Goal: Task Accomplishment & Management: Manage account settings

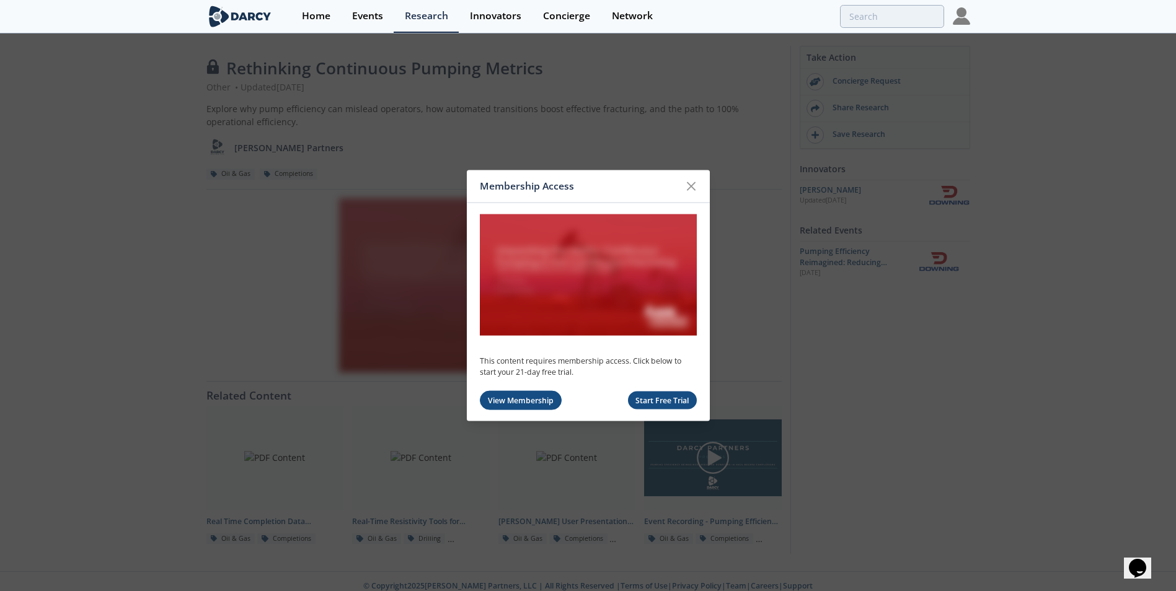
click at [524, 400] on link "View Membership" at bounding box center [521, 400] width 82 height 19
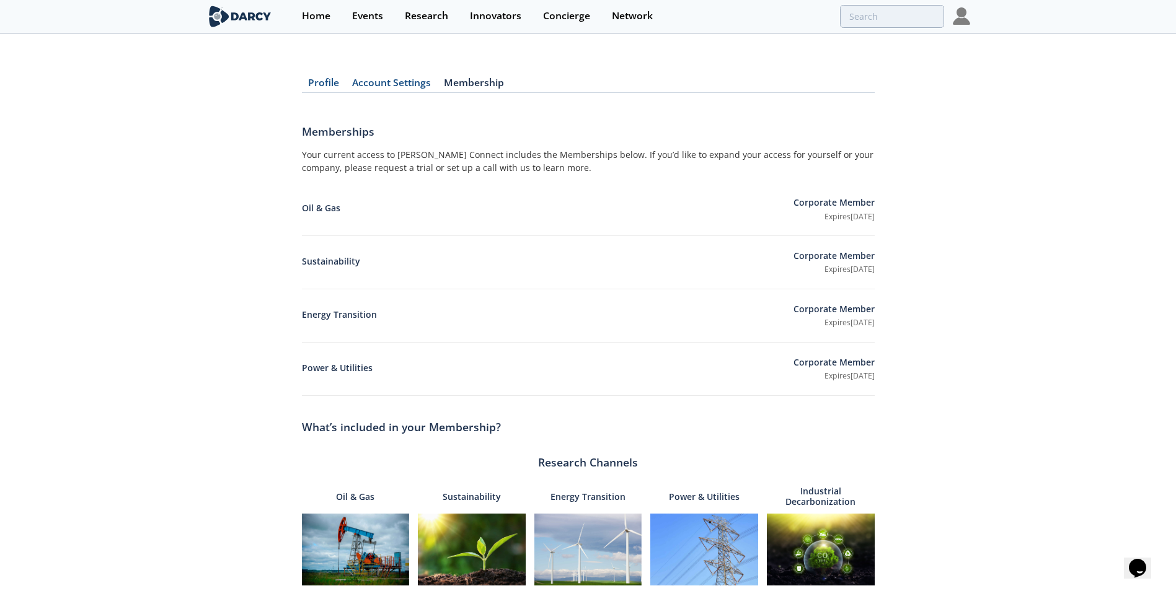
click at [963, 13] on img at bounding box center [961, 15] width 17 height 17
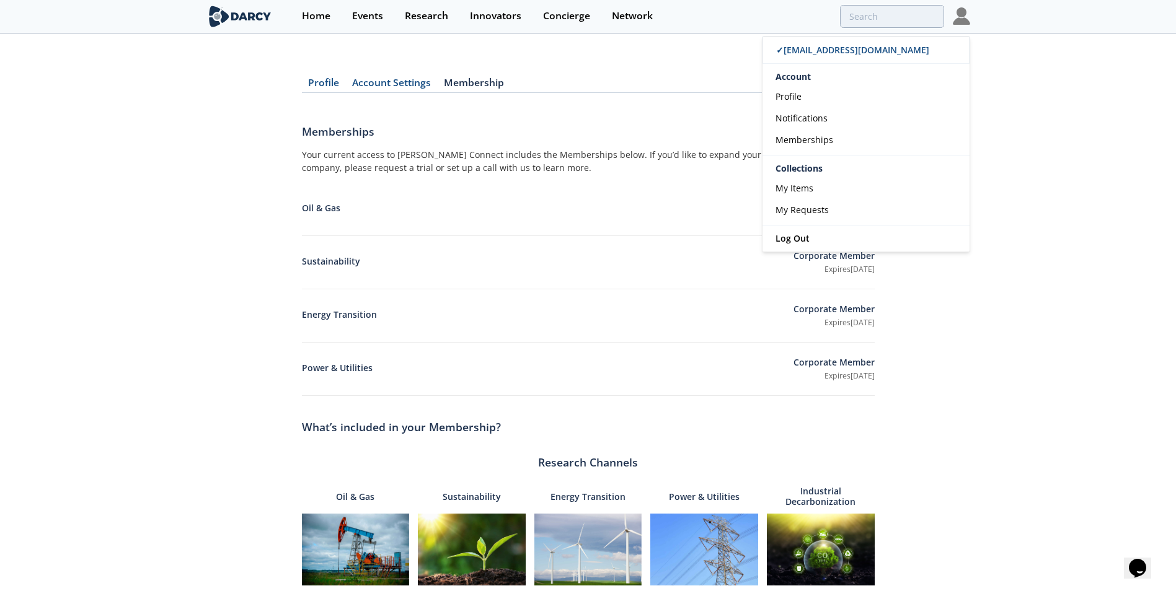
click at [1010, 117] on div "Profile Account Settings Membership Memberships Your current access to [PERSON_…" at bounding box center [588, 475] width 1176 height 846
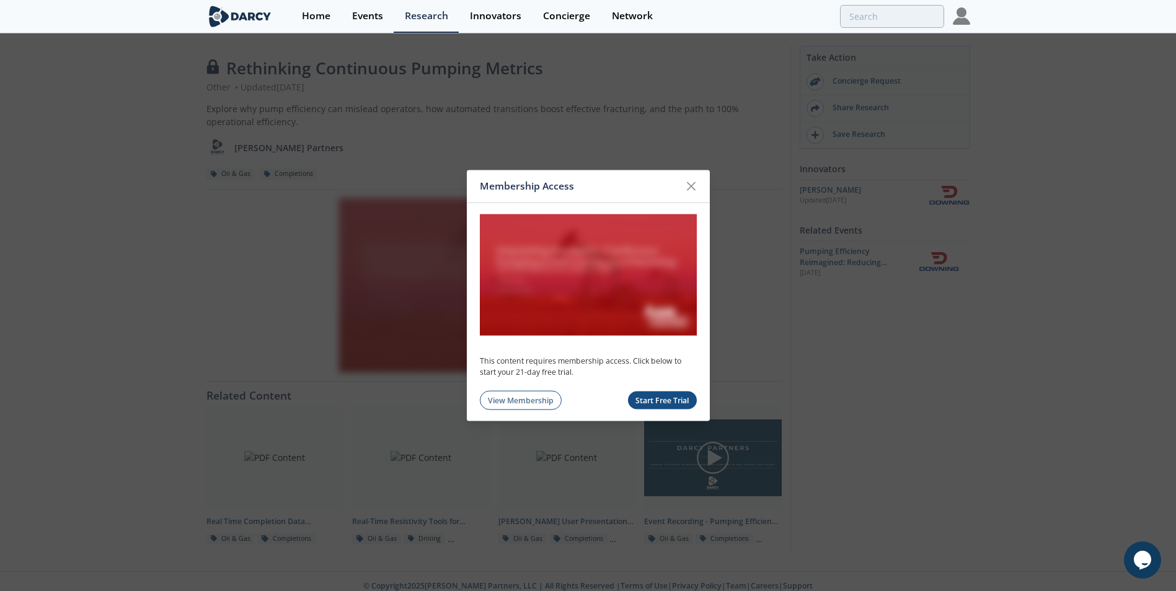
click at [587, 273] on img at bounding box center [588, 275] width 217 height 122
click at [521, 400] on link "View Membership" at bounding box center [521, 400] width 82 height 19
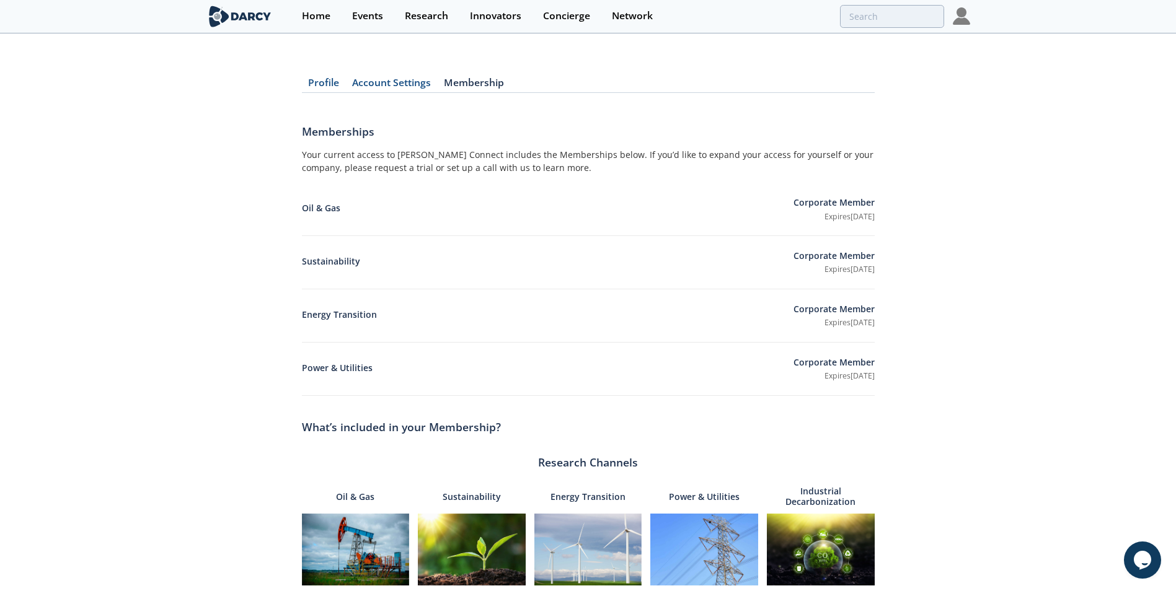
click at [464, 81] on link "Membership" at bounding box center [474, 85] width 73 height 15
click at [319, 82] on link "Profile" at bounding box center [324, 85] width 44 height 15
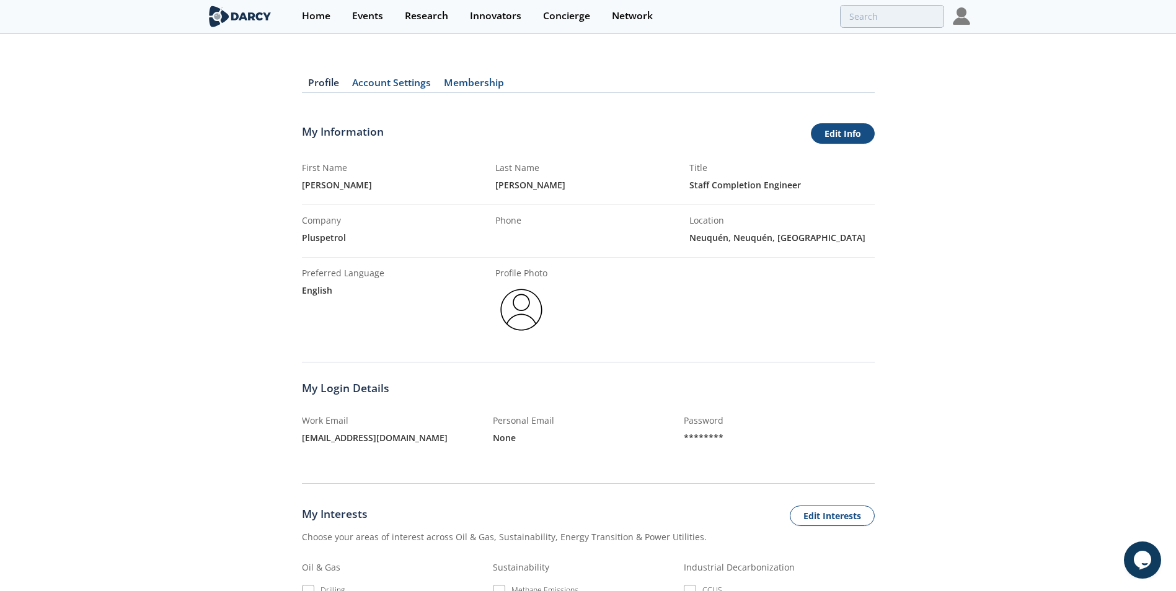
click at [854, 135] on link "Edit Info" at bounding box center [843, 133] width 64 height 21
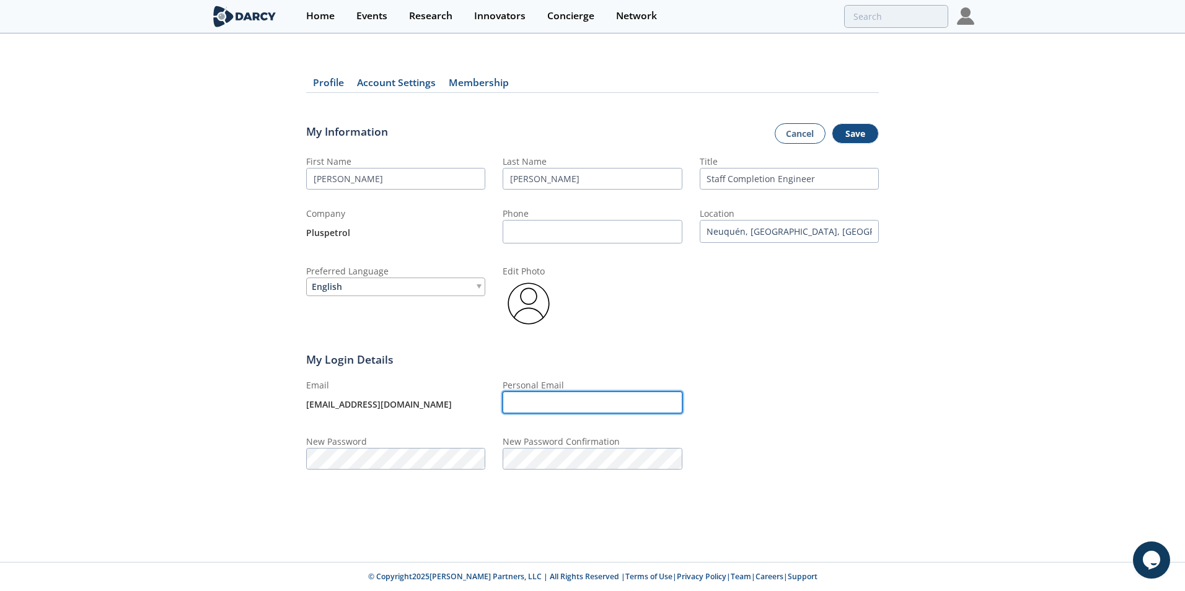
type input "rschmidt@pluspetrol.net"
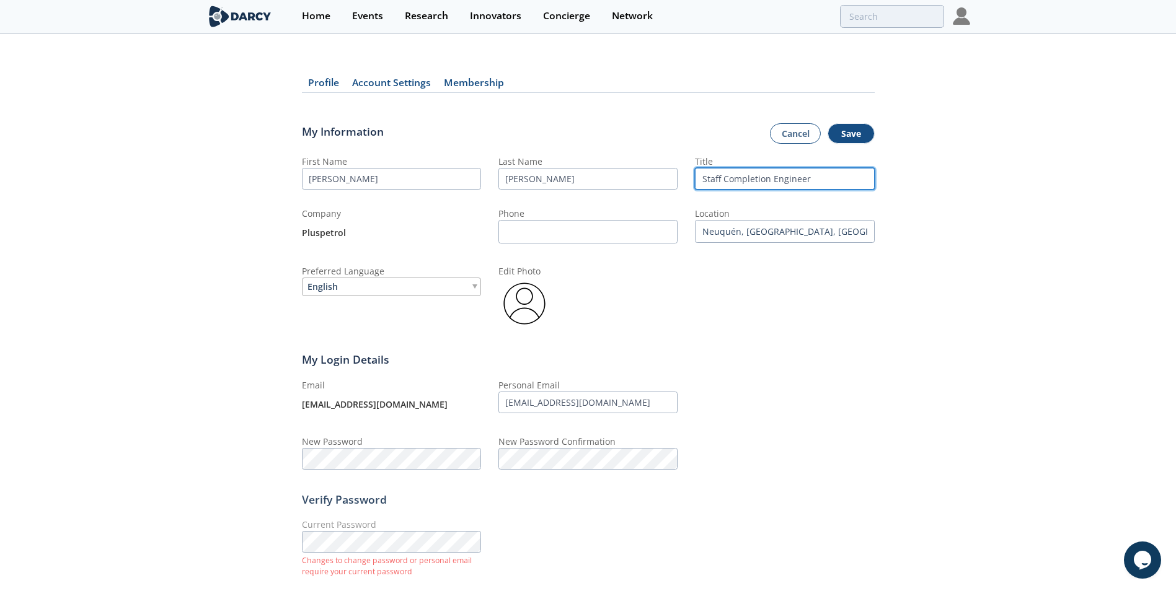
drag, startPoint x: 817, startPoint y: 176, endPoint x: 773, endPoint y: 182, distance: 44.4
click at [773, 182] on input "Staff Completion Engineer" at bounding box center [784, 179] width 179 height 22
type input "Staff Completion NOC"
click at [844, 135] on button "Save" at bounding box center [851, 133] width 47 height 21
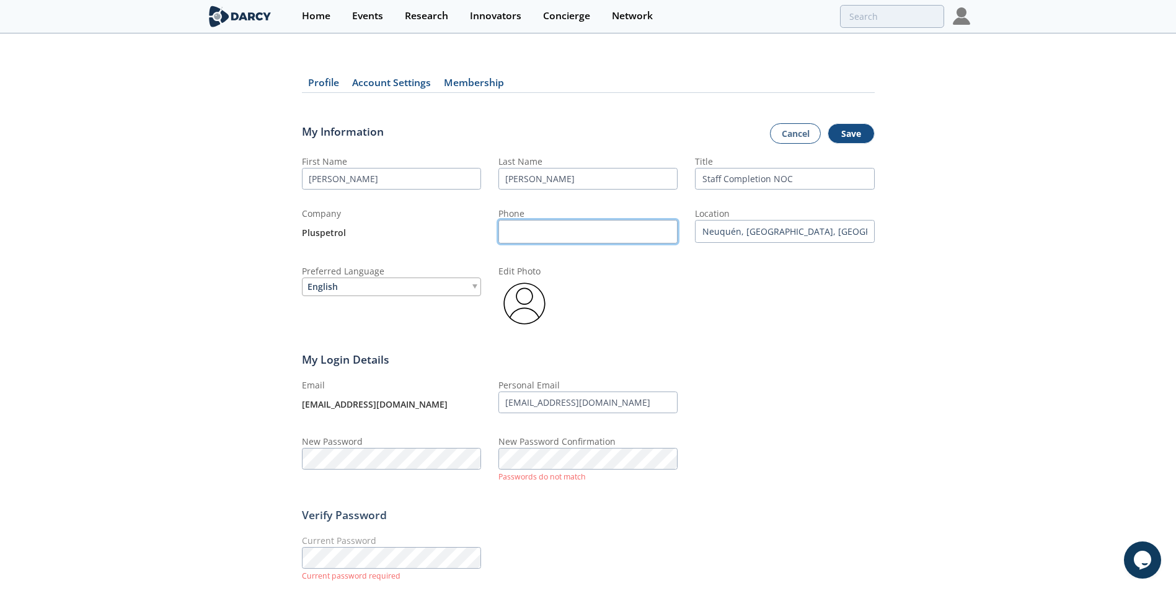
click at [585, 228] on input "Phone" at bounding box center [587, 232] width 179 height 24
type input "02994724153"
click at [401, 288] on div "English" at bounding box center [391, 287] width 179 height 19
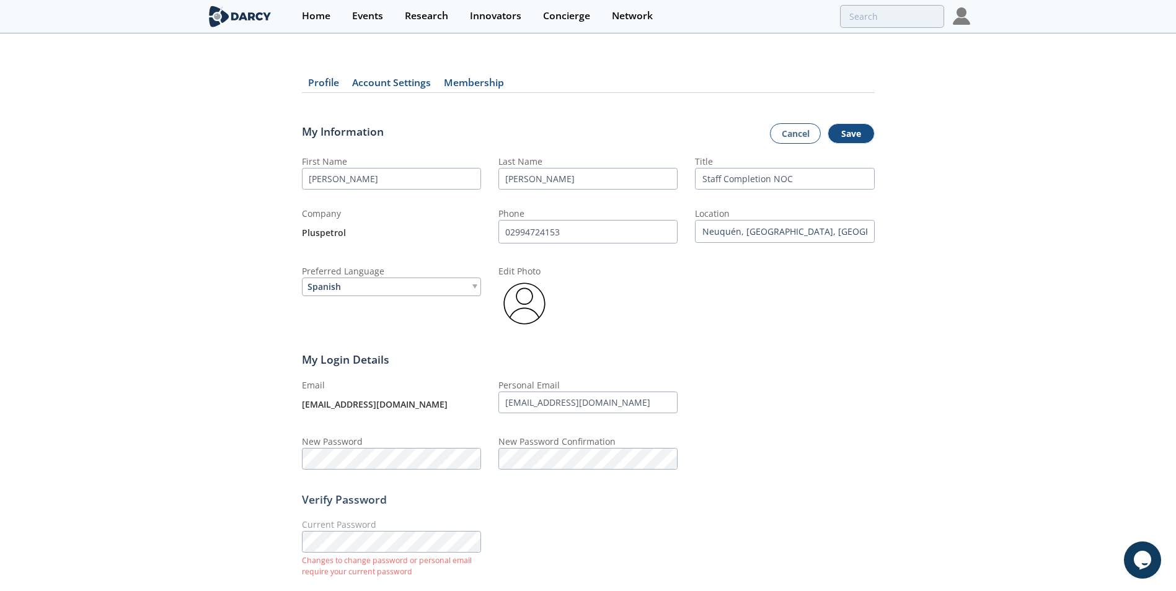
click at [558, 496] on div "Verify Password" at bounding box center [588, 500] width 573 height 16
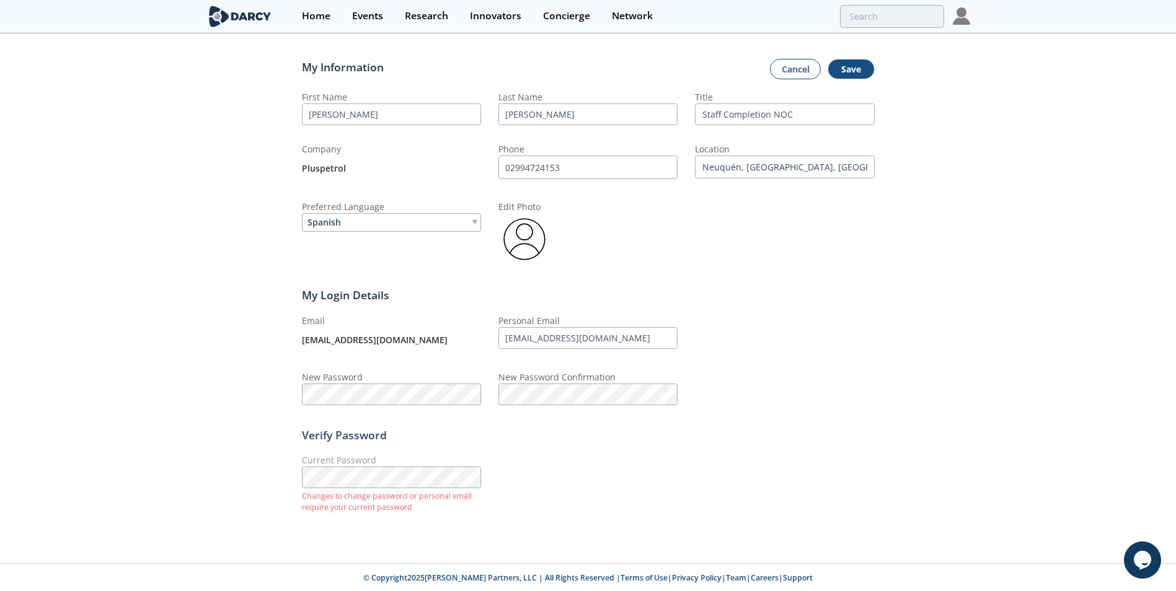
scroll to position [66, 0]
click at [278, 477] on div "Profile Account Settings Membership My Information Cancel Save First Name Rober…" at bounding box center [588, 265] width 1176 height 559
click at [846, 71] on button "Save" at bounding box center [851, 68] width 47 height 21
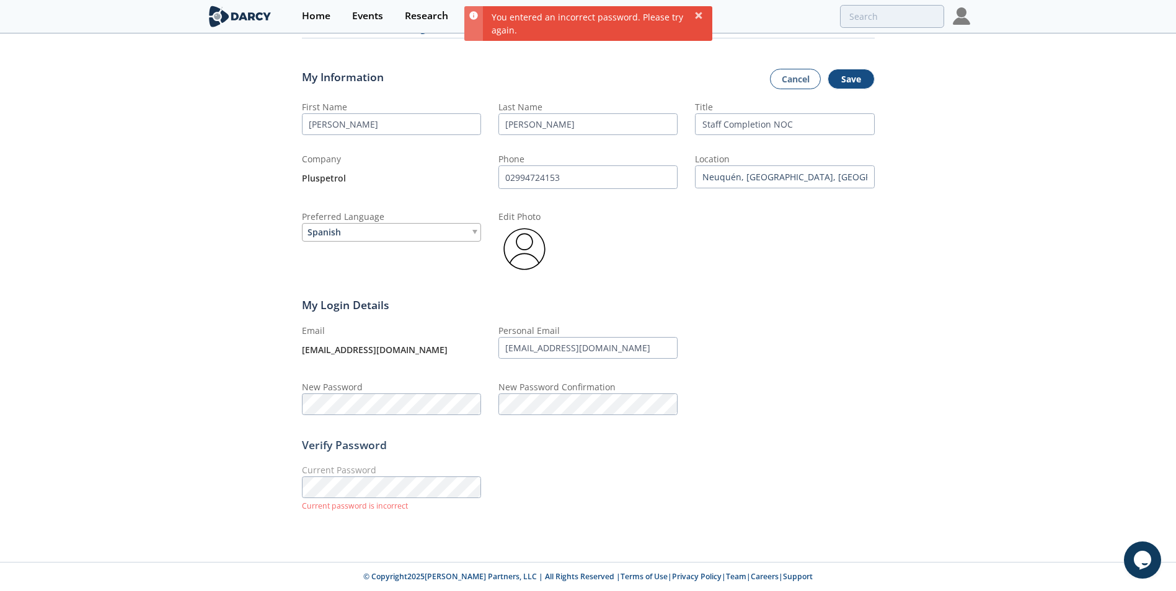
scroll to position [55, 0]
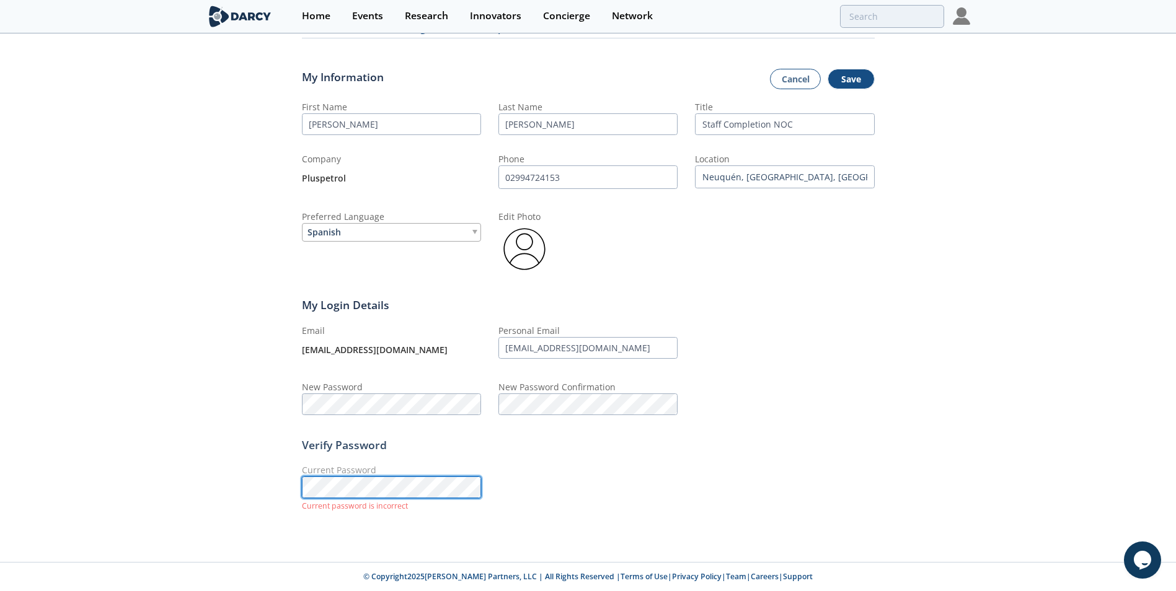
click at [295, 487] on div "Profile Account Settings Membership My Information Cancel Save First Name Rober…" at bounding box center [588, 271] width 1176 height 547
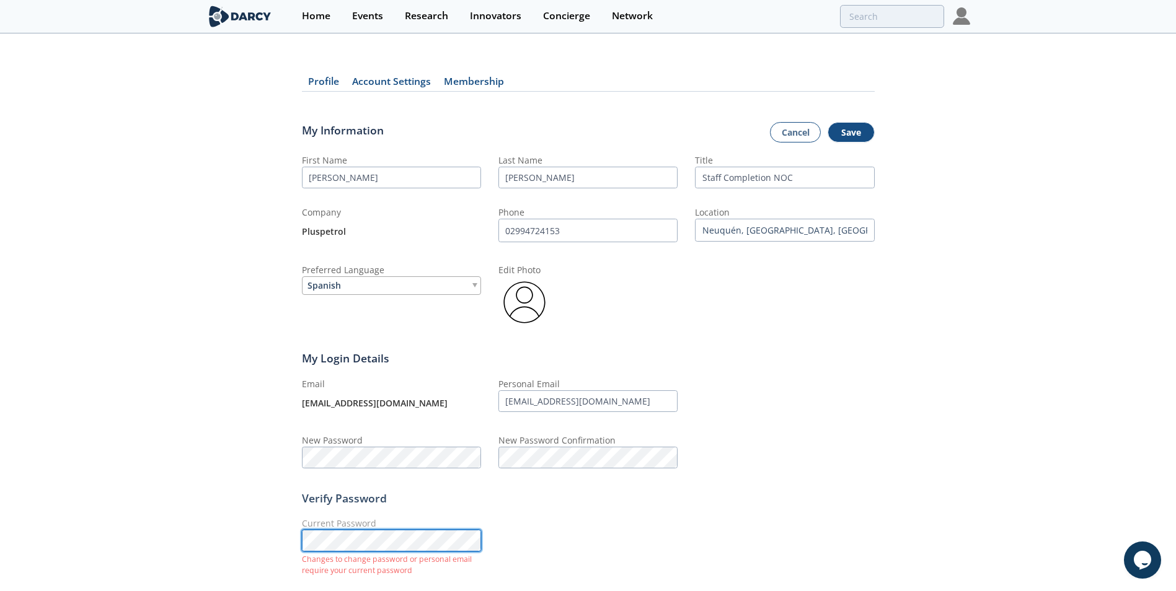
scroll to position [0, 0]
click at [848, 139] on button "Save" at bounding box center [851, 133] width 47 height 21
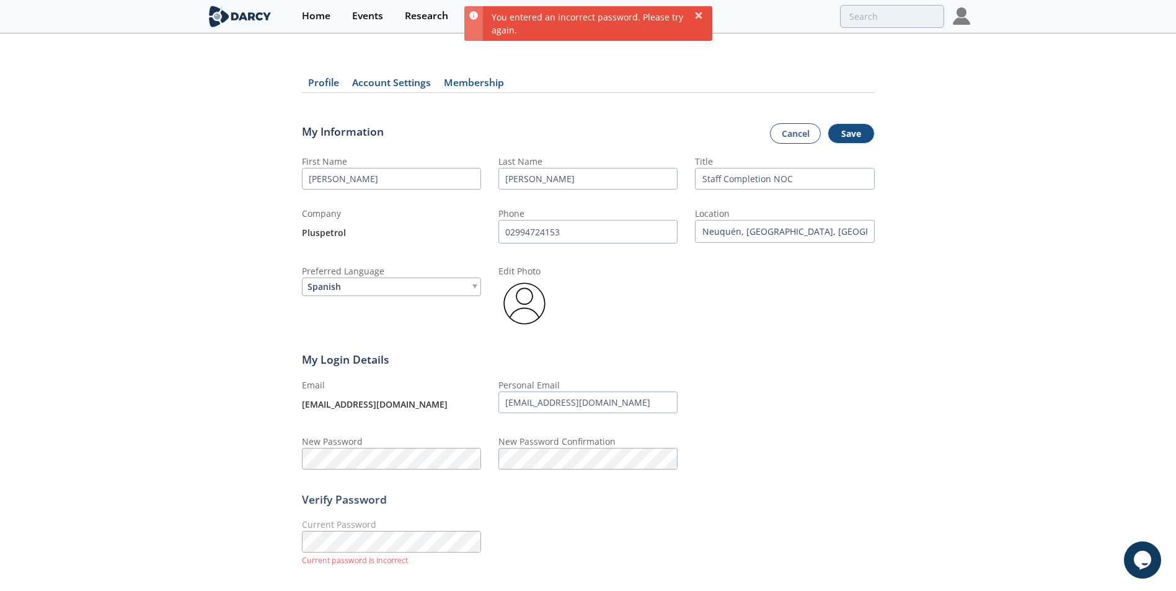
click at [560, 19] on div "You entered an incorrect password. Please try again." at bounding box center [597, 23] width 229 height 35
click at [795, 132] on link "Cancel" at bounding box center [795, 133] width 51 height 21
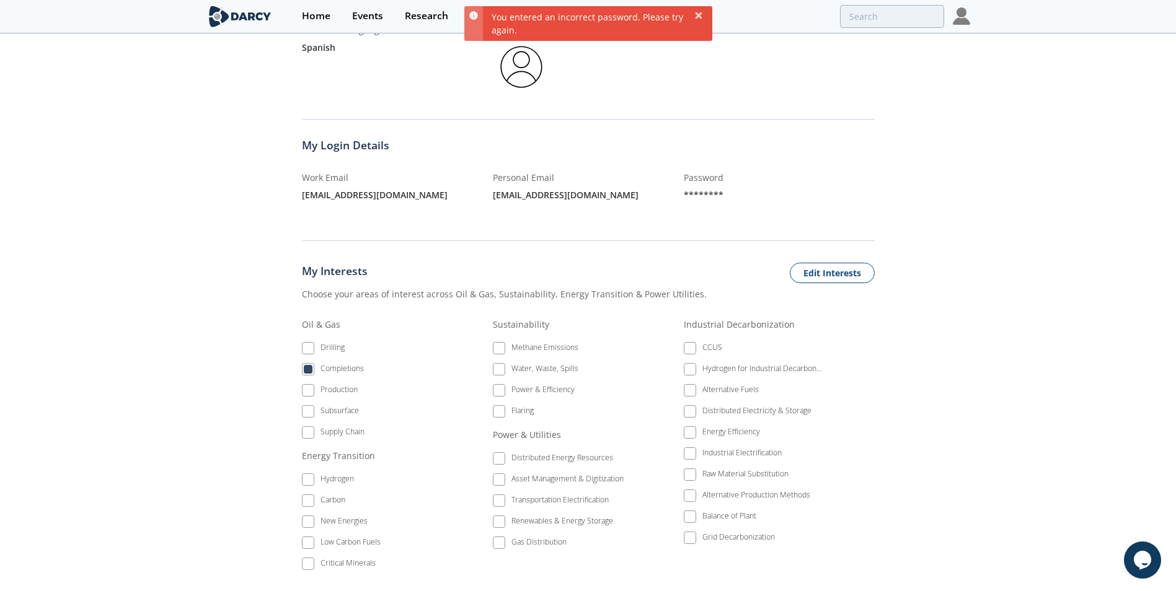
scroll to position [248, 0]
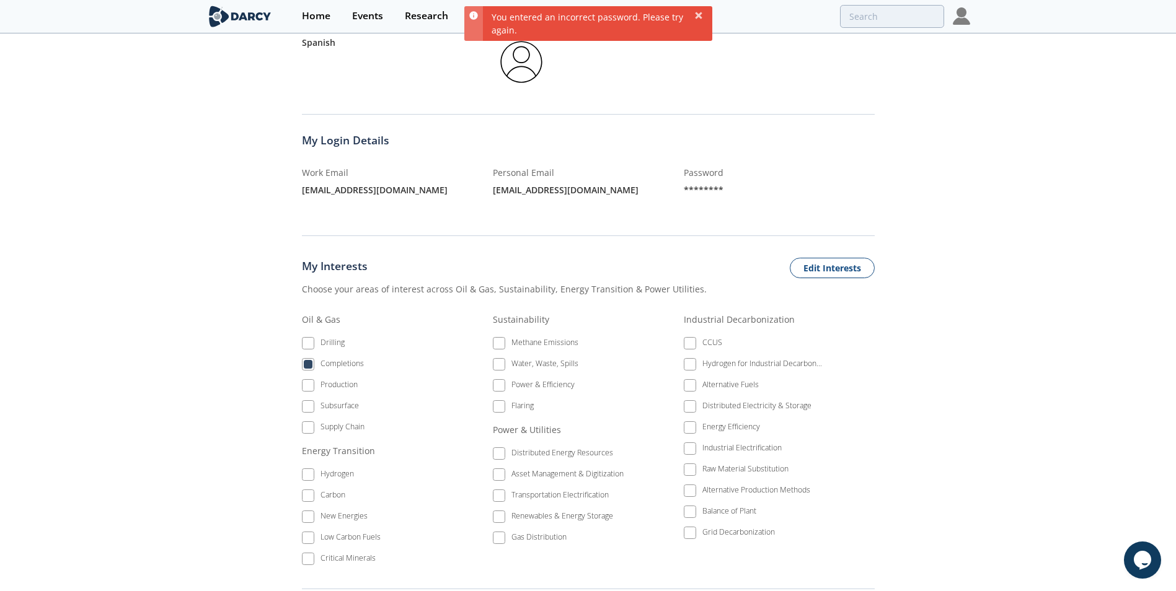
click at [362, 138] on span "My Login Details" at bounding box center [345, 140] width 87 height 16
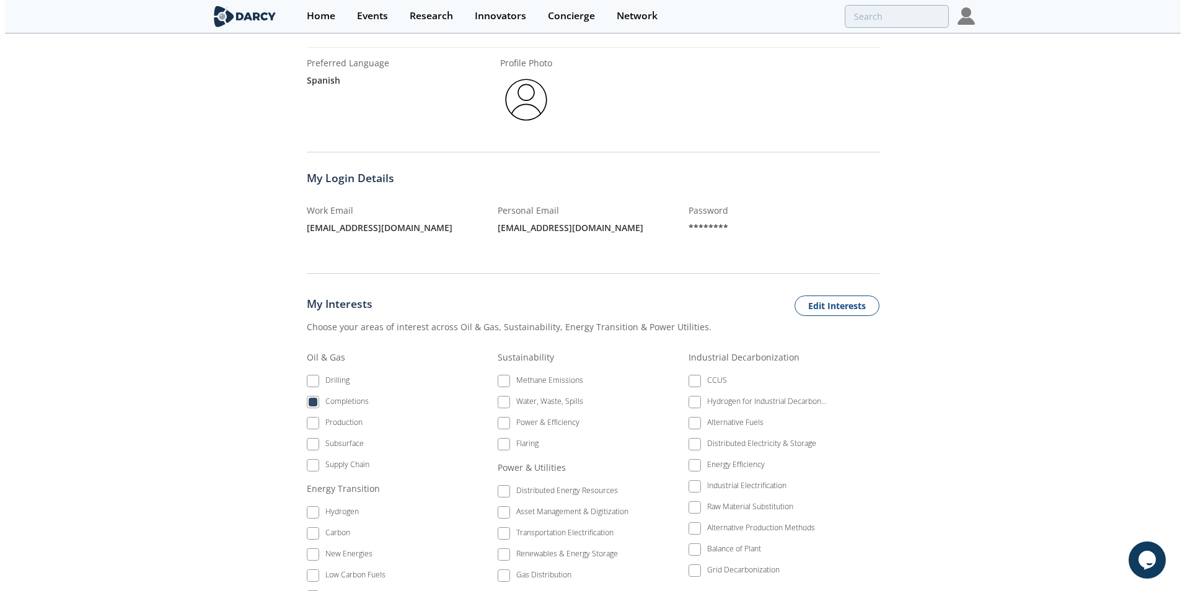
scroll to position [0, 0]
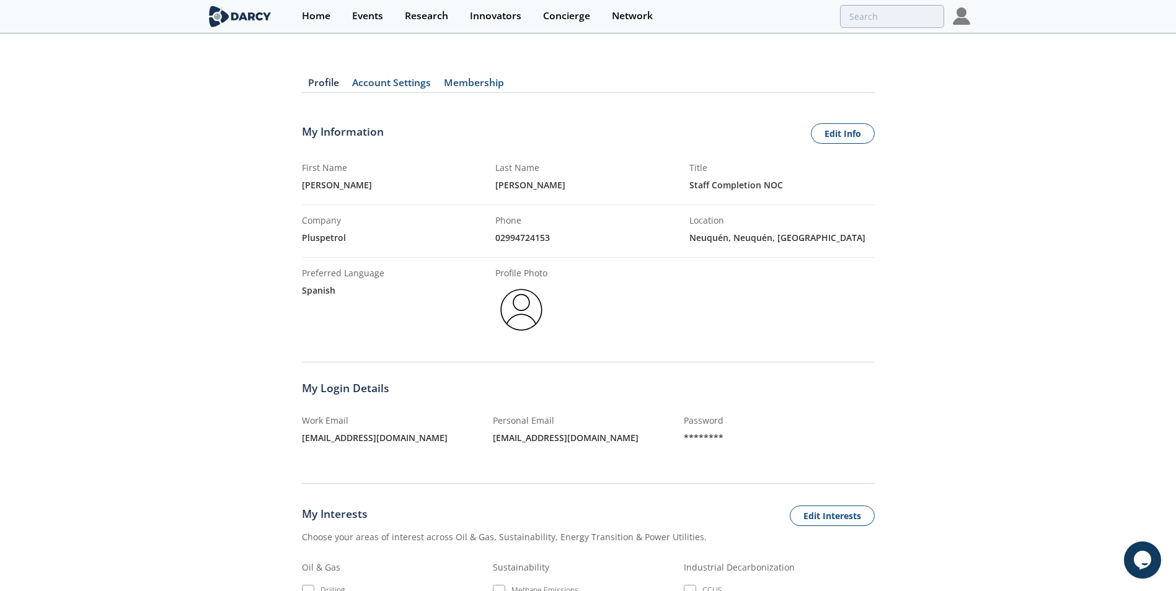
click at [963, 11] on img at bounding box center [961, 15] width 17 height 17
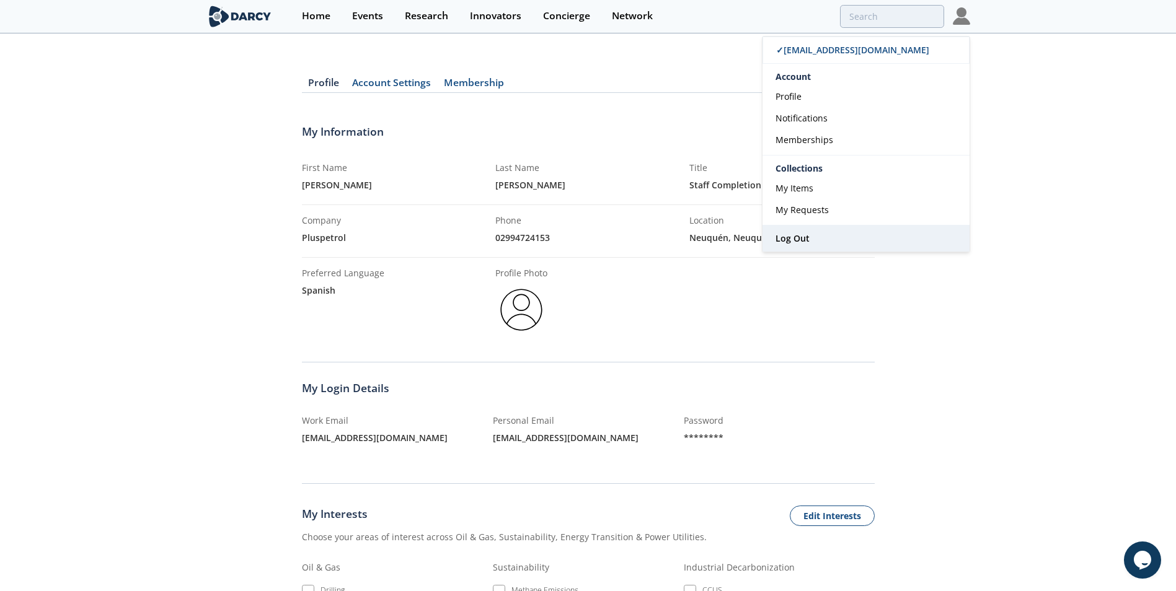
click at [800, 241] on span "Log Out" at bounding box center [792, 238] width 34 height 12
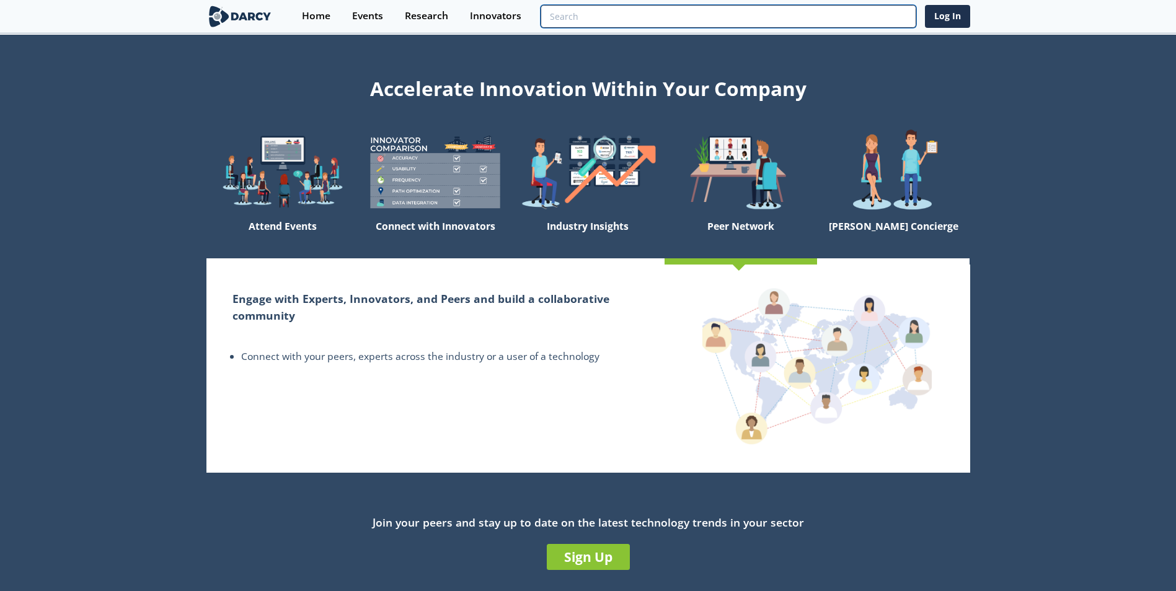
click at [865, 17] on input "search" at bounding box center [728, 16] width 375 height 23
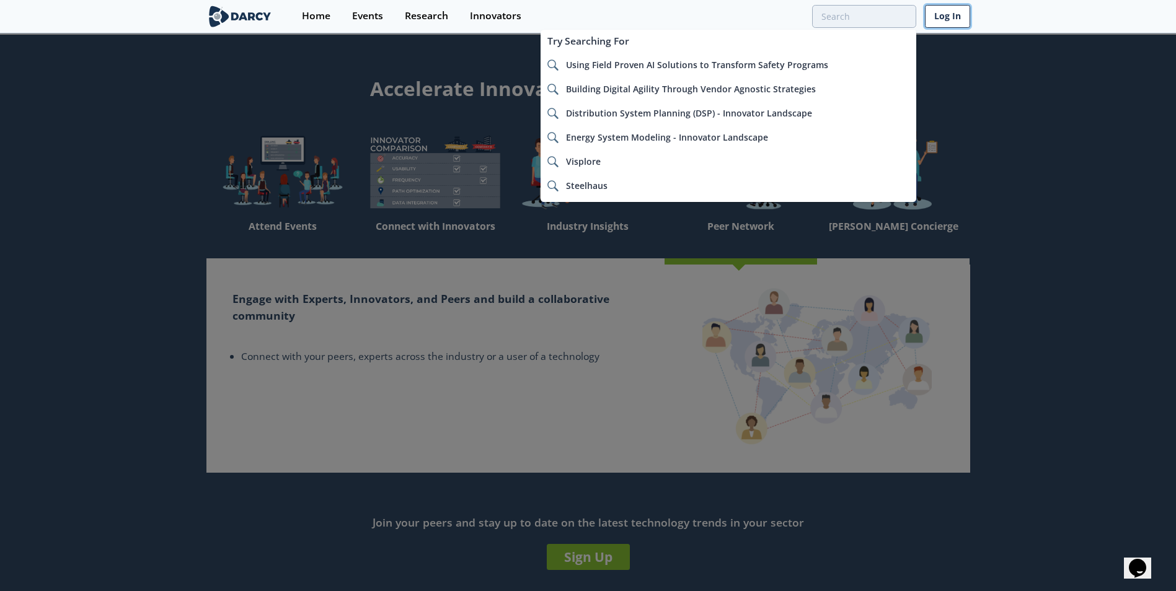
click at [953, 19] on link "Log In" at bounding box center [947, 16] width 45 height 23
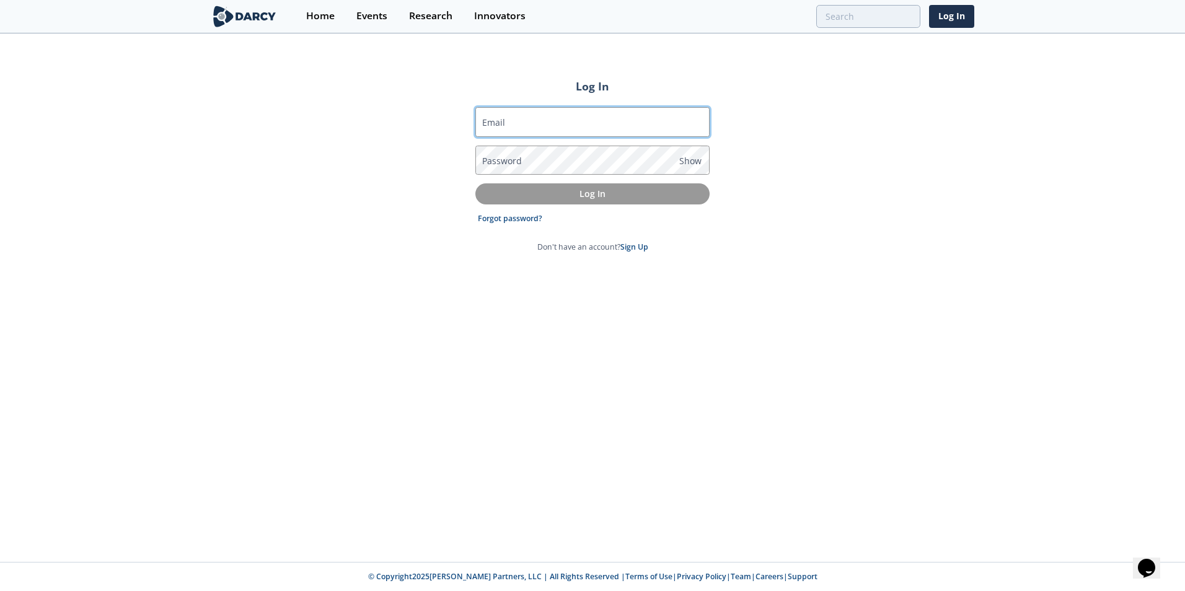
type input "[EMAIL_ADDRESS][DOMAIN_NAME]"
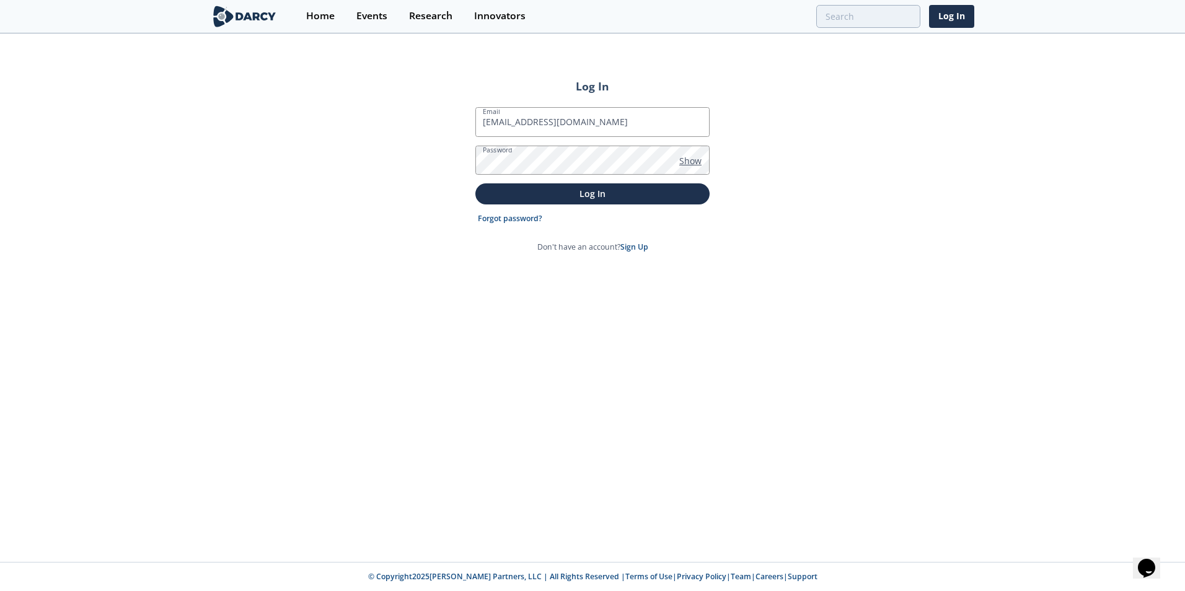
click at [686, 162] on span "Show" at bounding box center [690, 160] width 22 height 13
click at [601, 198] on p "Log In" at bounding box center [592, 193] width 217 height 13
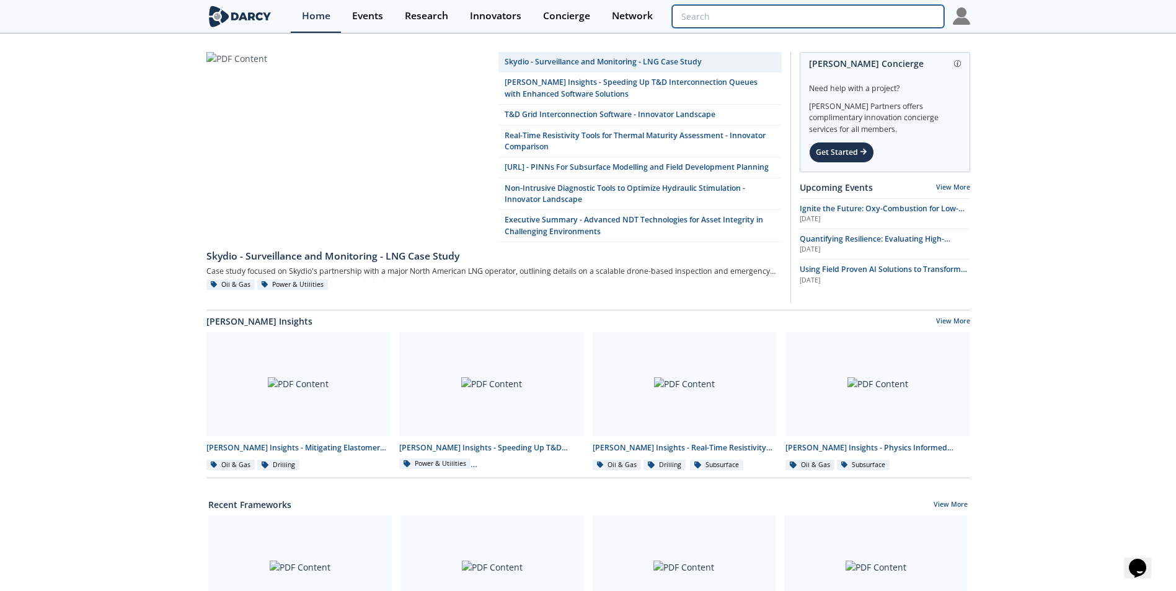
click at [876, 15] on input "search" at bounding box center [808, 16] width 272 height 23
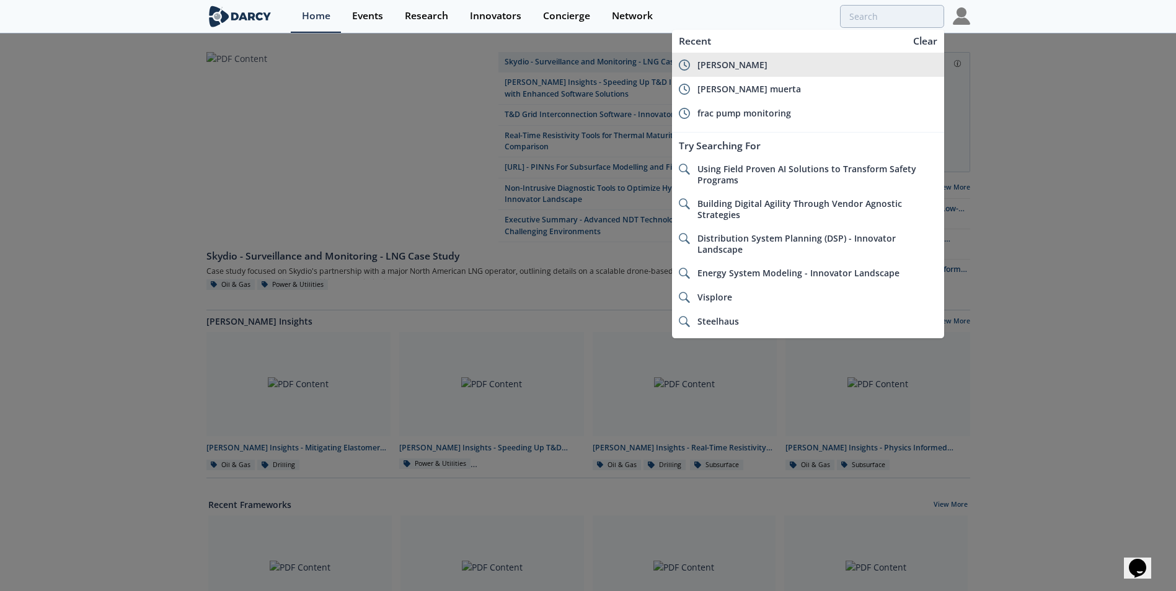
click at [803, 61] on div "downing" at bounding box center [817, 65] width 240 height 11
type input "downing"
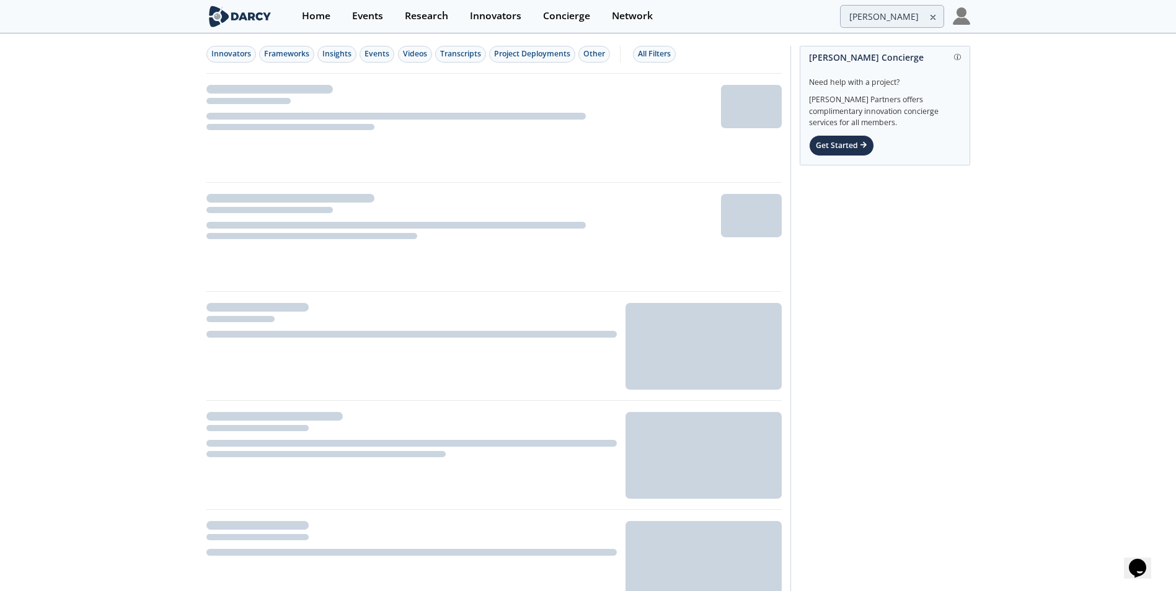
click at [961, 14] on img at bounding box center [961, 15] width 17 height 17
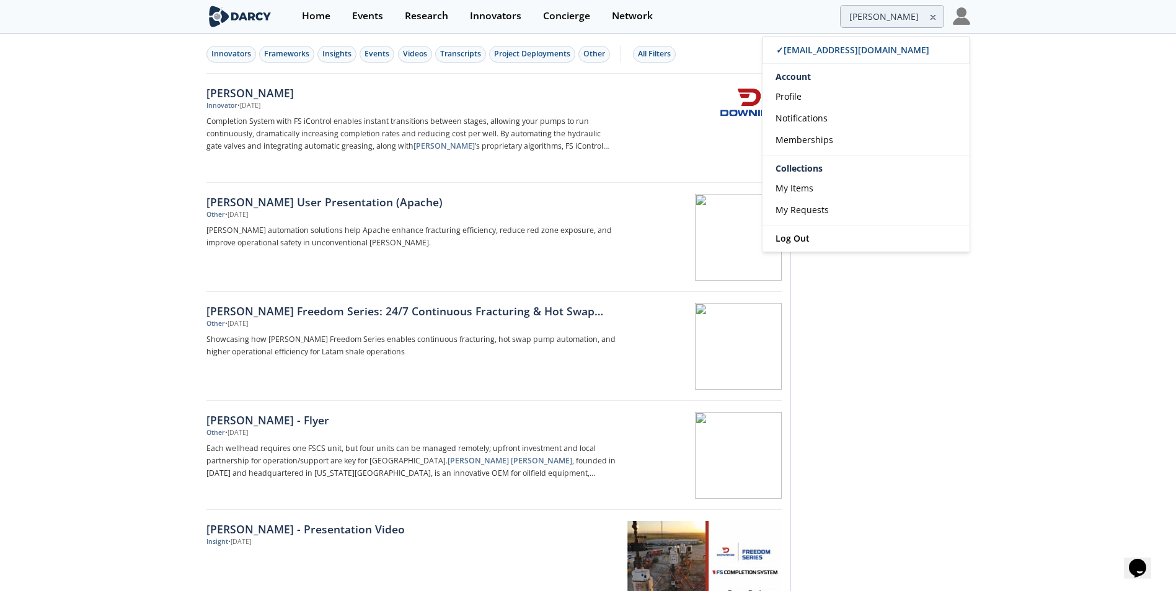
click at [961, 14] on img at bounding box center [961, 15] width 17 height 17
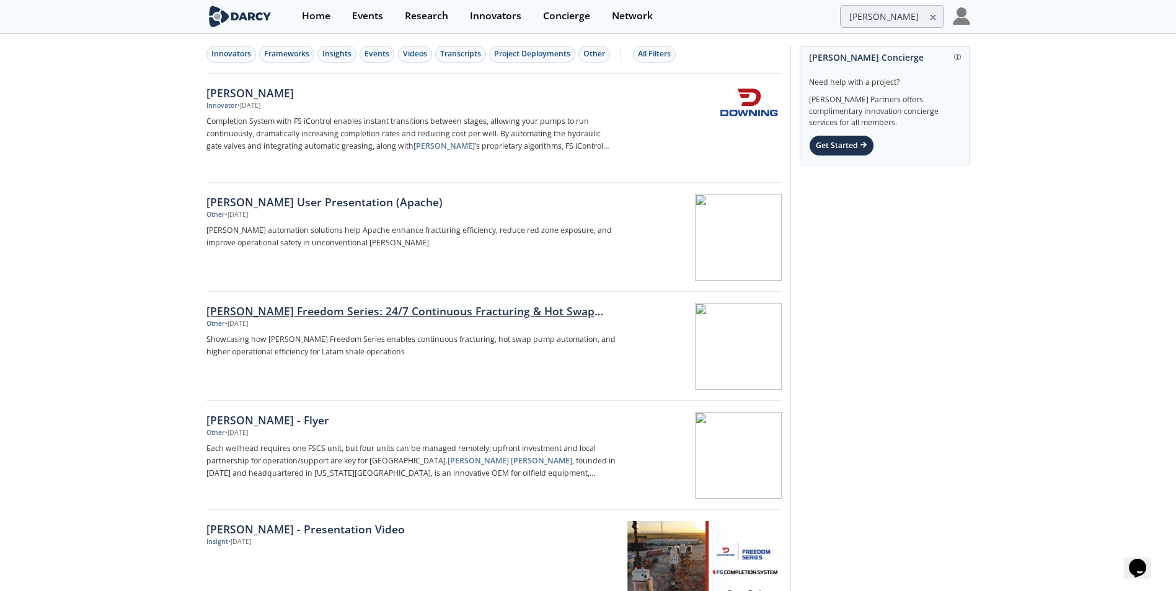
click at [347, 312] on div "Downing Freedom Series: 24/7 Continuous Fracturing & Hot Swap Automation" at bounding box center [411, 311] width 410 height 16
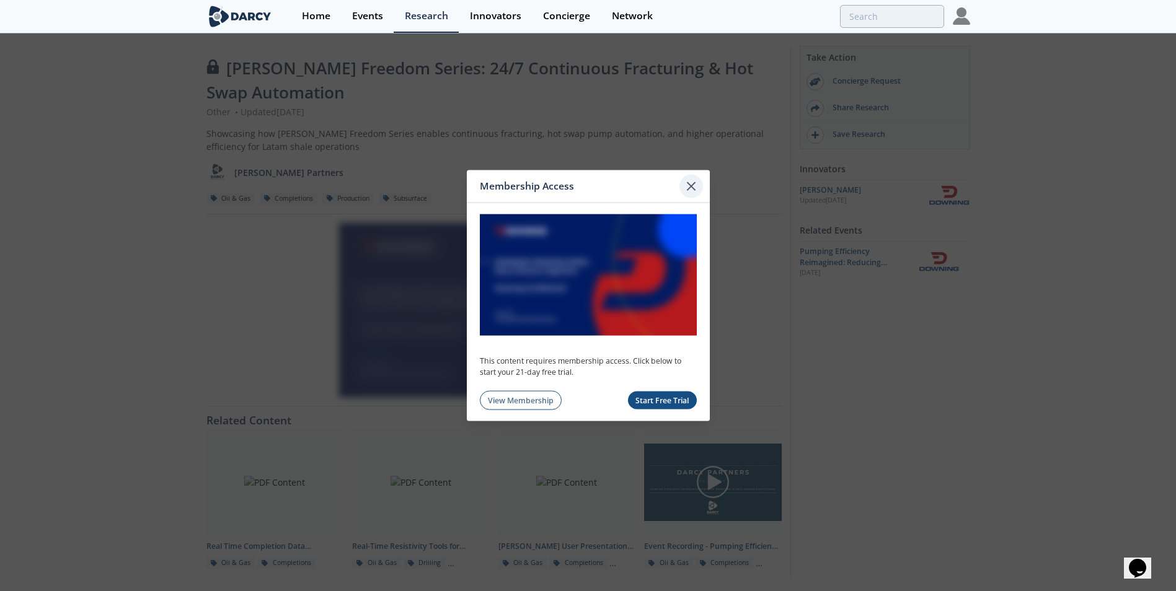
click at [691, 185] on icon at bounding box center [690, 186] width 7 height 7
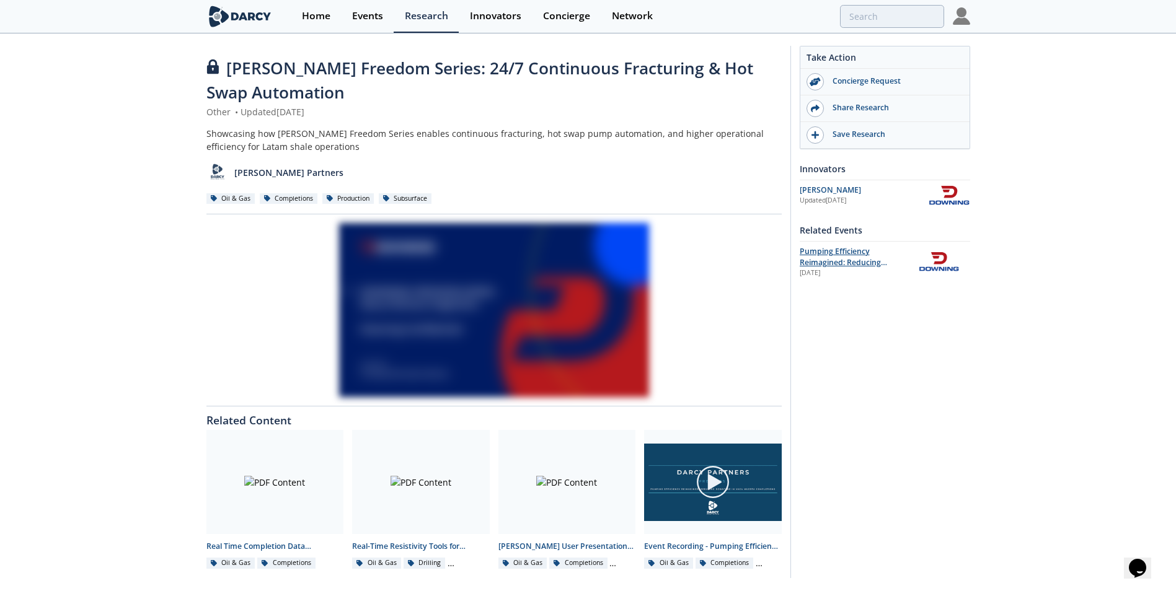
click at [833, 256] on span "Pumping Efficiency Reimagined: Reducing Downtime in [PERSON_NAME] Muerta Comple…" at bounding box center [855, 268] width 110 height 45
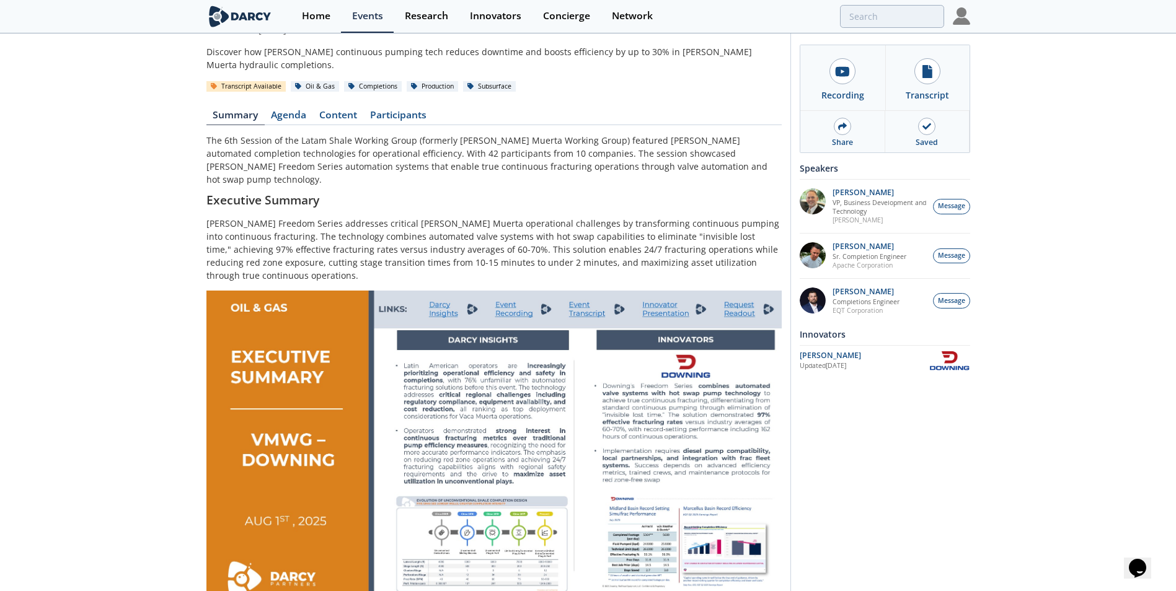
scroll to position [186, 0]
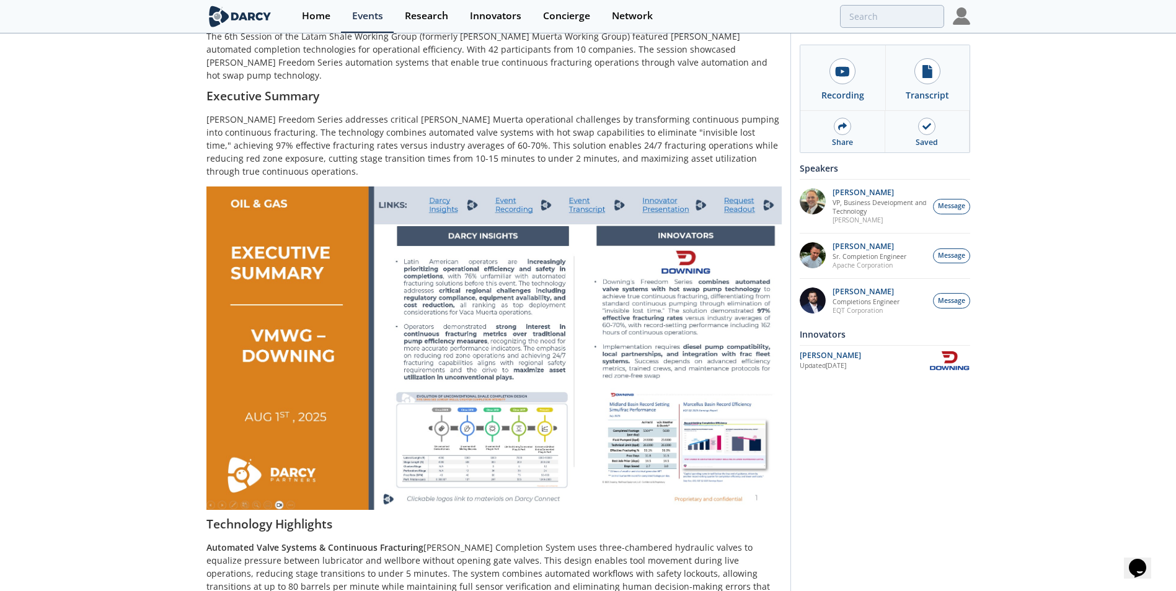
click at [500, 443] on img at bounding box center [493, 348] width 575 height 323
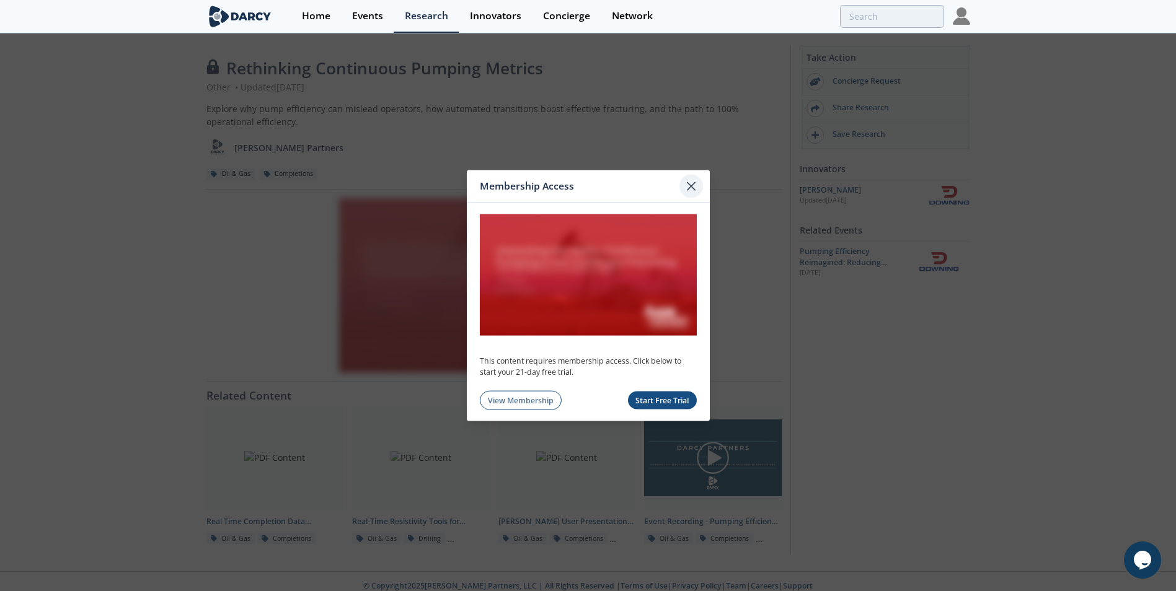
click at [692, 182] on icon at bounding box center [691, 186] width 15 height 15
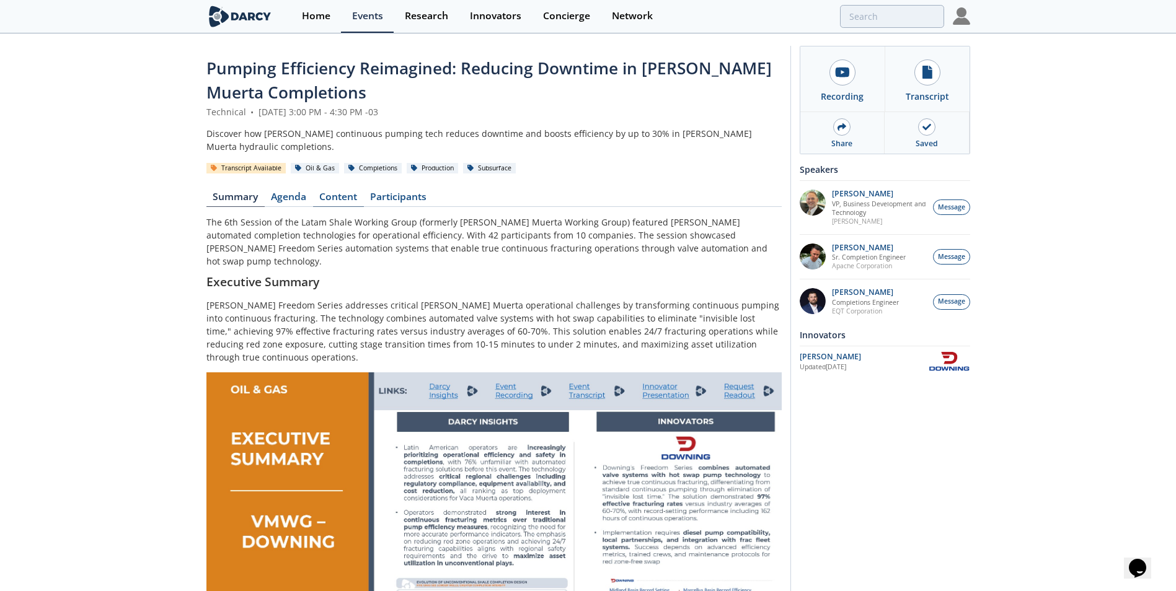
click at [343, 196] on link "Content" at bounding box center [338, 199] width 51 height 15
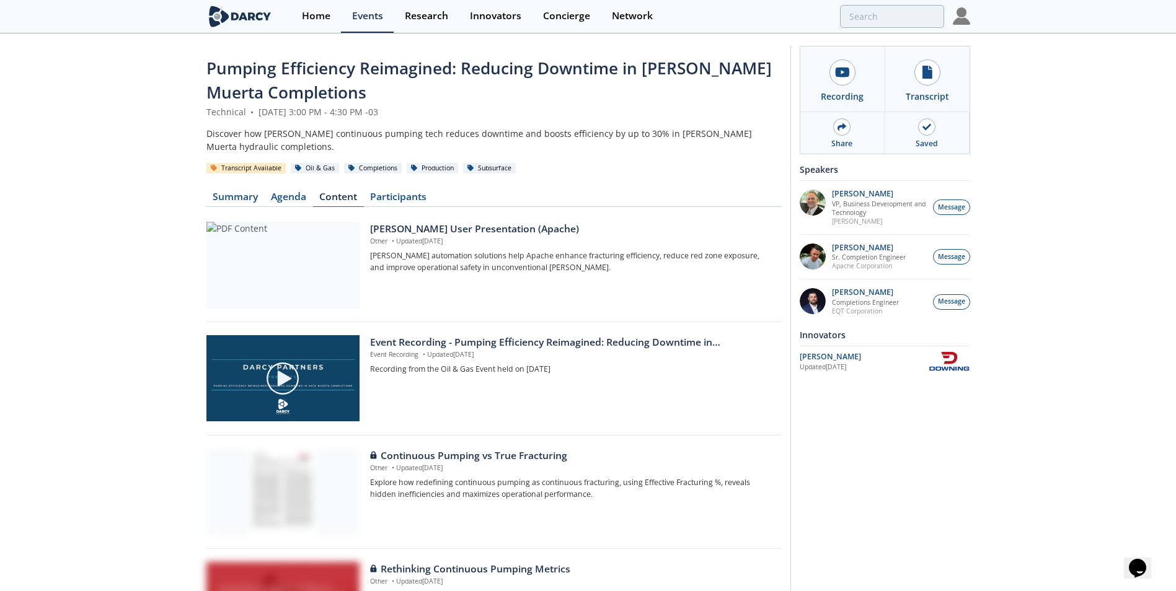
click at [970, 12] on img at bounding box center [961, 15] width 17 height 17
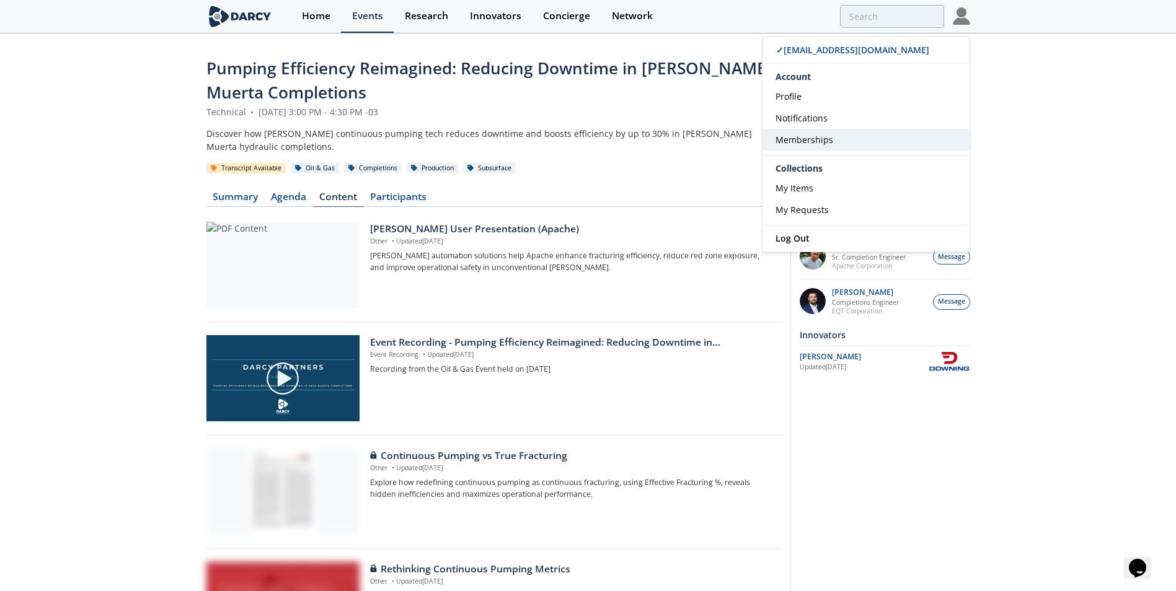
click at [819, 139] on span "Memberships" at bounding box center [804, 140] width 58 height 12
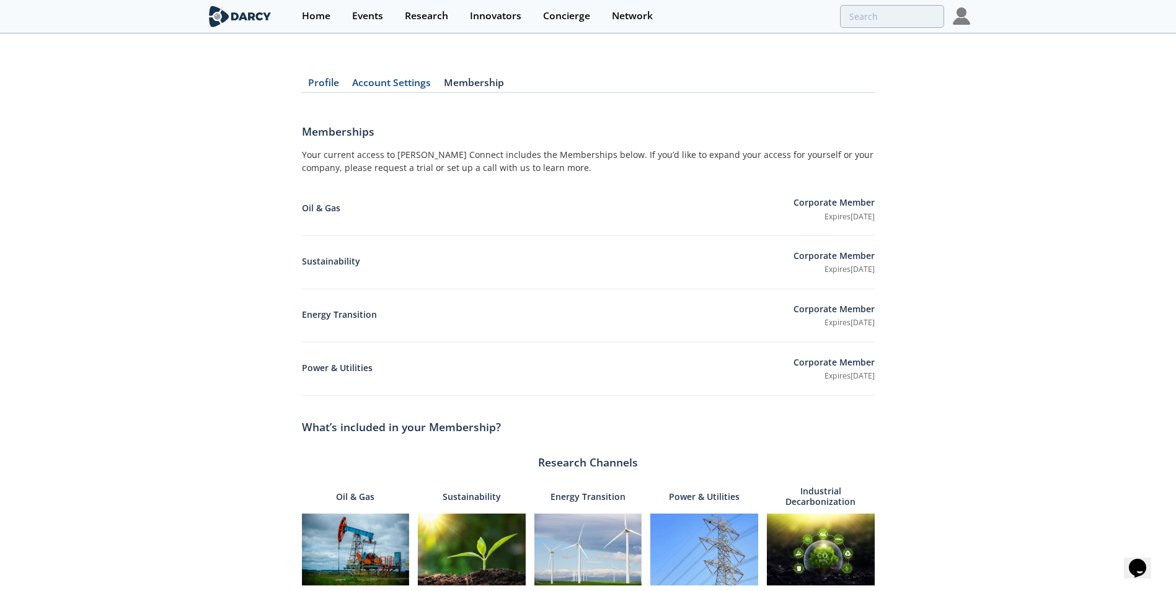
click at [470, 74] on div "Profile Account Settings Membership Memberships Your current access to [PERSON_…" at bounding box center [588, 475] width 573 height 846
click at [472, 79] on link "Membership" at bounding box center [474, 85] width 73 height 15
click at [392, 84] on link "Account Settings" at bounding box center [392, 85] width 92 height 15
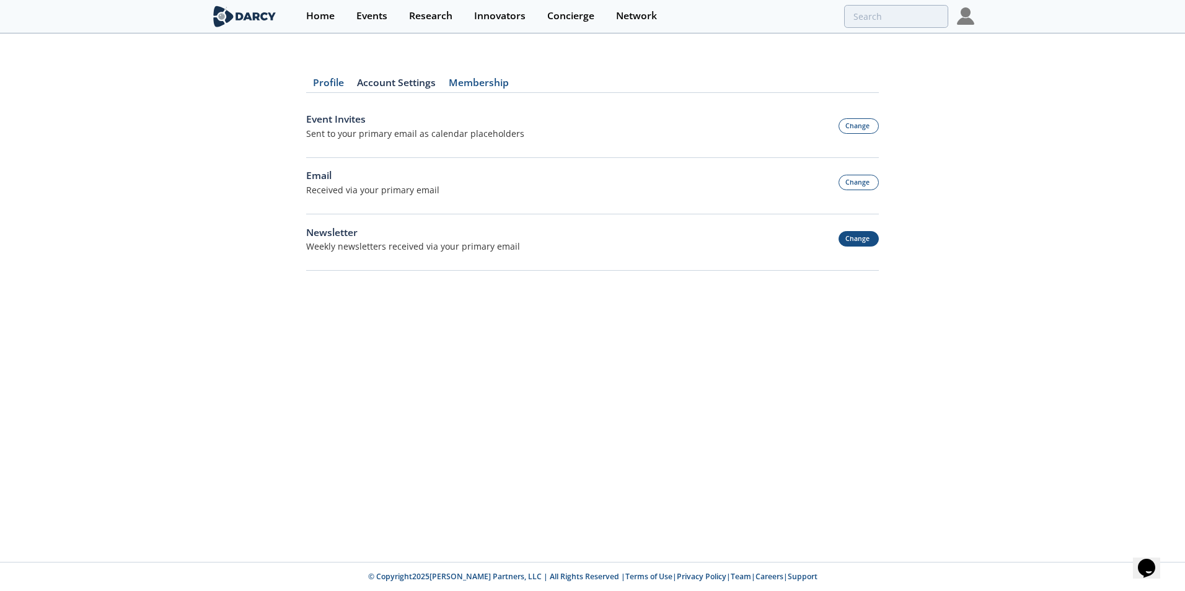
click at [861, 237] on button "Change" at bounding box center [859, 238] width 41 height 15
click at [852, 185] on button "Change" at bounding box center [859, 182] width 41 height 15
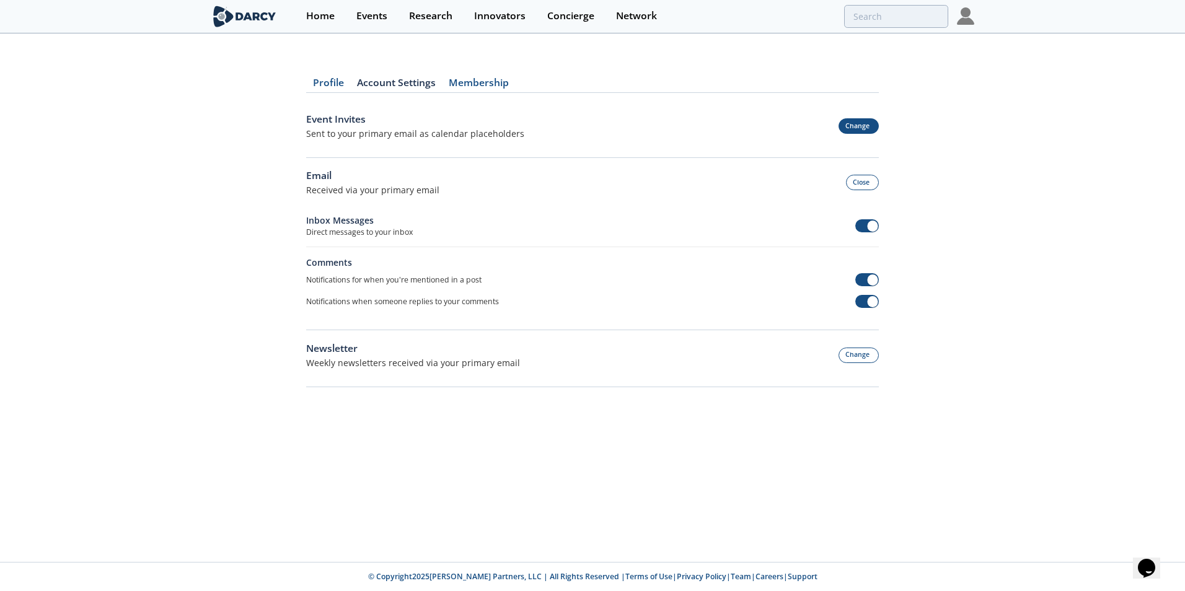
click at [847, 128] on button "Change" at bounding box center [859, 125] width 41 height 15
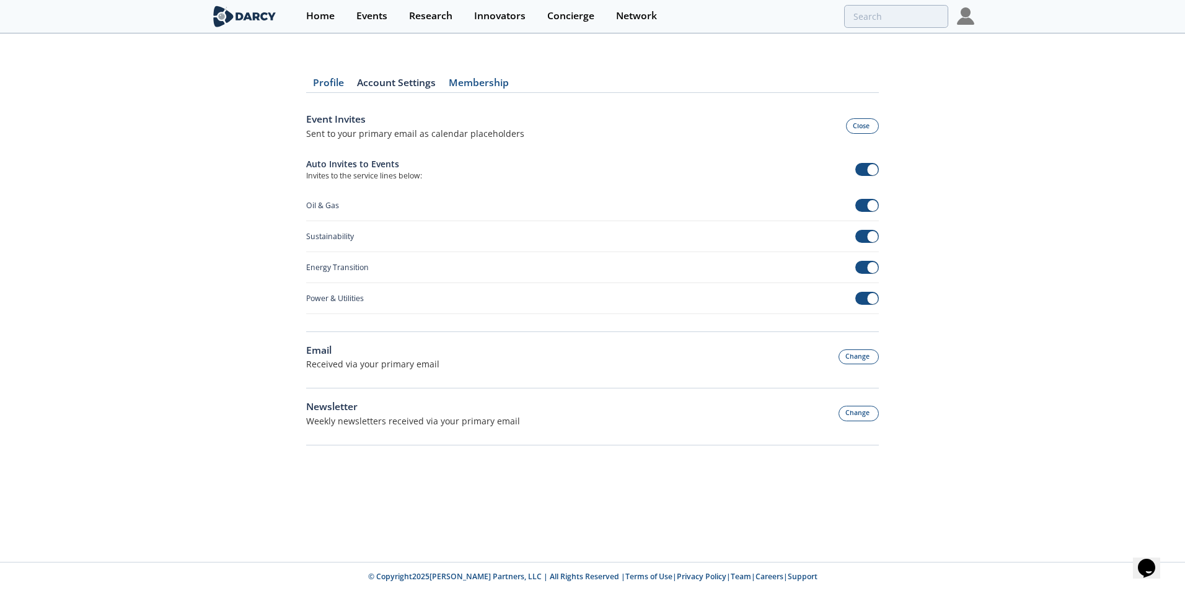
click at [847, 128] on button "Close" at bounding box center [862, 125] width 33 height 15
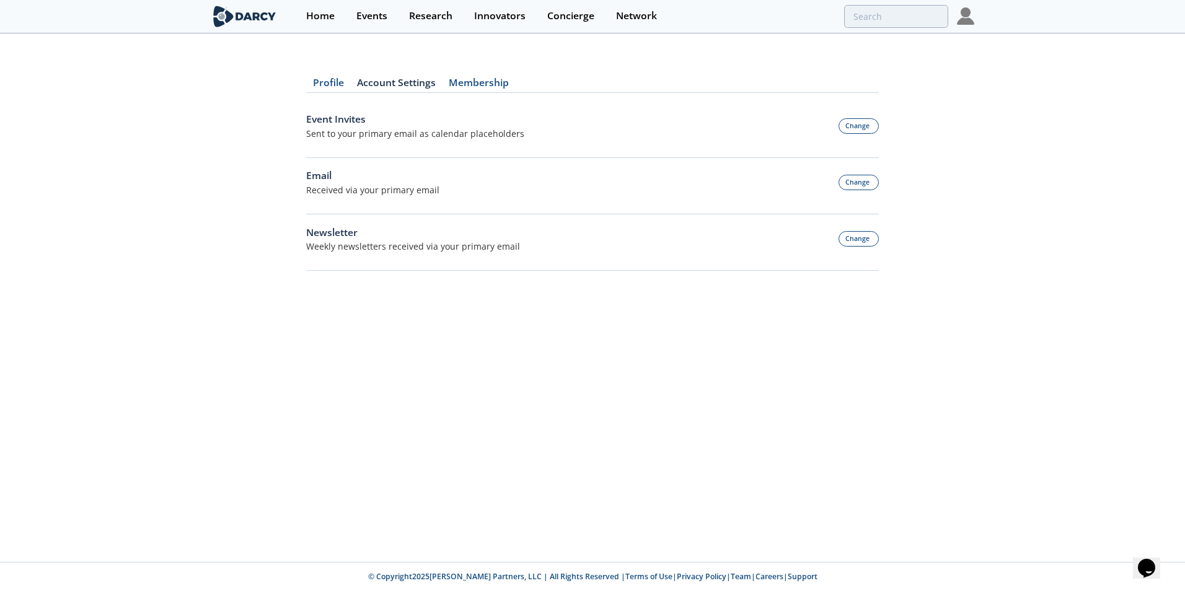
click at [314, 77] on div "Profile Account Settings Membership Event Invites Sent to your primary email as…" at bounding box center [592, 167] width 573 height 230
click at [321, 84] on link "Profile" at bounding box center [328, 85] width 44 height 15
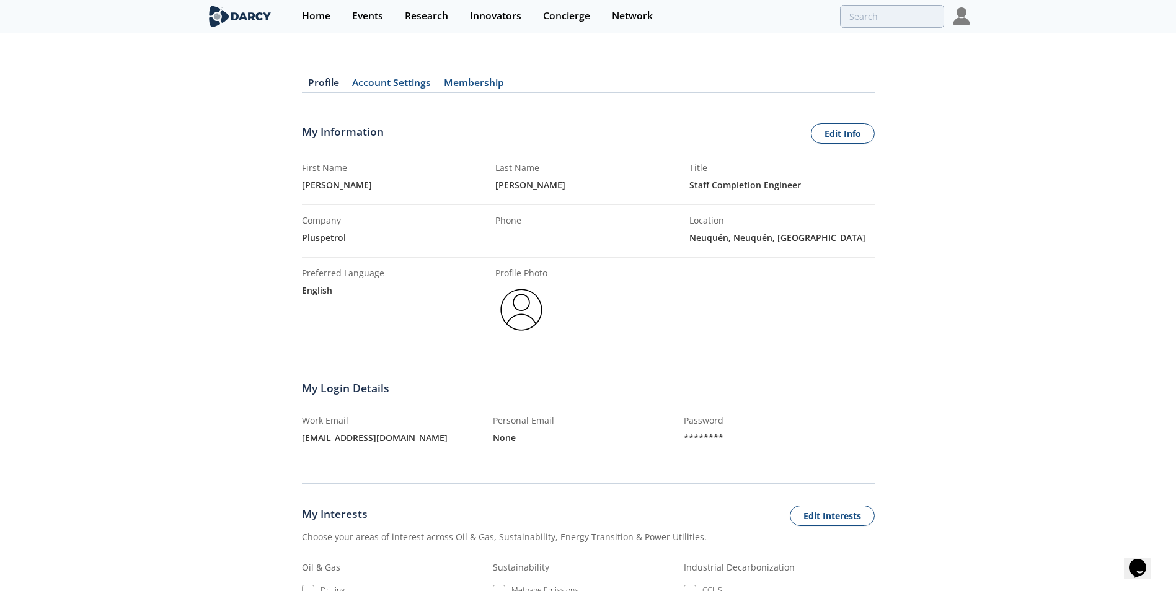
click at [959, 16] on img at bounding box center [961, 15] width 17 height 17
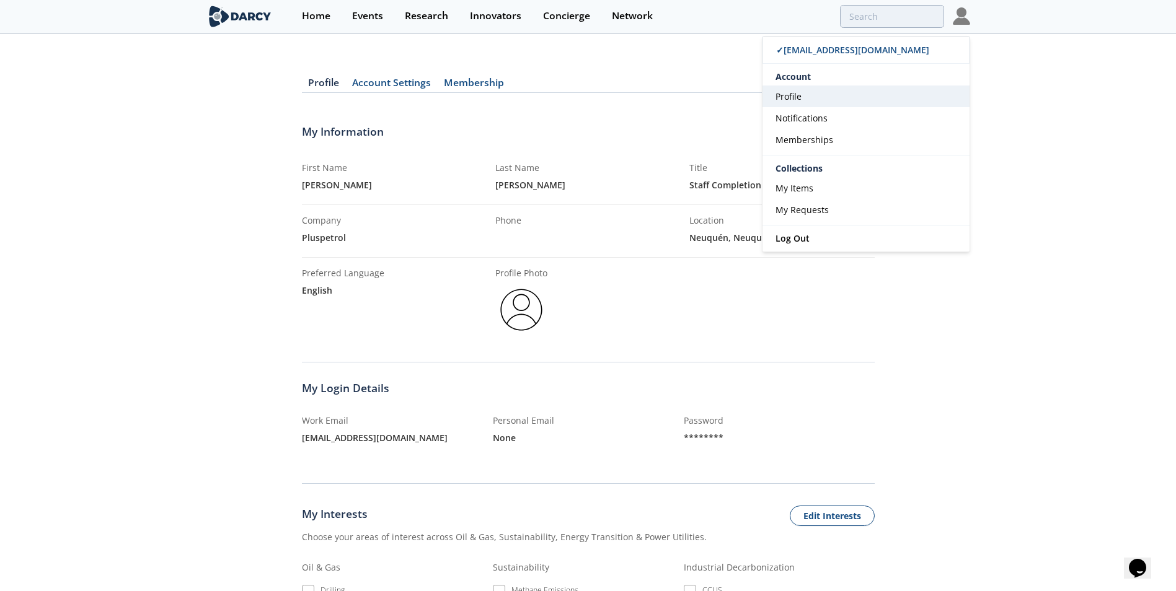
click at [789, 96] on span "Profile" at bounding box center [788, 97] width 26 height 12
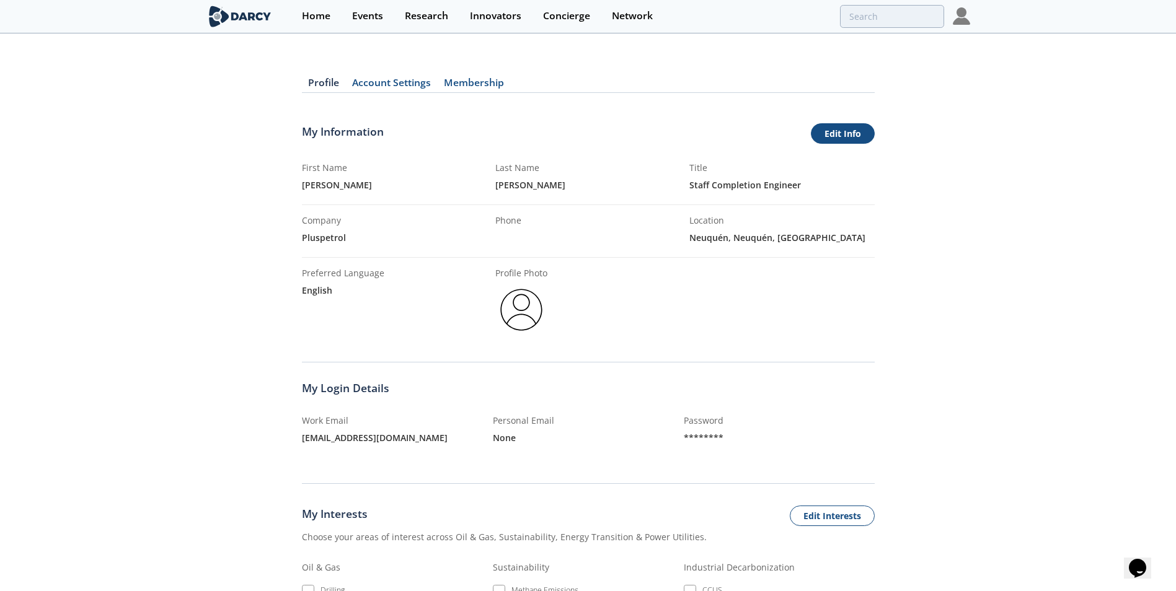
click at [836, 135] on link "Edit Info" at bounding box center [843, 133] width 64 height 21
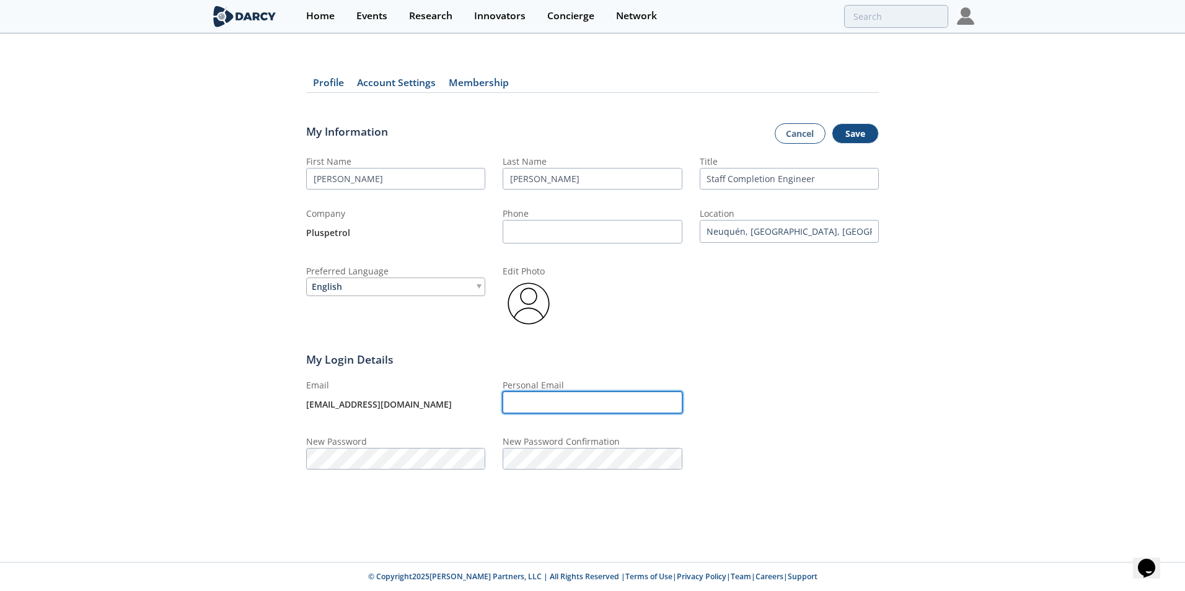
type input "[EMAIL_ADDRESS][DOMAIN_NAME]"
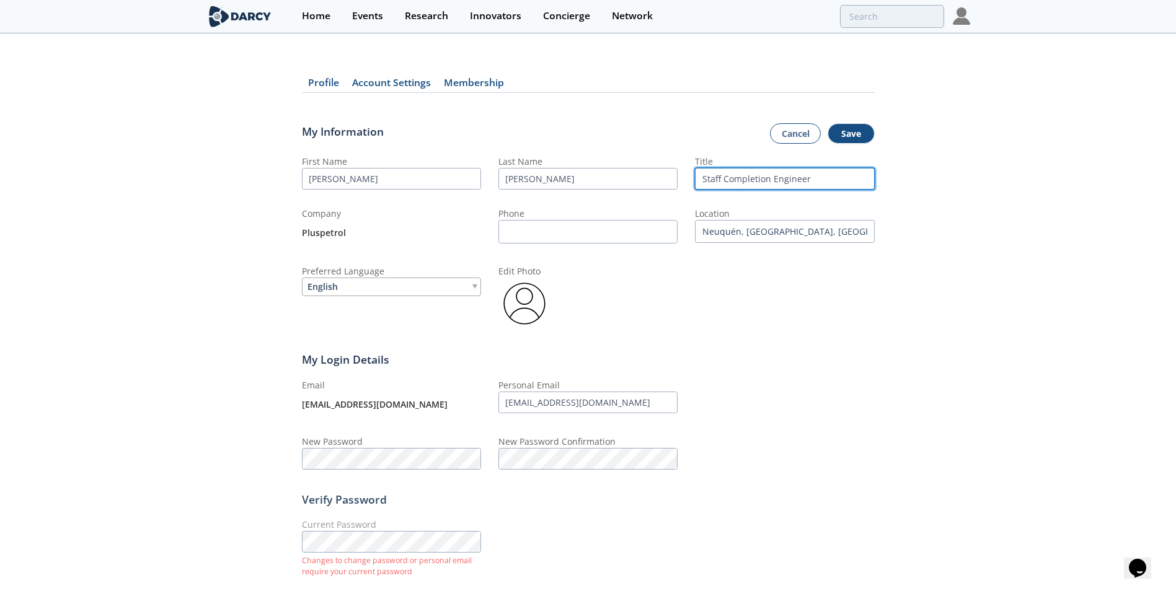
drag, startPoint x: 812, startPoint y: 183, endPoint x: 772, endPoint y: 176, distance: 41.0
click at [772, 176] on input "Staff Completion Engineer" at bounding box center [784, 179] width 179 height 22
type input "Staff Completion NOC"
click at [547, 541] on div "Current Password Changes to change password or personal email require your curr…" at bounding box center [588, 549] width 573 height 62
click at [961, 17] on img at bounding box center [961, 15] width 17 height 17
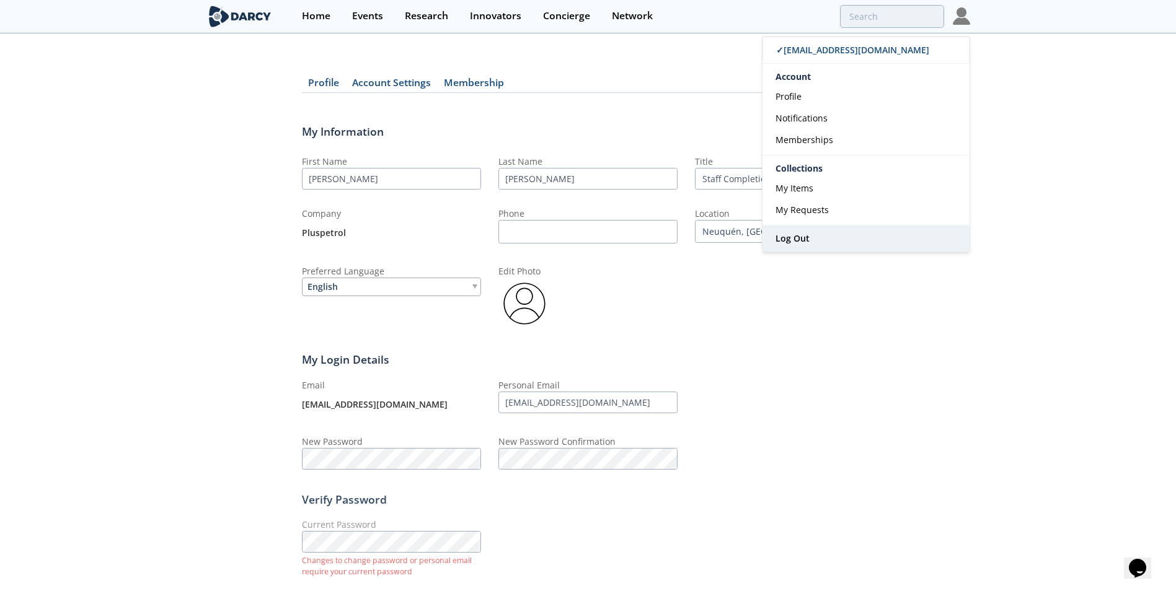
click at [788, 239] on span "Log Out" at bounding box center [792, 238] width 34 height 12
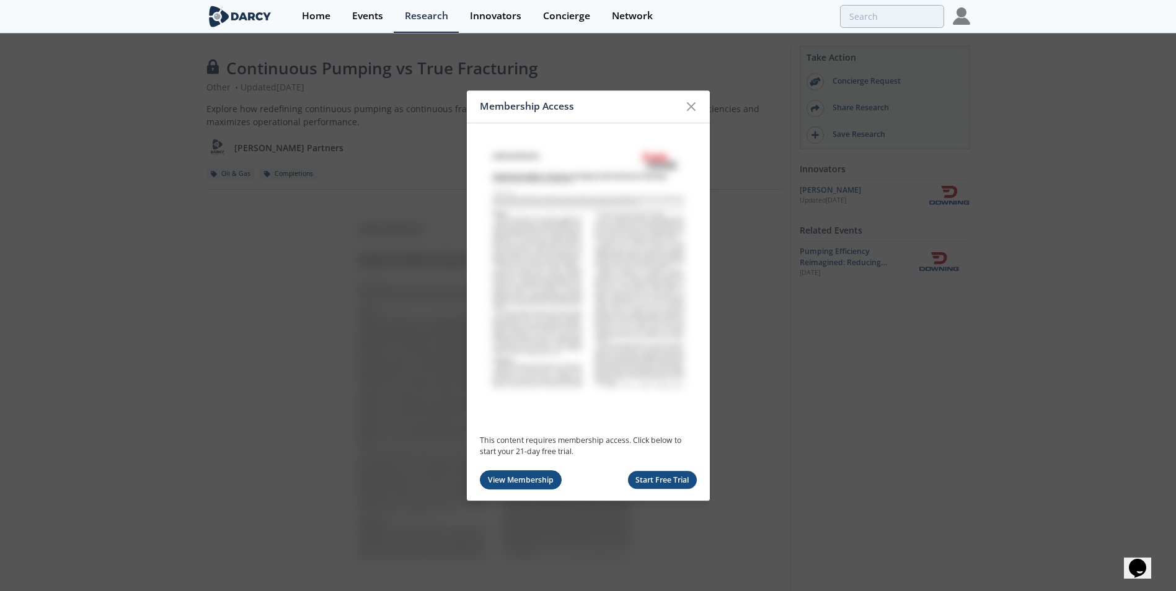
click at [526, 484] on link "View Membership" at bounding box center [521, 480] width 82 height 19
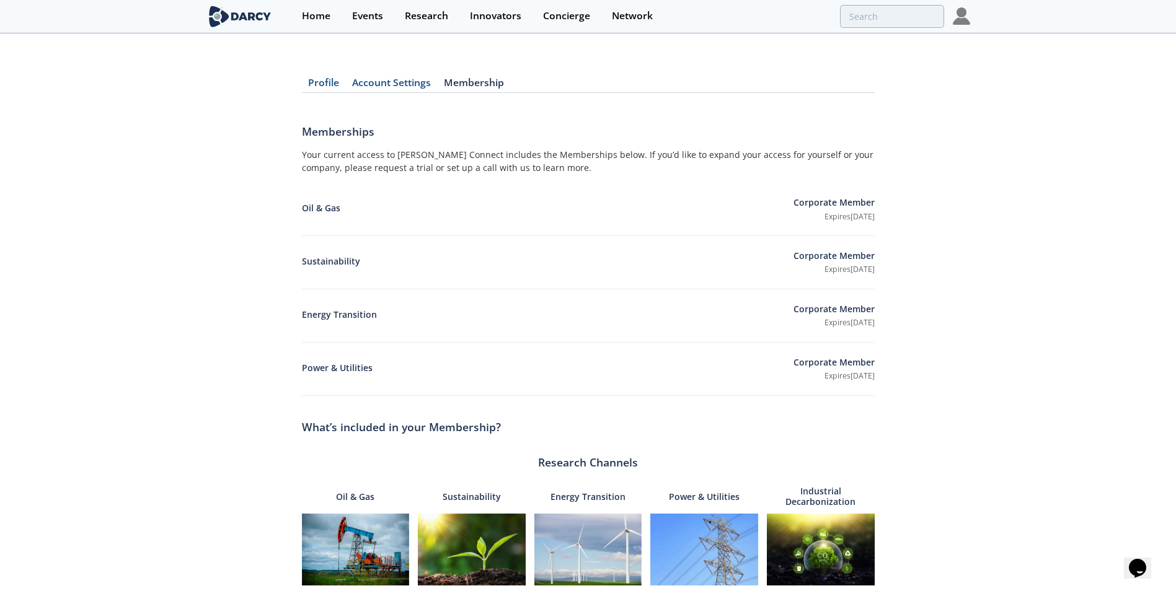
click at [382, 86] on link "Account Settings" at bounding box center [392, 85] width 92 height 15
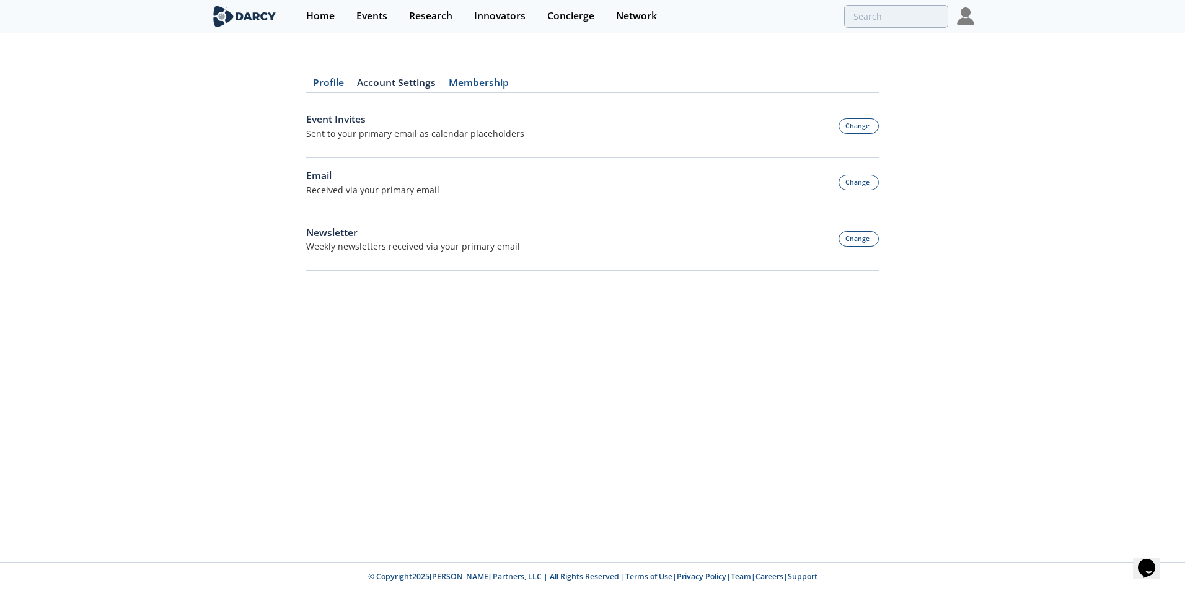
click at [452, 82] on link "Membership" at bounding box center [478, 85] width 73 height 15
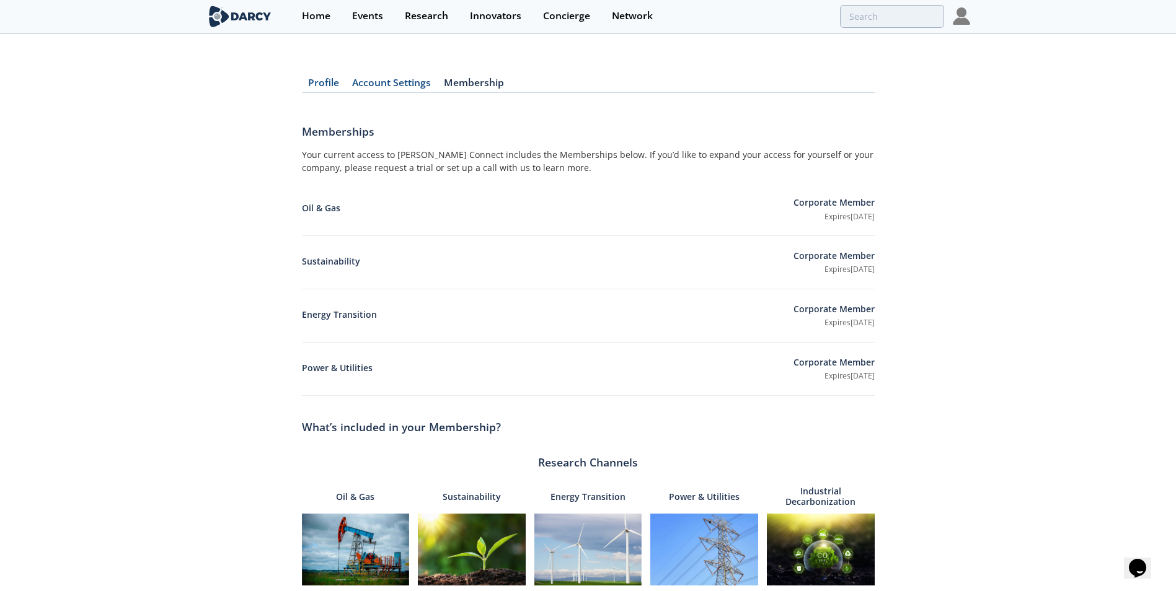
click at [320, 82] on link "Profile" at bounding box center [324, 85] width 44 height 15
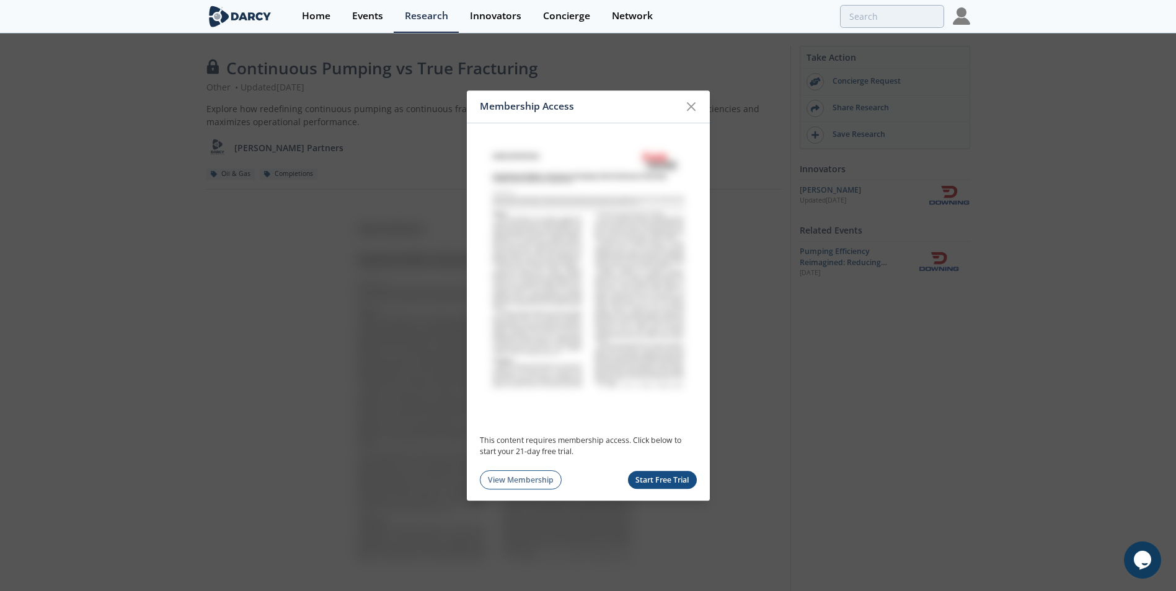
click at [689, 105] on icon at bounding box center [691, 106] width 15 height 15
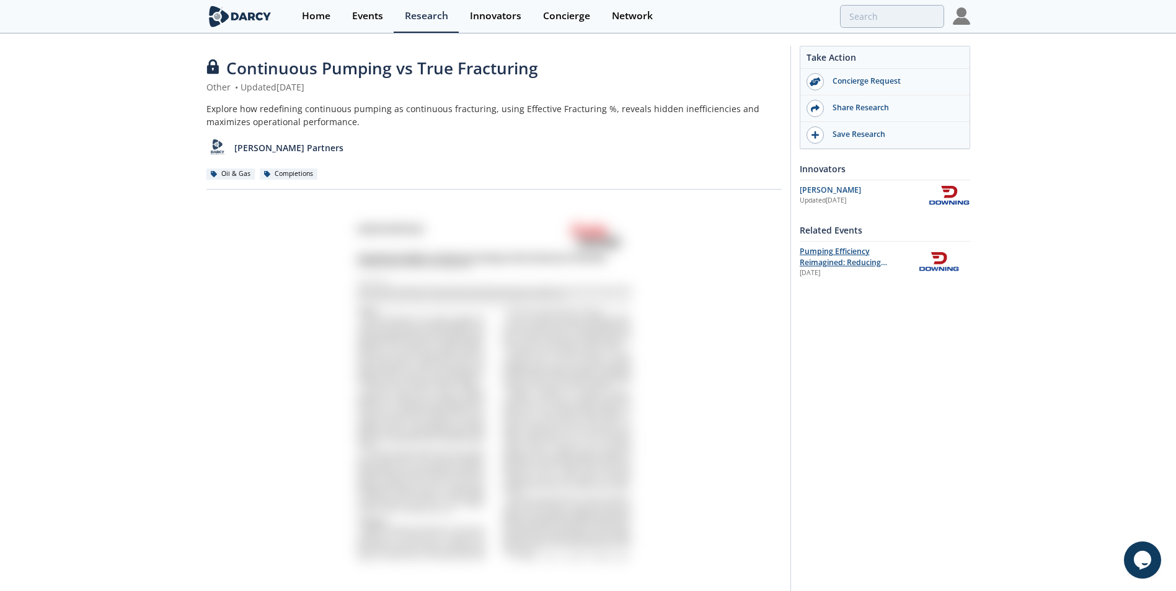
click at [834, 252] on span "Pumping Efficiency Reimagined: Reducing Downtime in [PERSON_NAME] Muerta Comple…" at bounding box center [855, 268] width 110 height 45
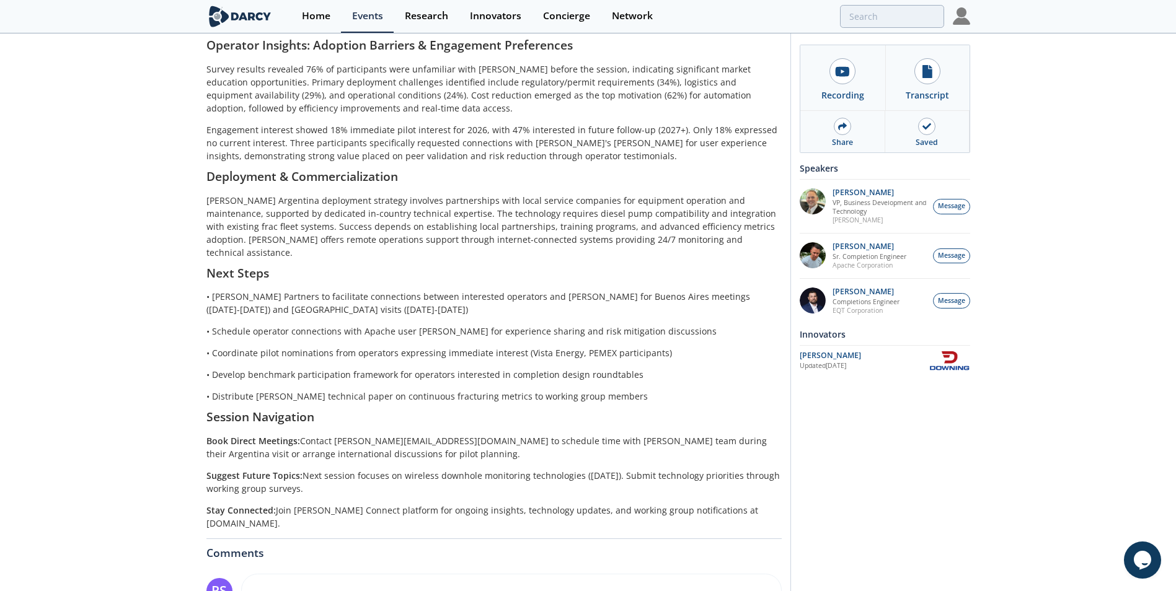
scroll to position [1074, 0]
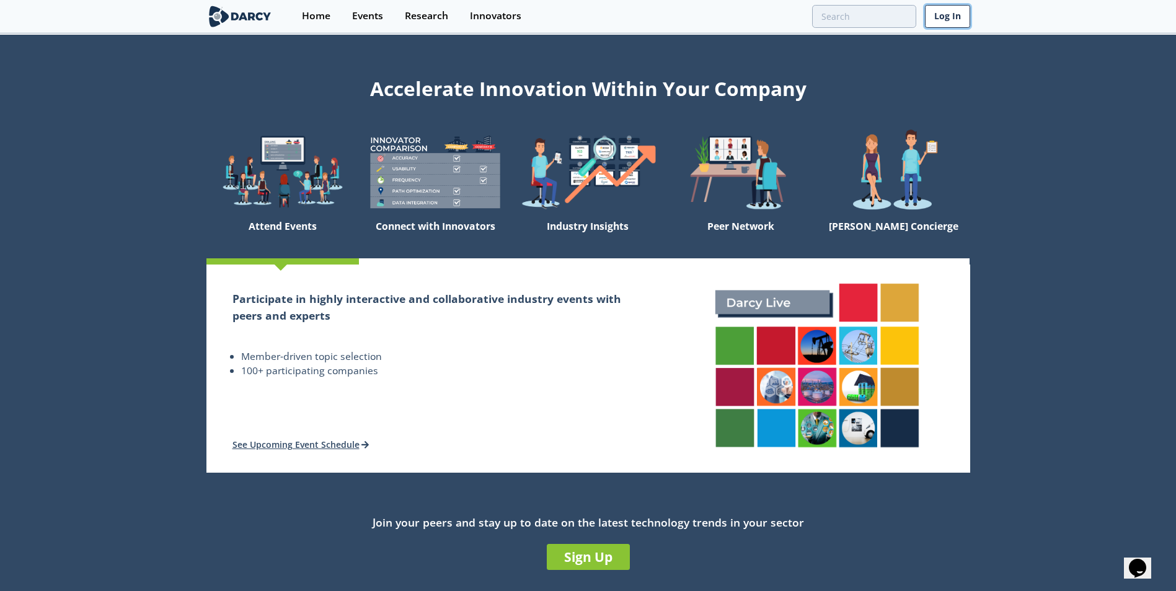
click at [941, 20] on link "Log In" at bounding box center [947, 16] width 45 height 23
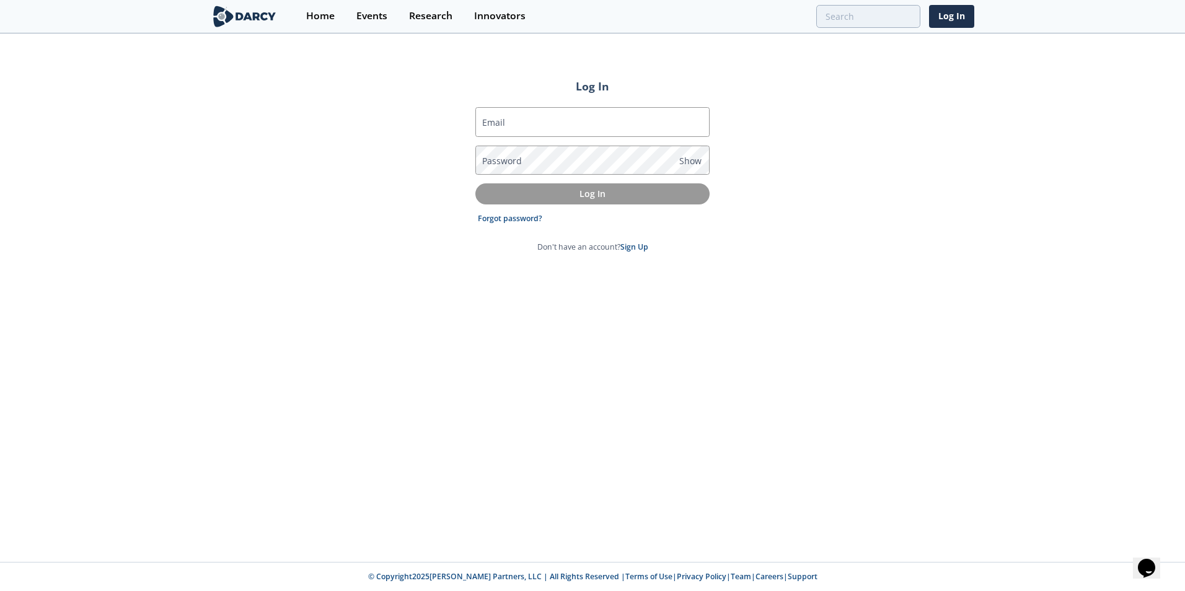
type input "[EMAIL_ADDRESS][DOMAIN_NAME]"
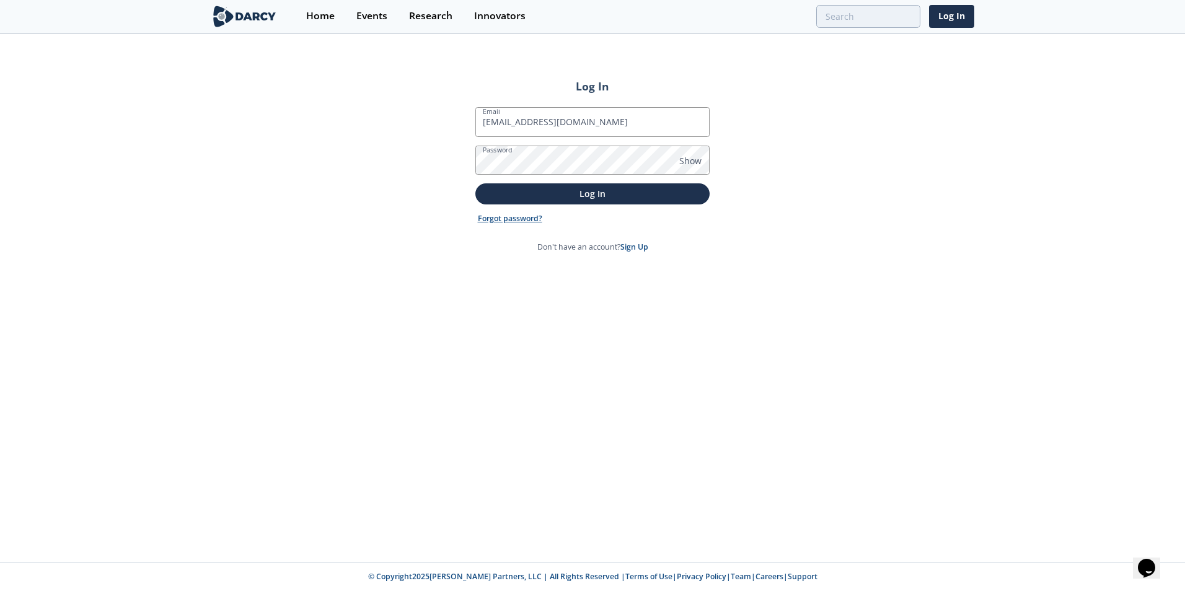
click at [526, 220] on link "Forgot password?" at bounding box center [510, 218] width 64 height 11
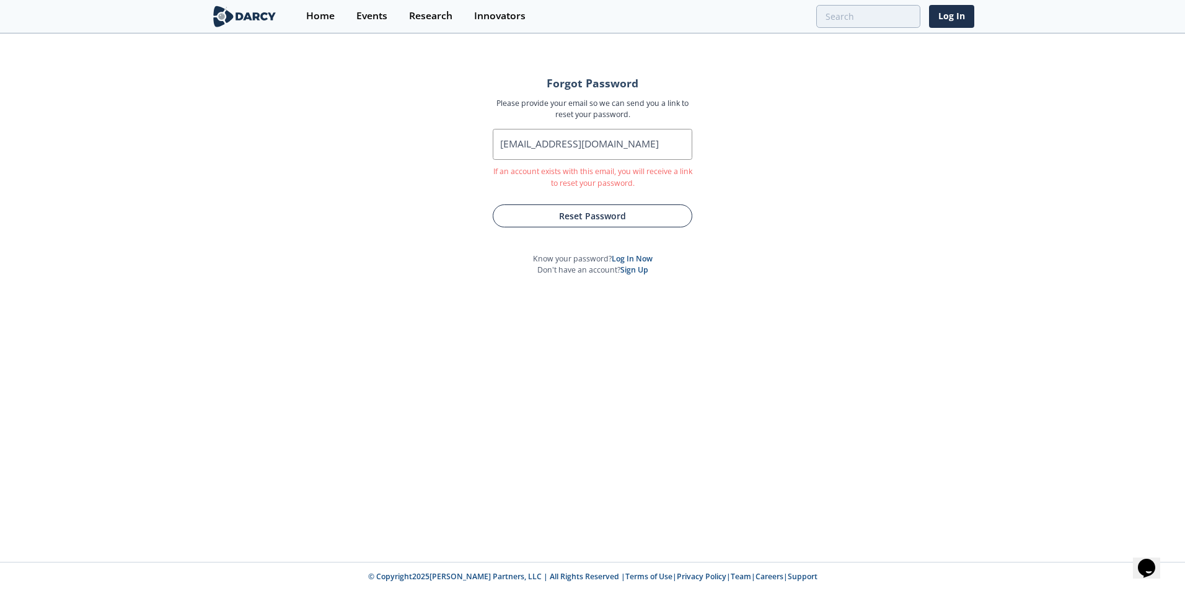
click at [614, 216] on button "Reset Password" at bounding box center [593, 216] width 200 height 23
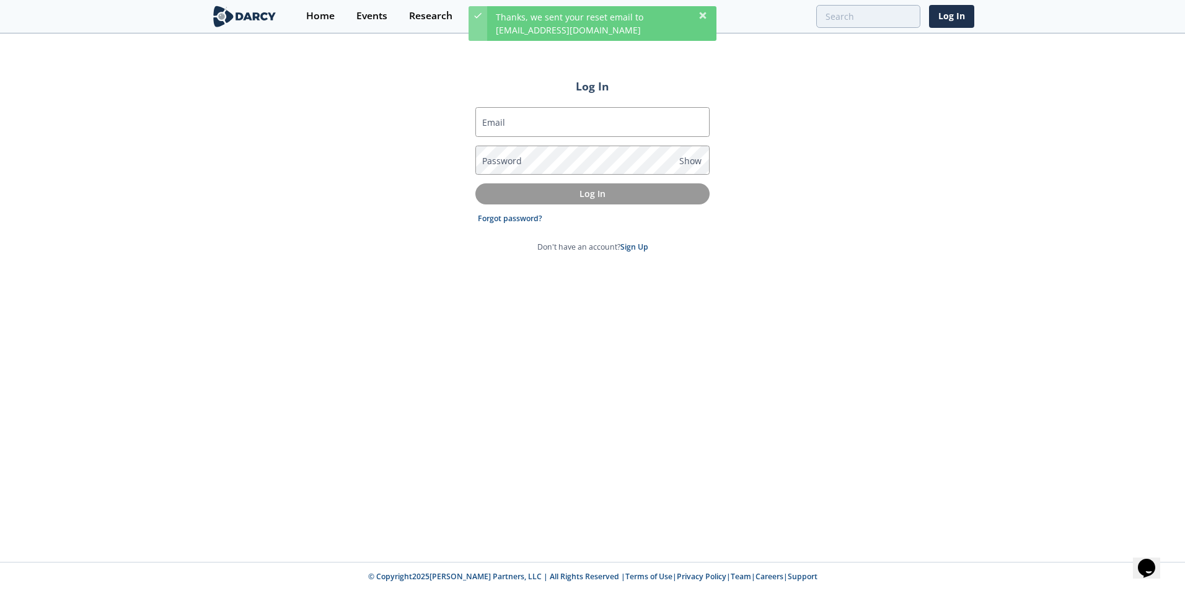
type input "rschmidt@pluspetrol.net"
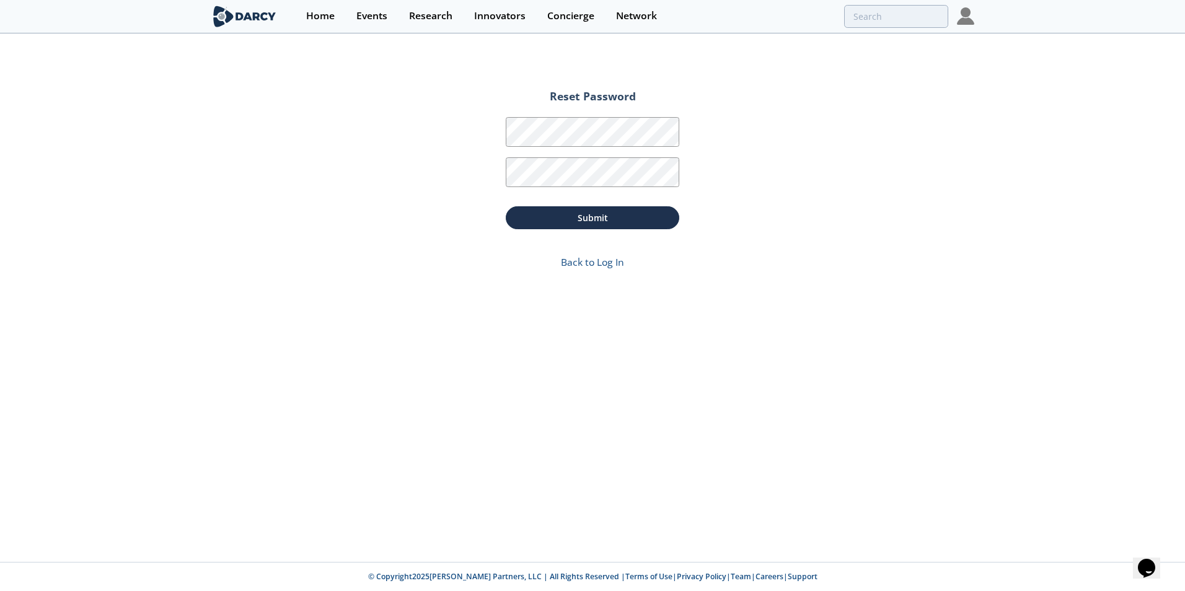
click at [932, 174] on div "Reset Password Password Password Confirmation Submit Back to Log In" at bounding box center [592, 299] width 1185 height 528
click at [589, 219] on button "Submit" at bounding box center [593, 217] width 174 height 23
click at [967, 13] on img at bounding box center [965, 15] width 17 height 17
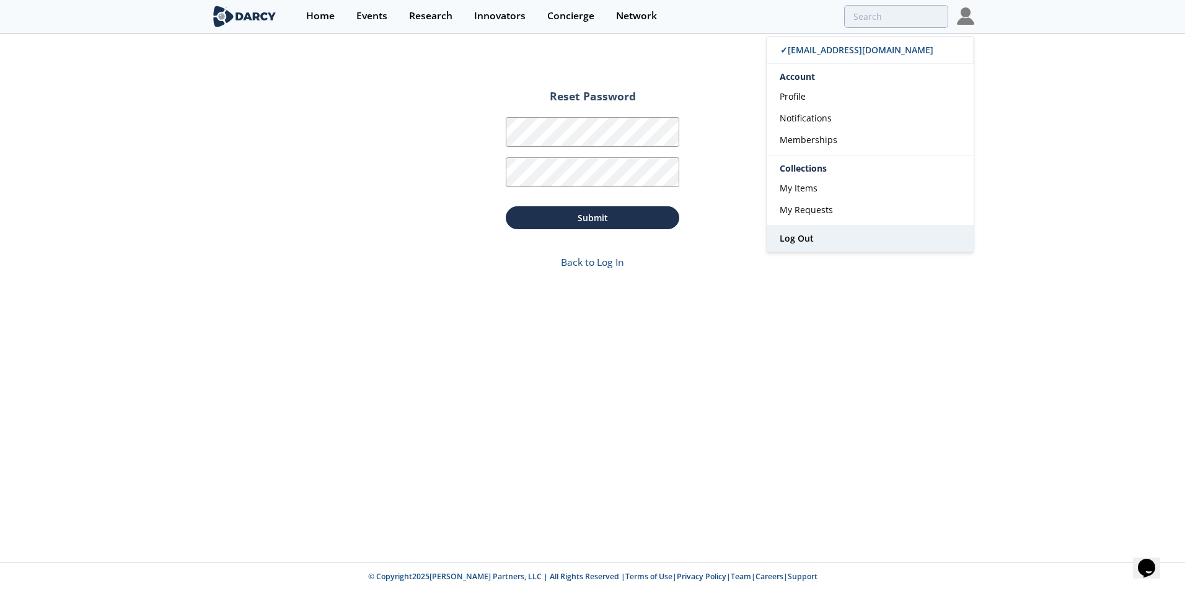
click at [801, 237] on span "Log Out" at bounding box center [797, 238] width 34 height 12
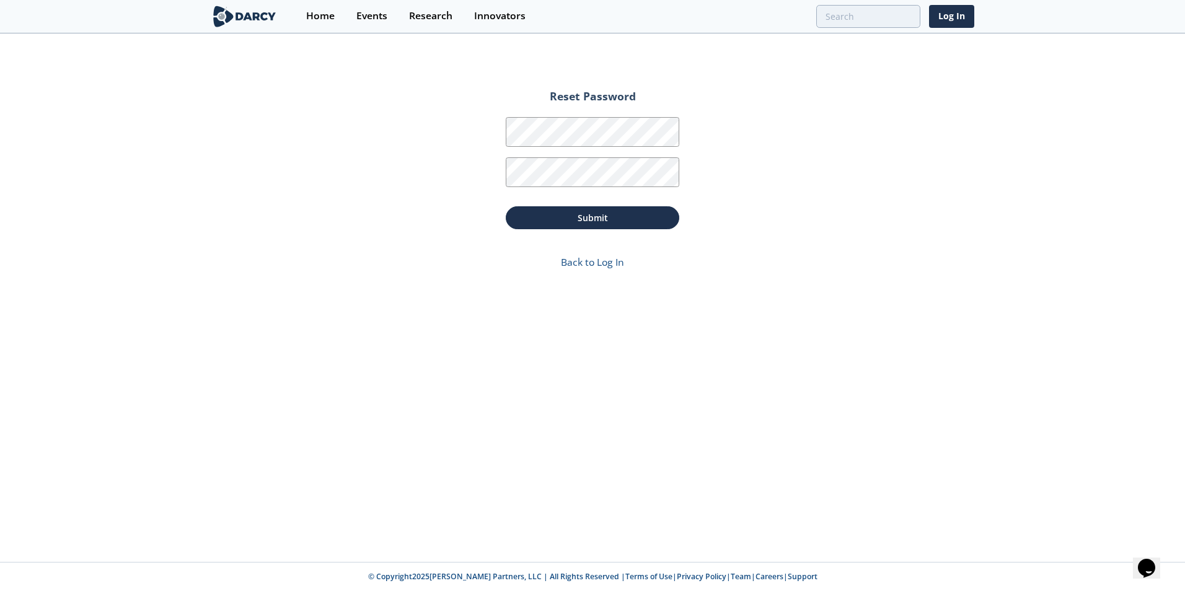
click at [409, 225] on div "Reset Password Password Password Confirmation Submit Back to Log In" at bounding box center [592, 299] width 1185 height 528
click at [574, 218] on button "Submit" at bounding box center [593, 217] width 174 height 23
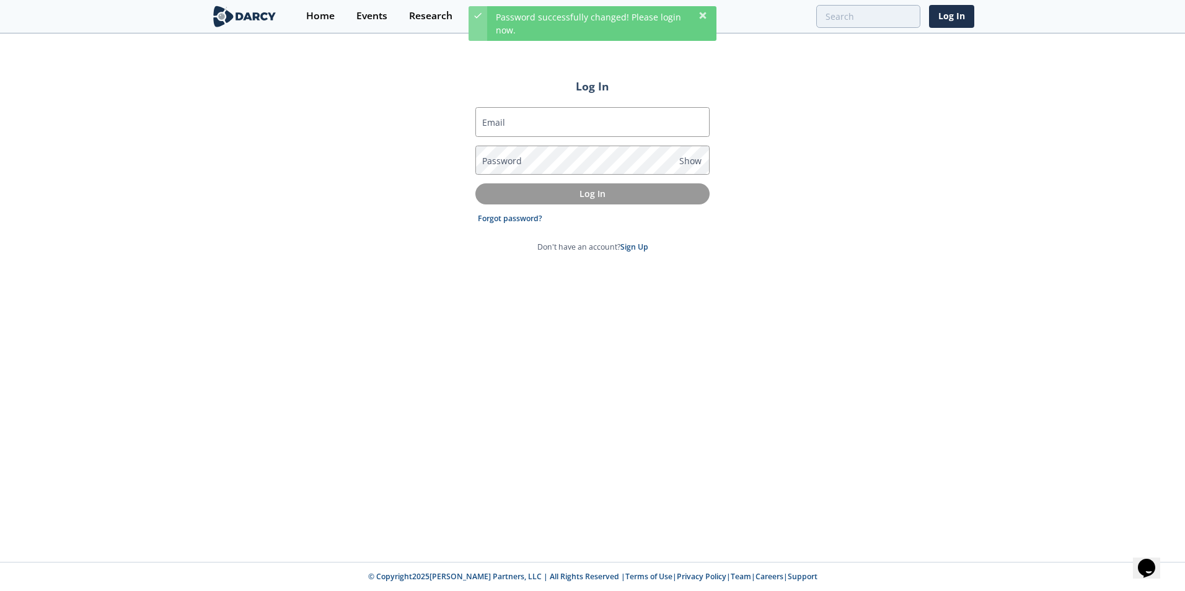
type input "[EMAIL_ADDRESS][DOMAIN_NAME]"
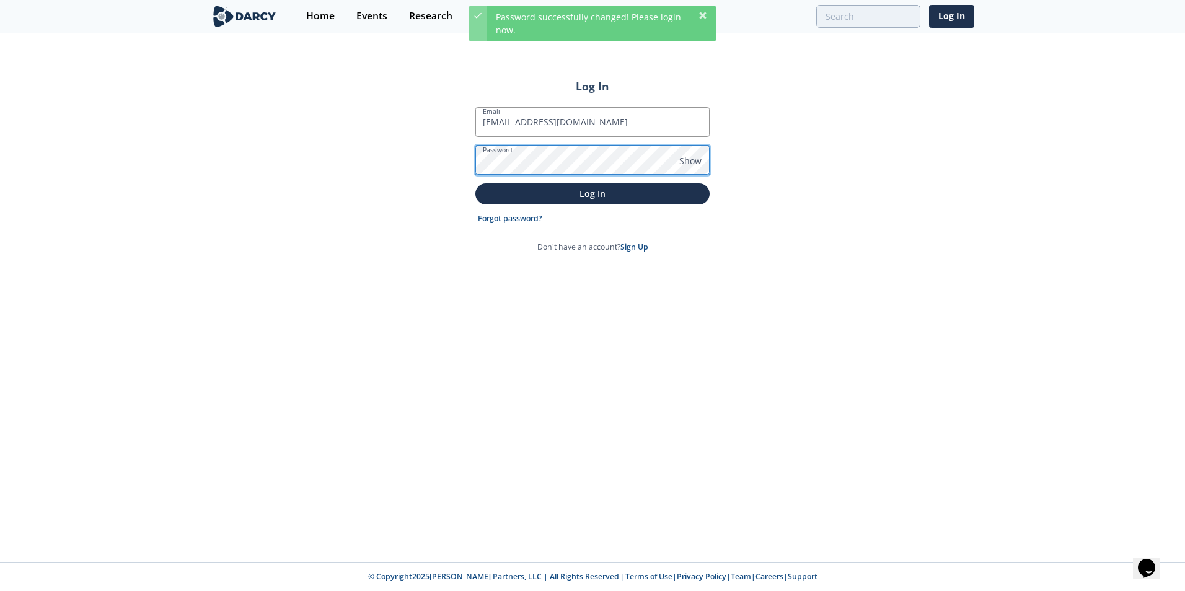
click at [459, 164] on div "Log In Email [EMAIL_ADDRESS][DOMAIN_NAME] Password Show Log In Forgot password?…" at bounding box center [592, 299] width 1185 height 528
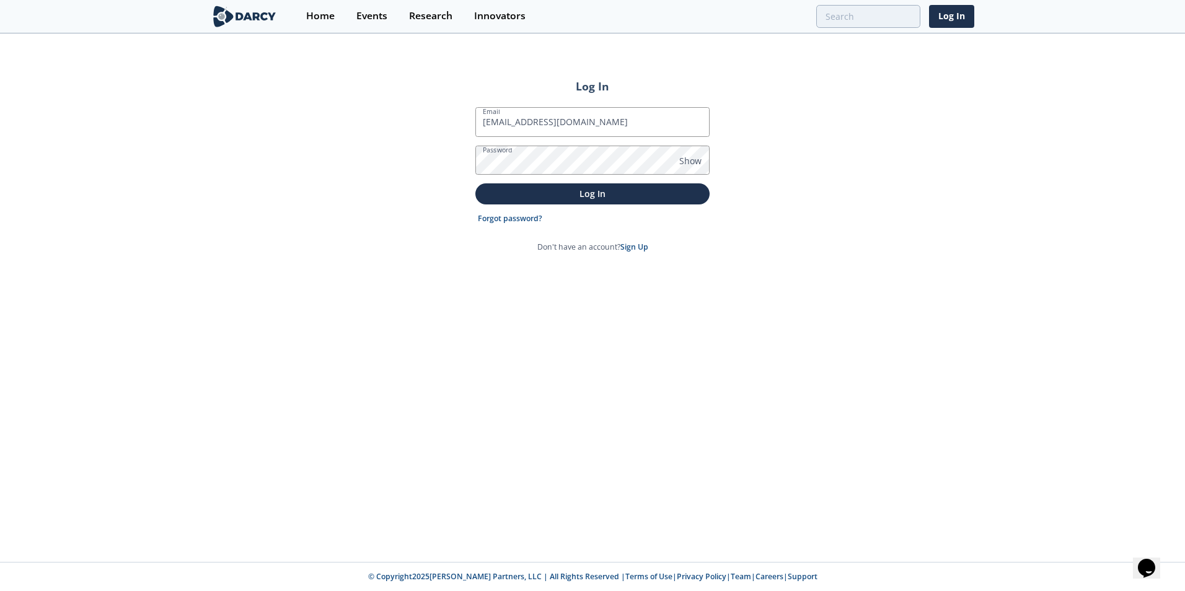
click at [433, 195] on div "Log In Email [EMAIL_ADDRESS][DOMAIN_NAME] Password Show Log In Forgot password?…" at bounding box center [592, 299] width 1185 height 528
click at [597, 191] on p "Log In" at bounding box center [592, 193] width 217 height 13
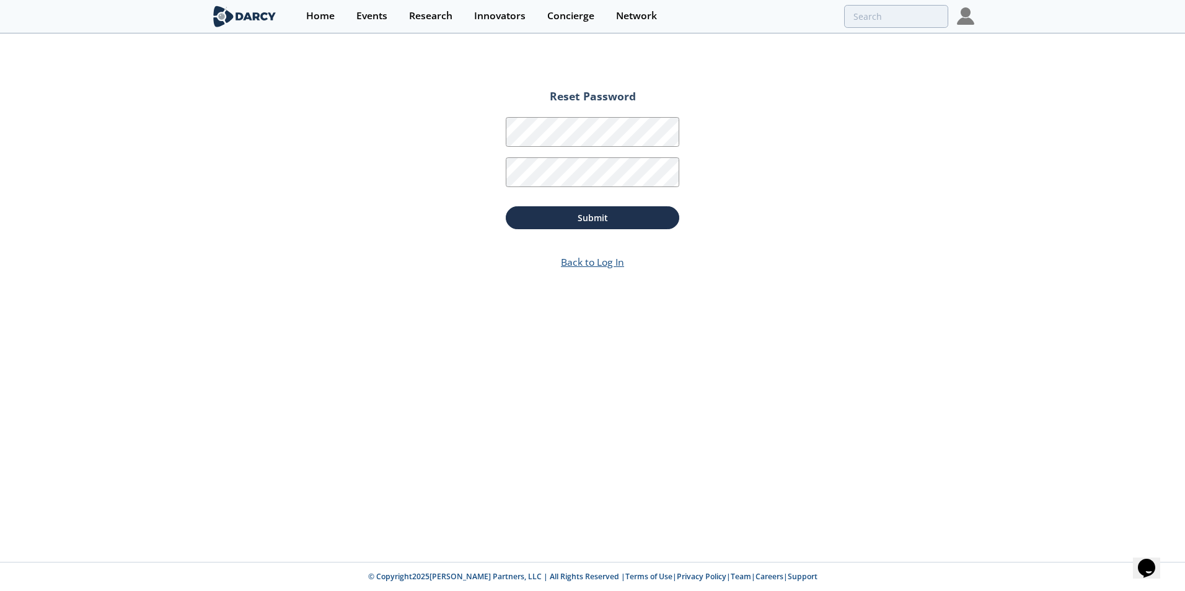
click at [606, 263] on link "Back to Log In" at bounding box center [592, 262] width 63 height 14
click at [418, 235] on div "Reset Password Password Password Confirmation Submit Back to Log In" at bounding box center [592, 299] width 1185 height 528
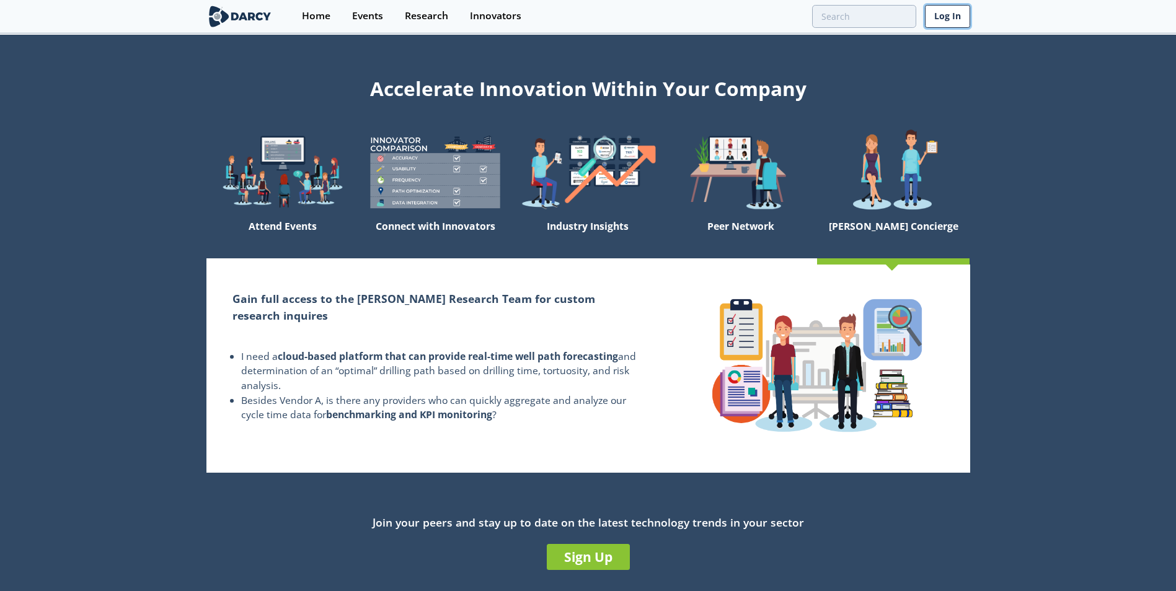
click at [949, 17] on link "Log In" at bounding box center [947, 16] width 45 height 23
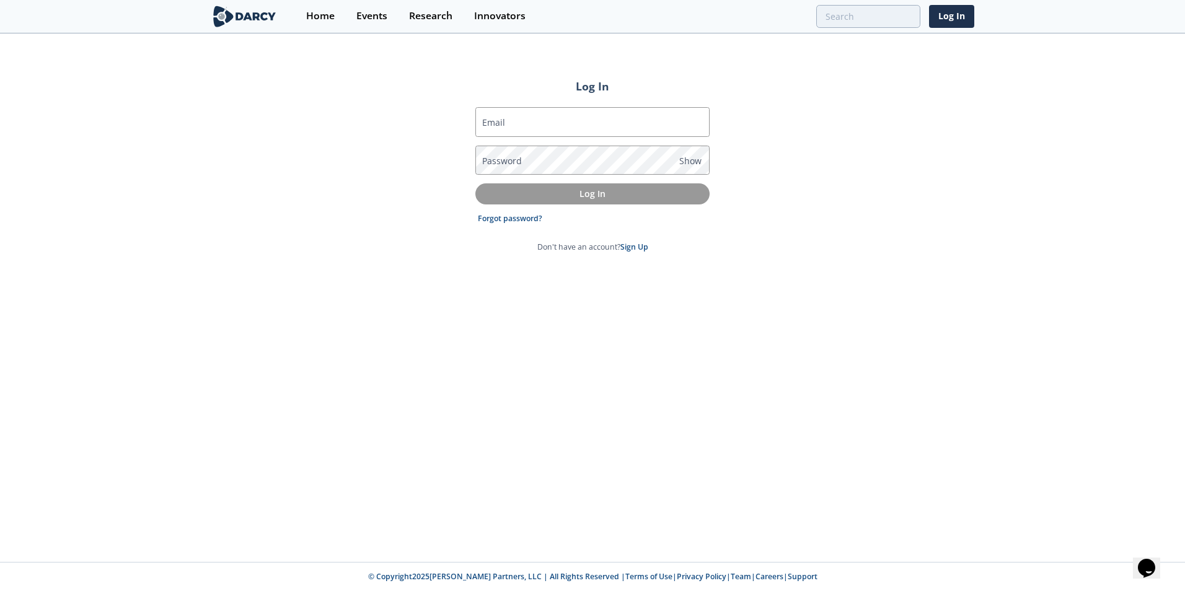
type input "[EMAIL_ADDRESS][DOMAIN_NAME]"
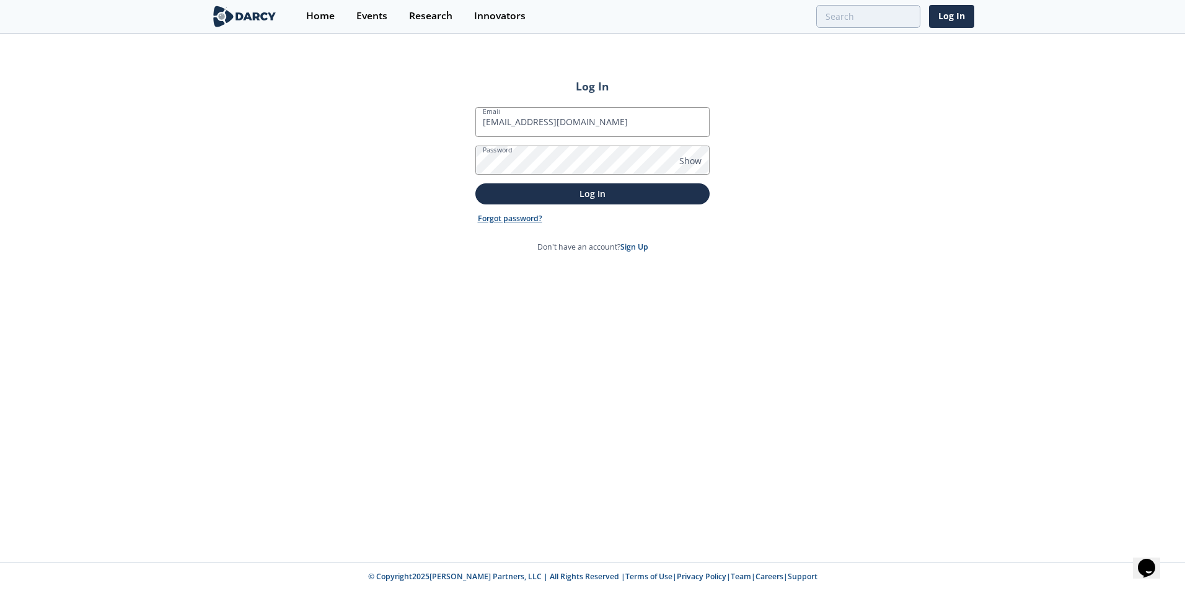
click at [510, 221] on link "Forgot password?" at bounding box center [510, 218] width 64 height 11
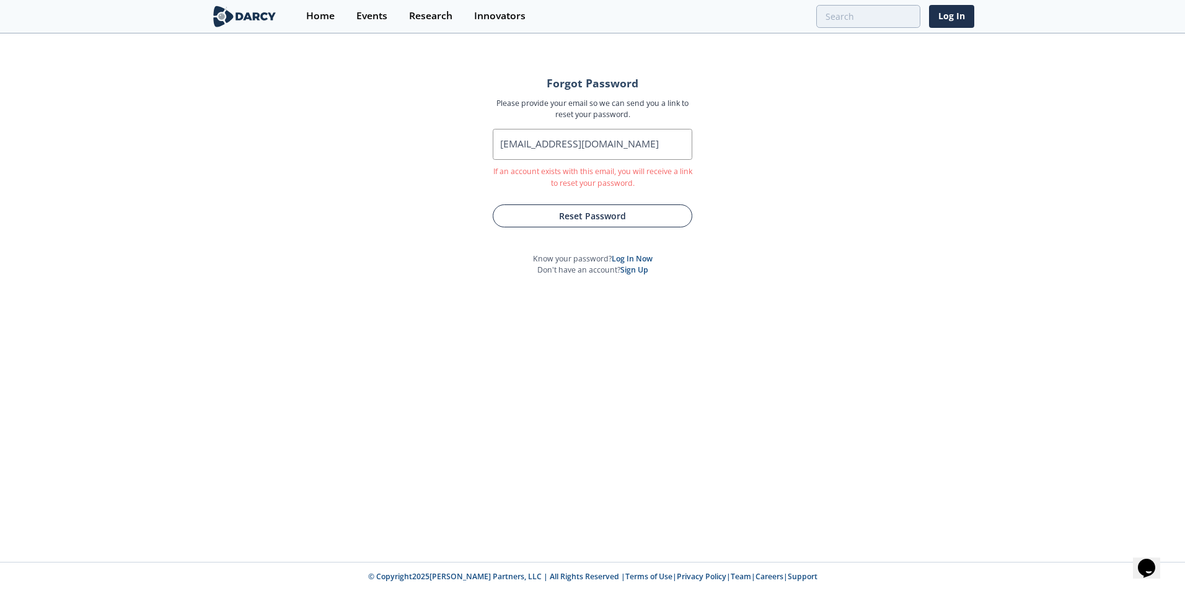
click at [585, 218] on button "Reset Password" at bounding box center [593, 216] width 200 height 23
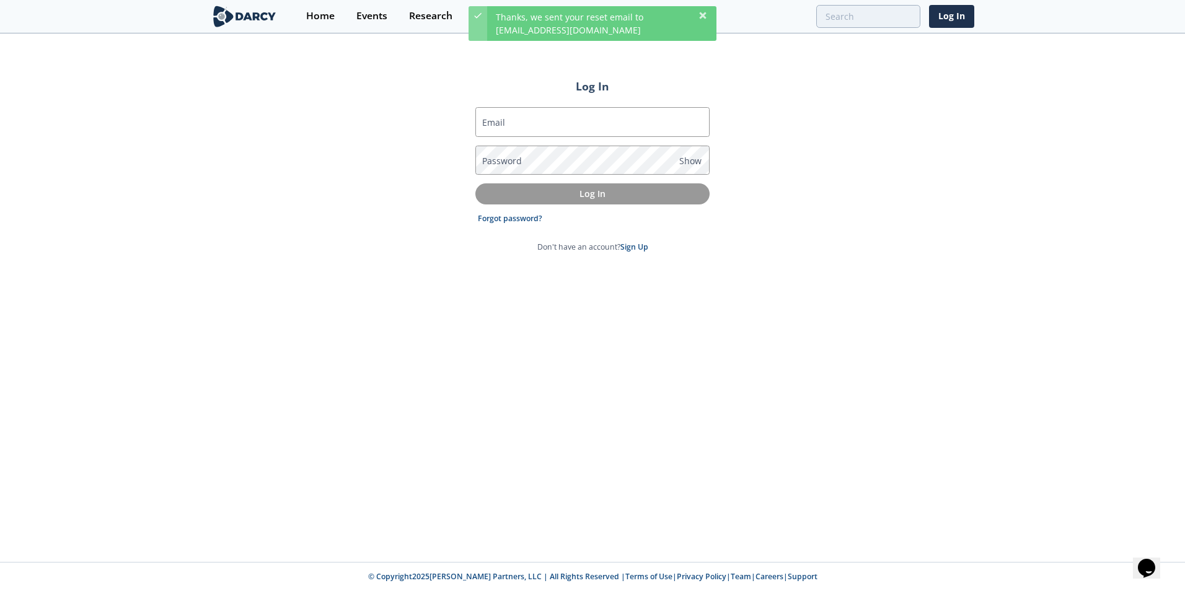
type input "[EMAIL_ADDRESS][DOMAIN_NAME]"
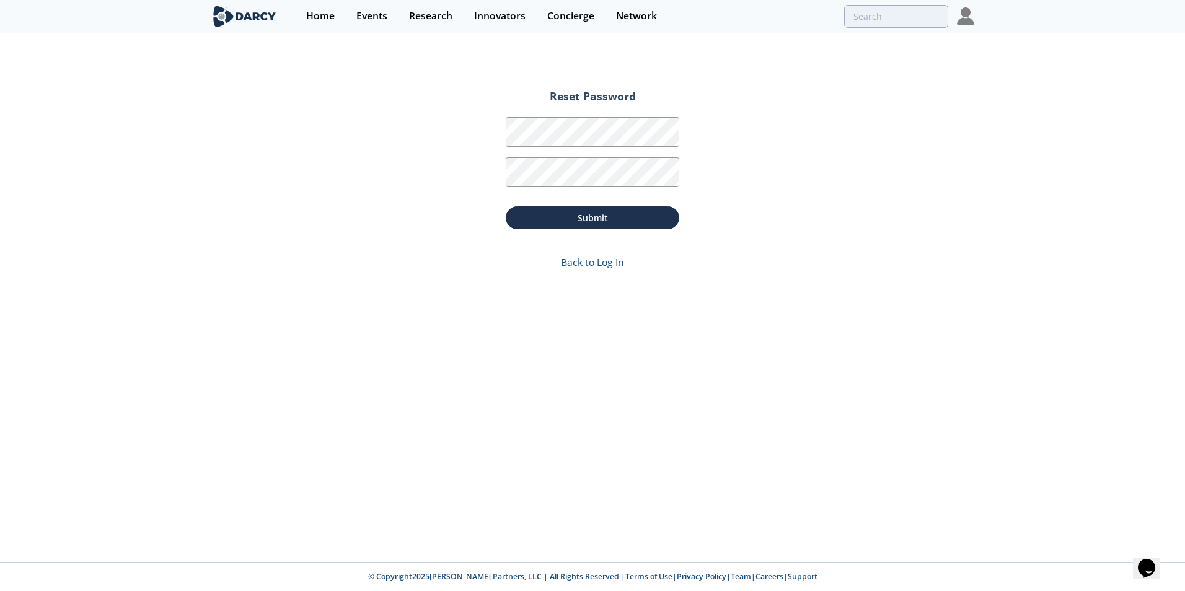
click at [969, 15] on img at bounding box center [965, 15] width 17 height 17
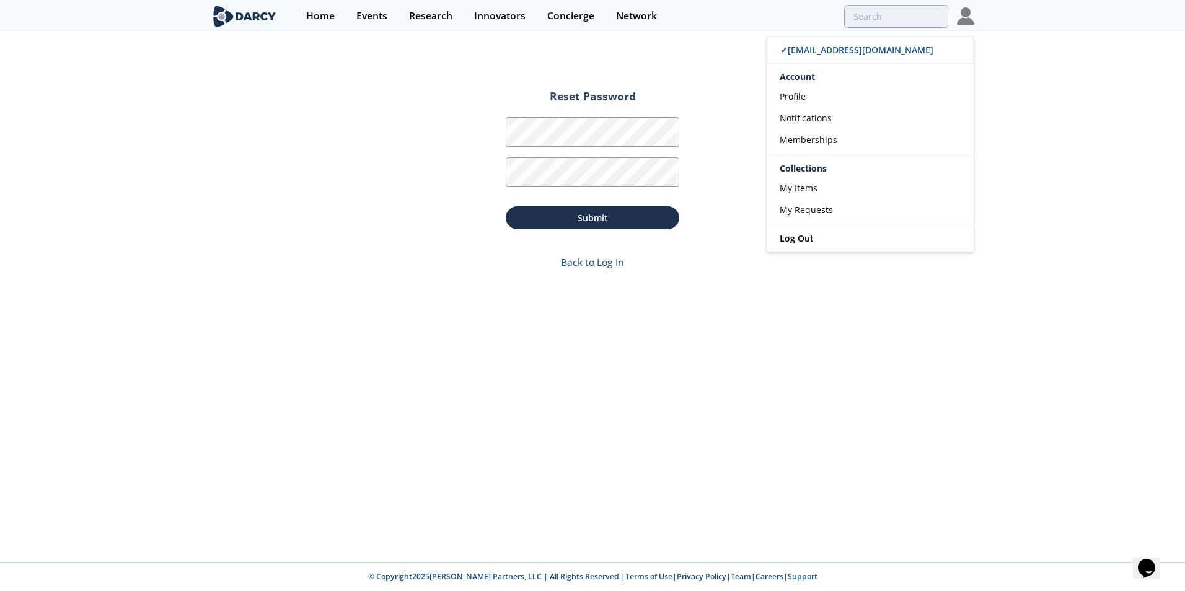
click at [1050, 79] on div "Reset Password Password Password Confirmation Submit Back to Log In" at bounding box center [592, 299] width 1185 height 528
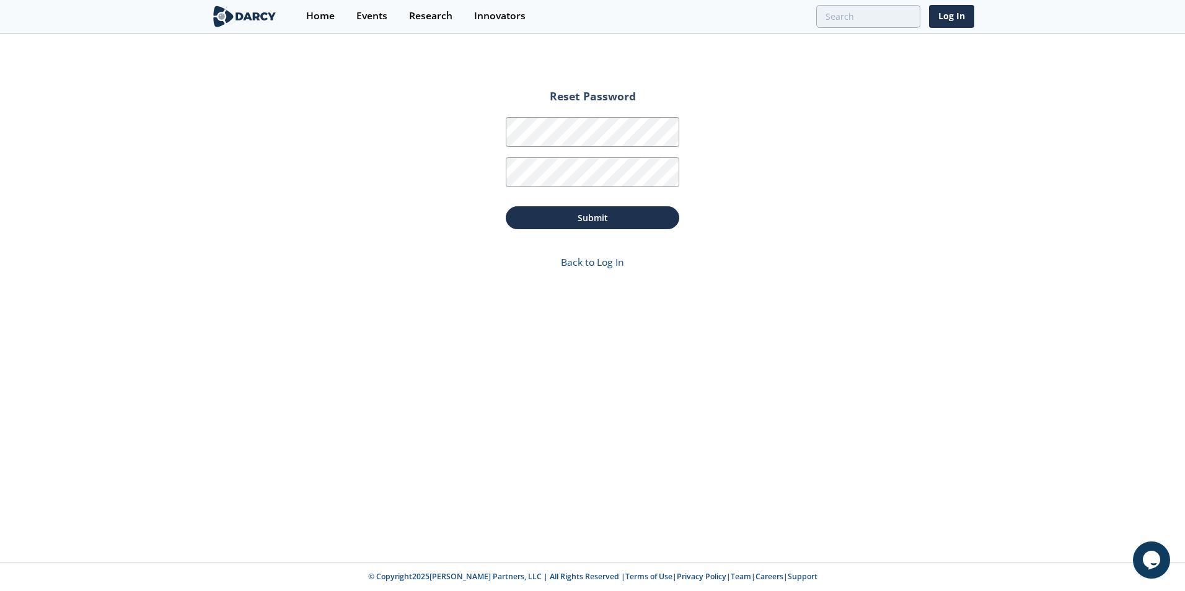
click at [386, 163] on div "Reset Password Password Password Confirmation Submit Back to Log In" at bounding box center [592, 299] width 1185 height 528
click at [467, 201] on div "Reset Password Password Password Confirmation Submit Back to Log In" at bounding box center [592, 299] width 1185 height 528
click at [542, 220] on button "Submit" at bounding box center [593, 217] width 174 height 23
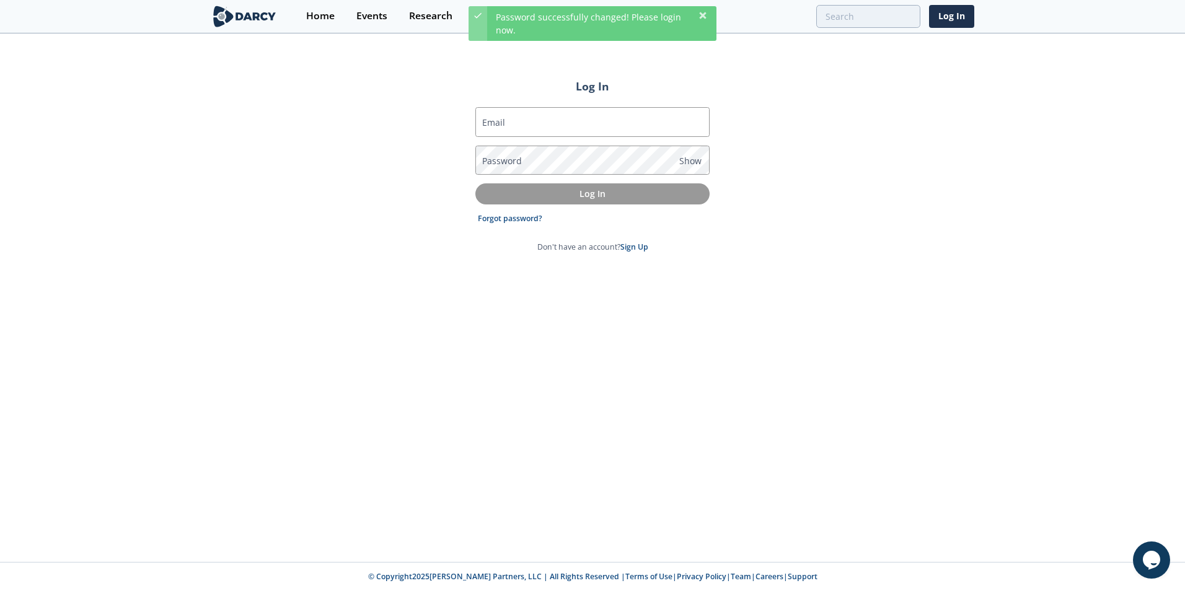
type input "[EMAIL_ADDRESS][DOMAIN_NAME]"
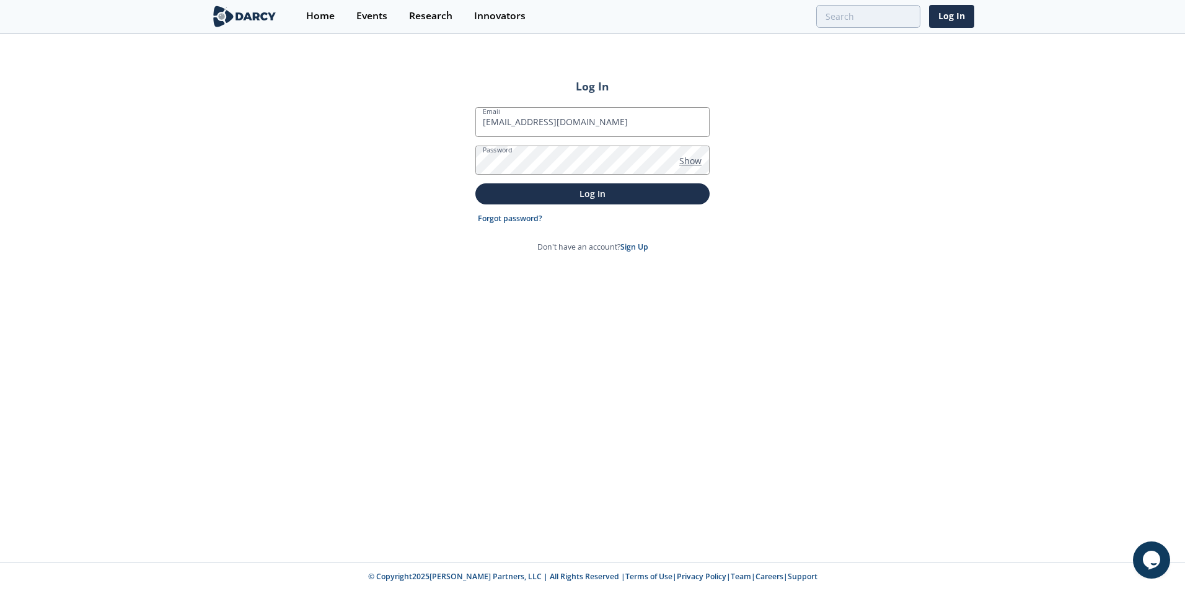
click at [688, 162] on span "Show" at bounding box center [690, 160] width 22 height 13
click at [574, 194] on p "Log In" at bounding box center [592, 193] width 217 height 13
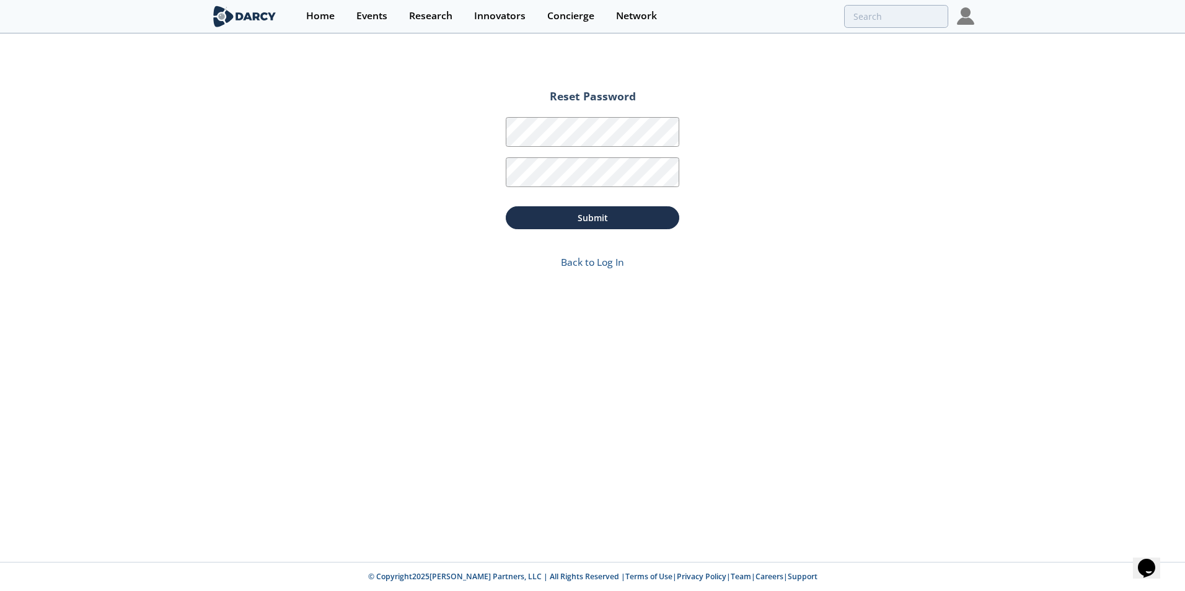
click at [754, 172] on div "Reset Password Password Password Confirmation Submit Back to Log In" at bounding box center [592, 299] width 1185 height 528
click at [622, 216] on button "Submit" at bounding box center [593, 217] width 174 height 23
click at [964, 15] on img at bounding box center [965, 15] width 17 height 17
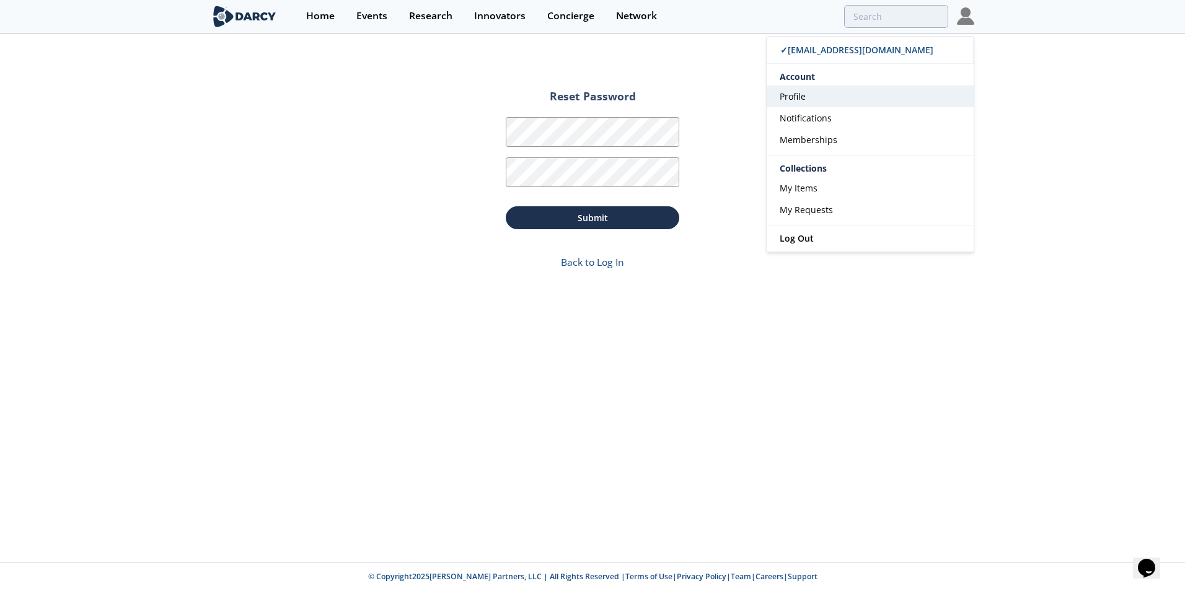
click at [803, 94] on span "Profile" at bounding box center [793, 97] width 26 height 12
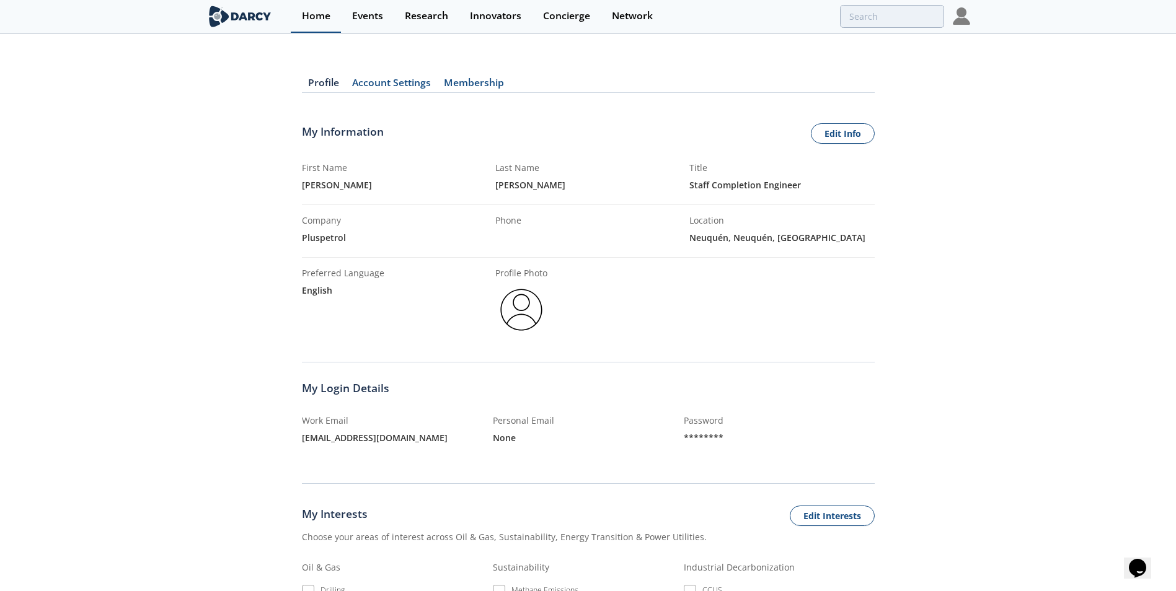
click at [312, 17] on div "Home" at bounding box center [316, 16] width 29 height 10
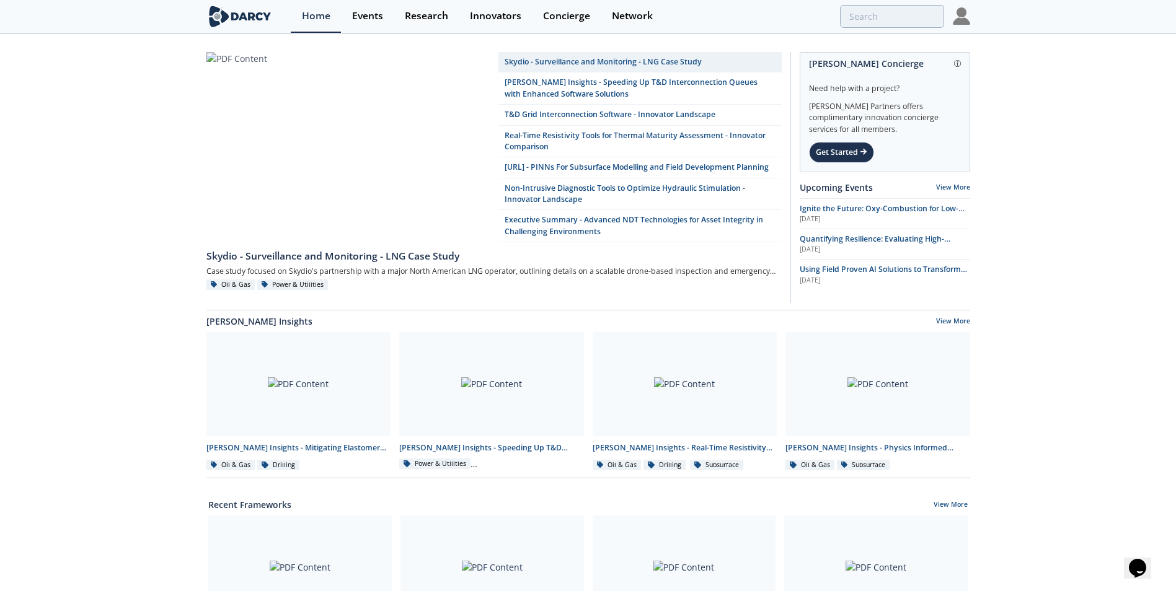
click at [965, 17] on img at bounding box center [961, 15] width 17 height 17
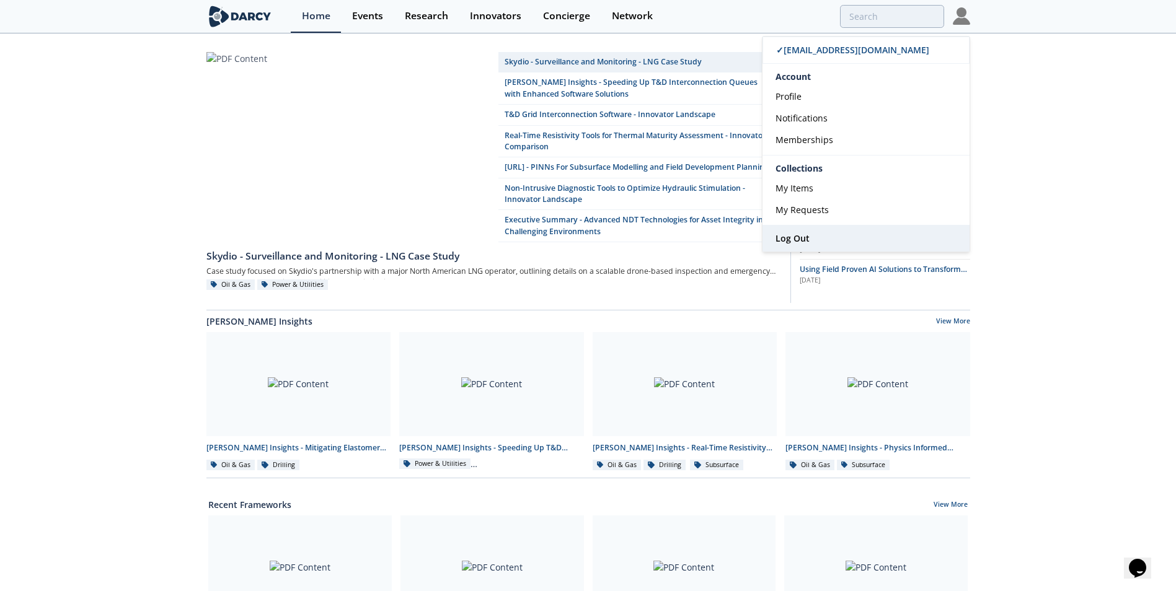
click at [810, 235] on link "Log Out" at bounding box center [865, 239] width 207 height 26
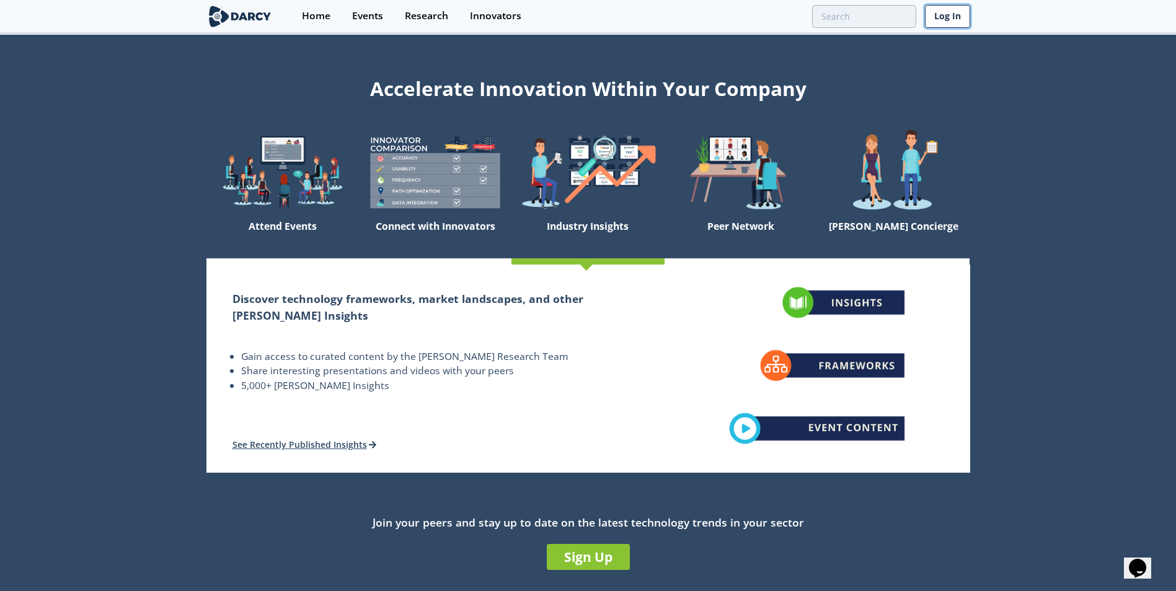
click at [956, 18] on link "Log In" at bounding box center [947, 16] width 45 height 23
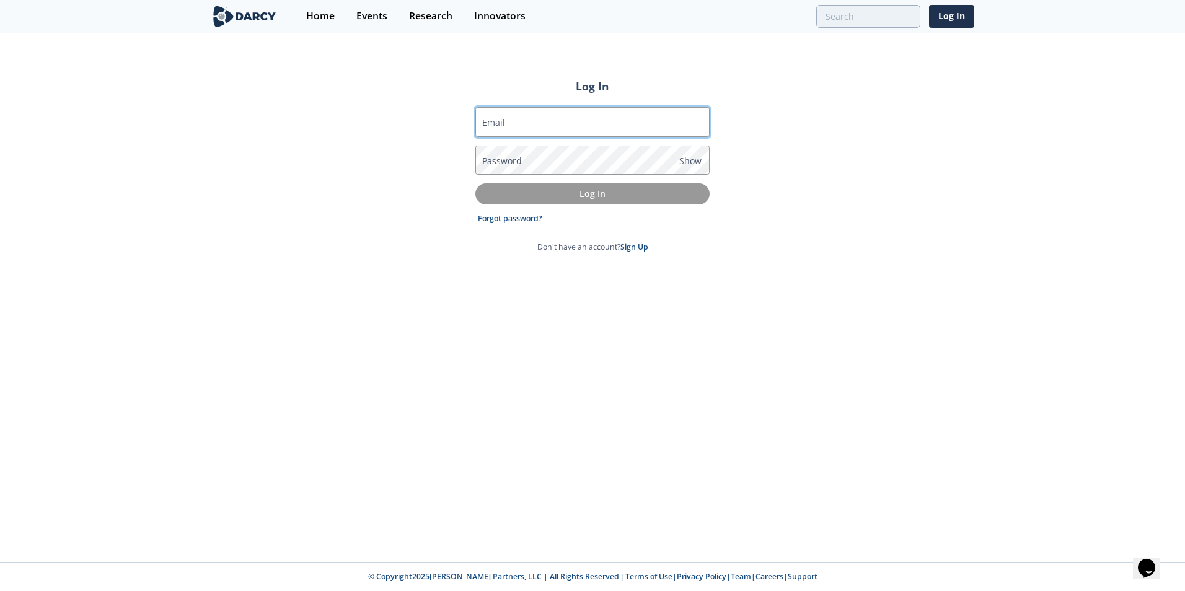
type input "[EMAIL_ADDRESS][DOMAIN_NAME]"
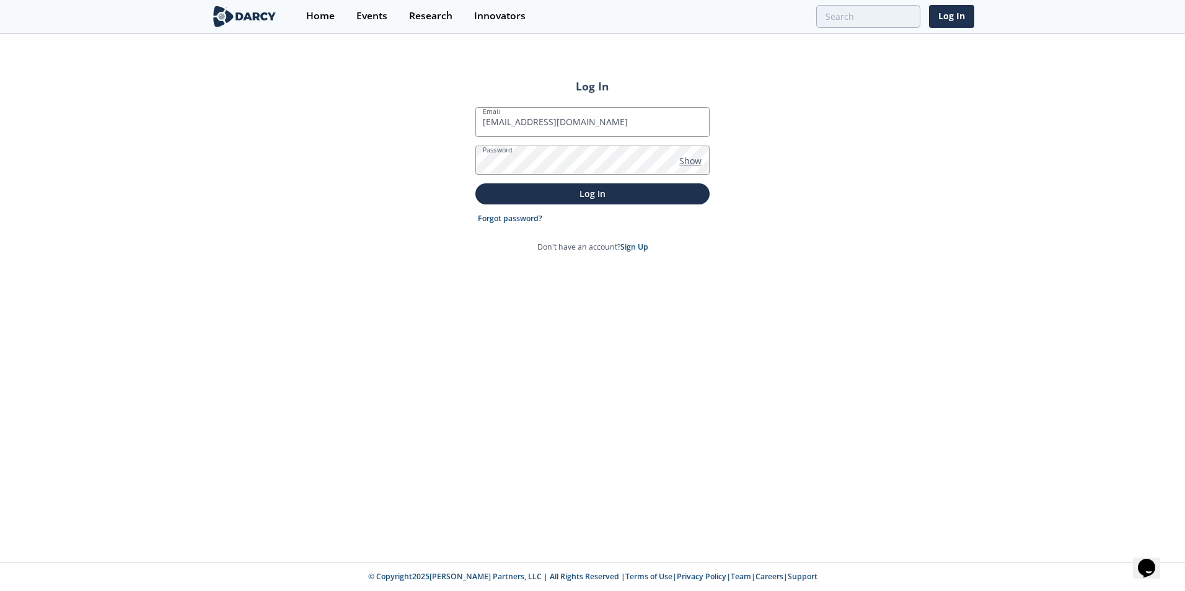
click at [689, 160] on span "Show" at bounding box center [690, 160] width 22 height 13
click at [599, 194] on p "Log In" at bounding box center [592, 193] width 217 height 13
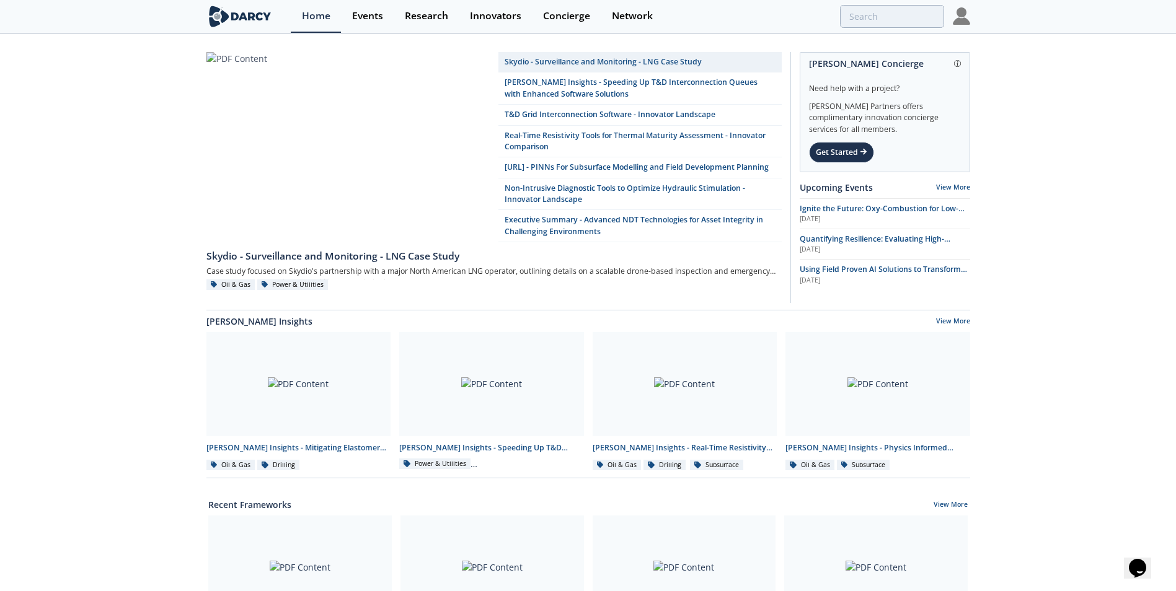
click at [962, 11] on img at bounding box center [961, 15] width 17 height 17
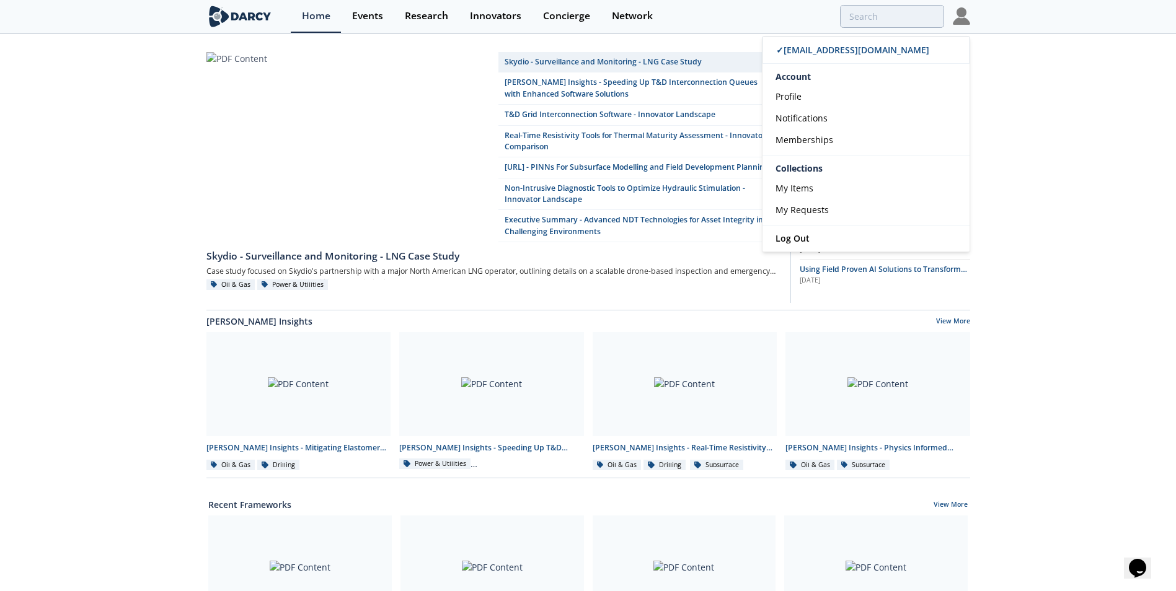
click at [1095, 126] on div "Skydio - Surveillance and Monitoring - LNG Case Study [PERSON_NAME] Insights - …" at bounding box center [588, 565] width 1176 height 1061
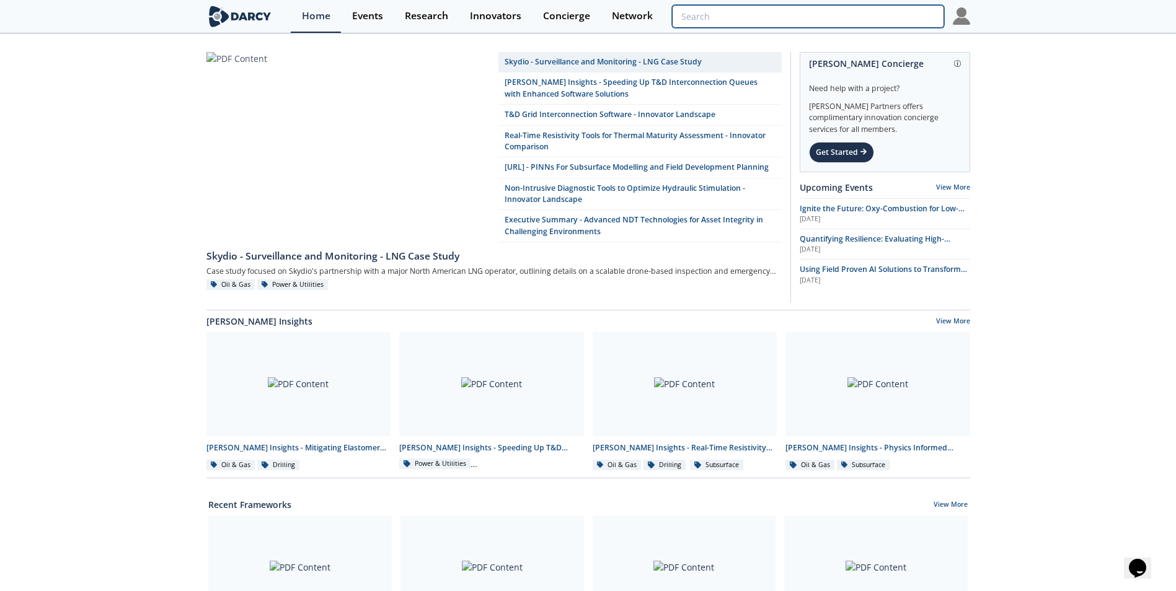
click at [868, 14] on input "search" at bounding box center [808, 16] width 272 height 23
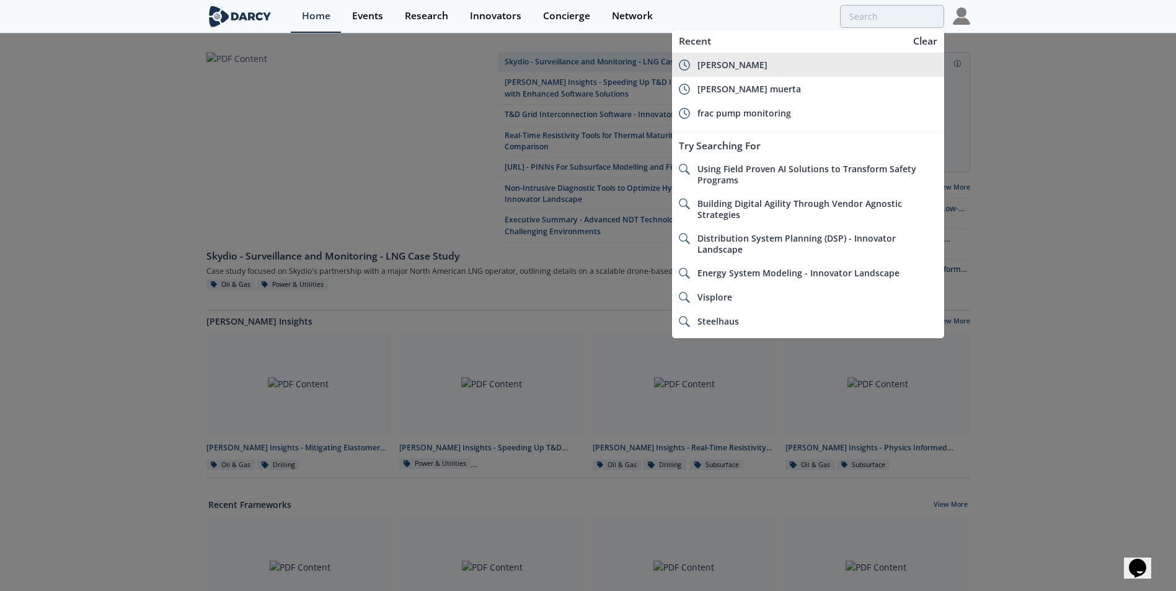
click at [762, 61] on div "downing" at bounding box center [817, 65] width 240 height 11
type input "downing"
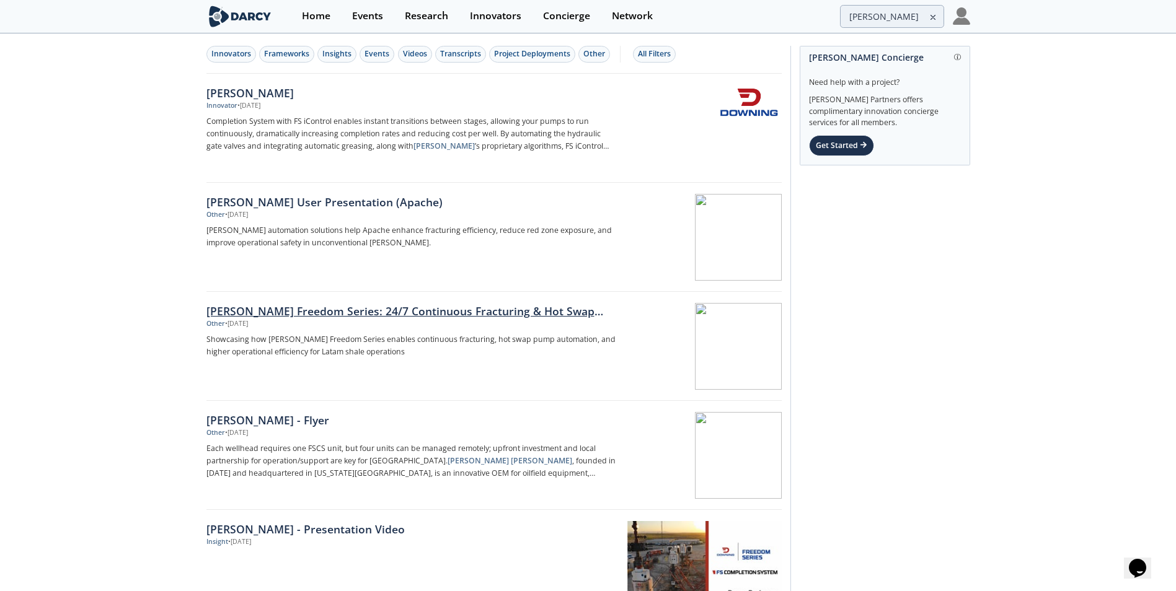
click at [305, 315] on div "[PERSON_NAME] Freedom Series: 24/7 Continuous Fracturing & Hot Swap Automation" at bounding box center [411, 311] width 410 height 16
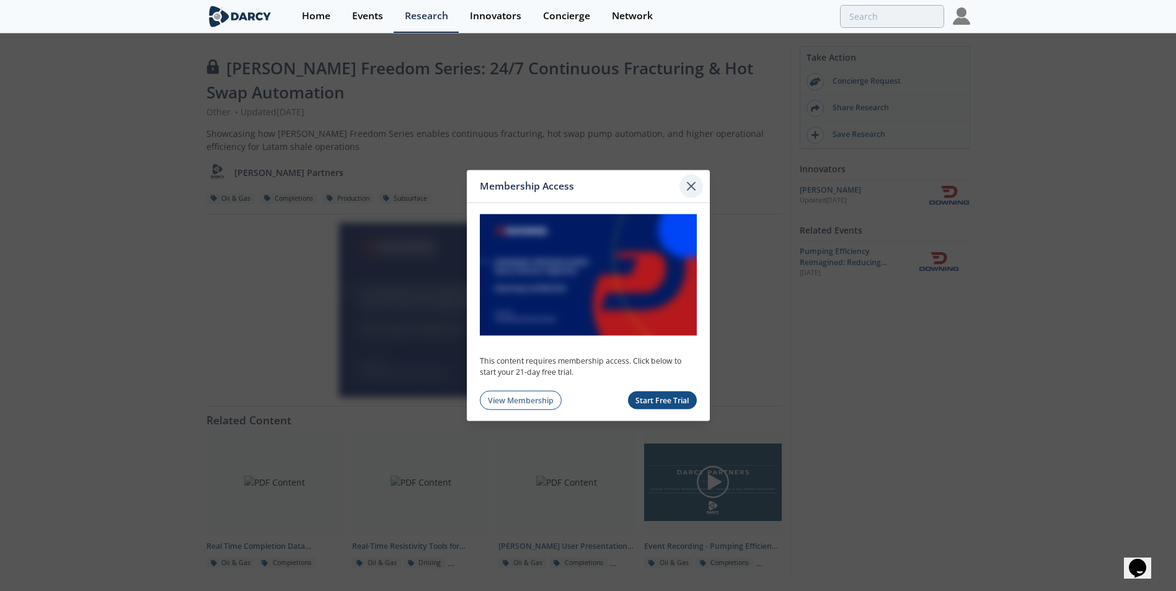
click at [689, 189] on icon at bounding box center [690, 186] width 7 height 7
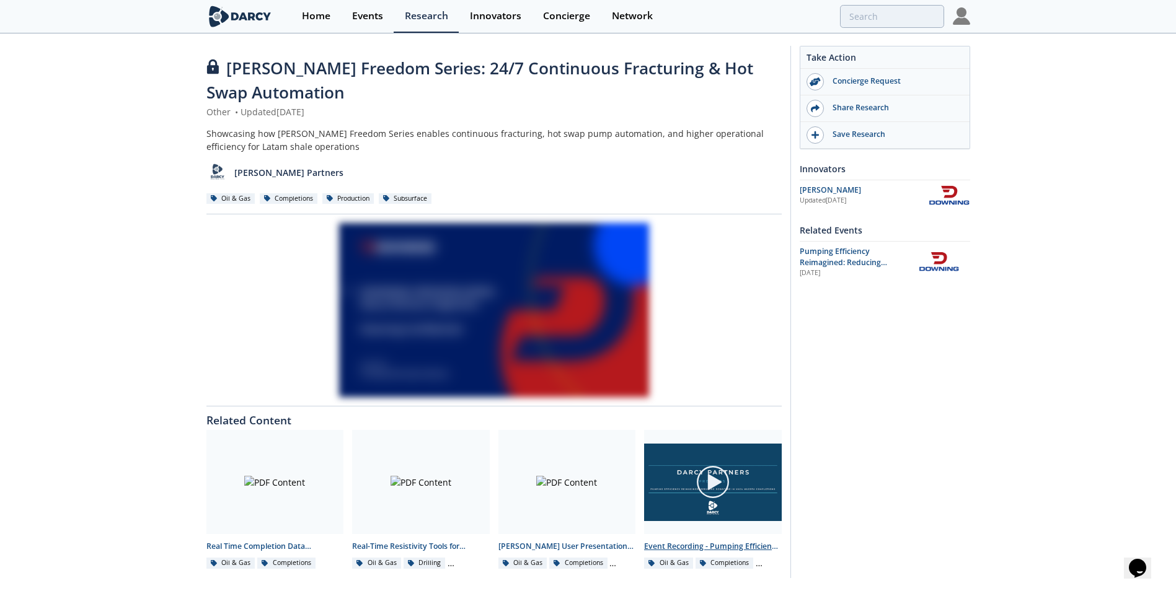
click at [727, 489] on img at bounding box center [713, 482] width 35 height 35
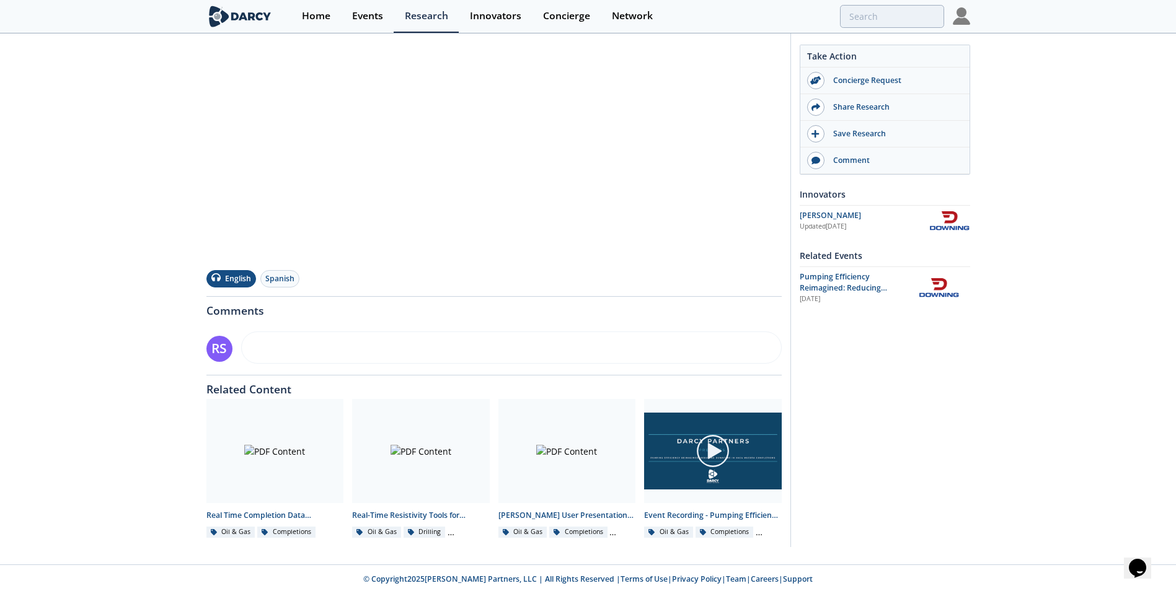
scroll to position [298, 0]
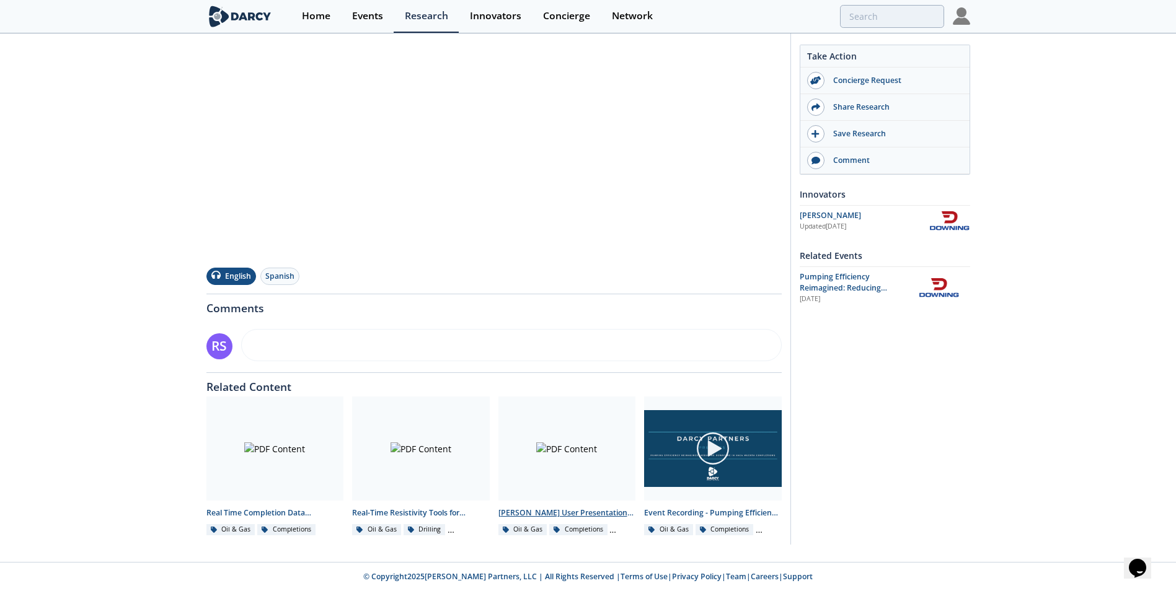
click at [537, 448] on div at bounding box center [567, 449] width 138 height 104
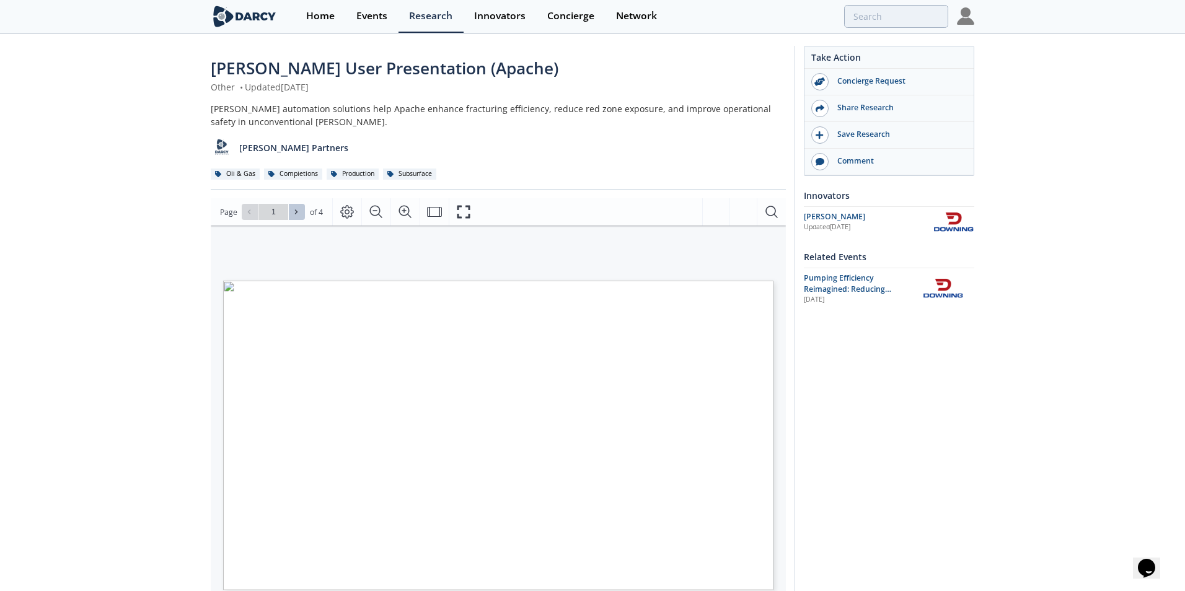
click at [298, 209] on icon at bounding box center [296, 211] width 7 height 7
click at [103, 286] on div "Downing User Presentation (Apache) Other • Updated August 12, 2025 Downing’s au…" at bounding box center [588, 479] width 1176 height 888
type input "4"
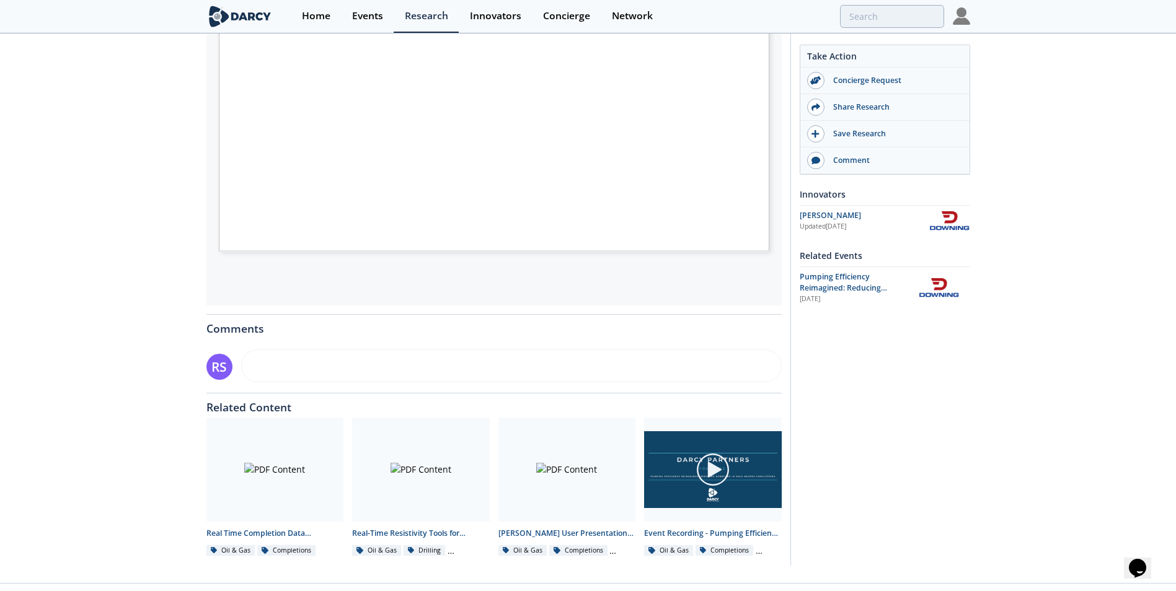
scroll to position [360, 0]
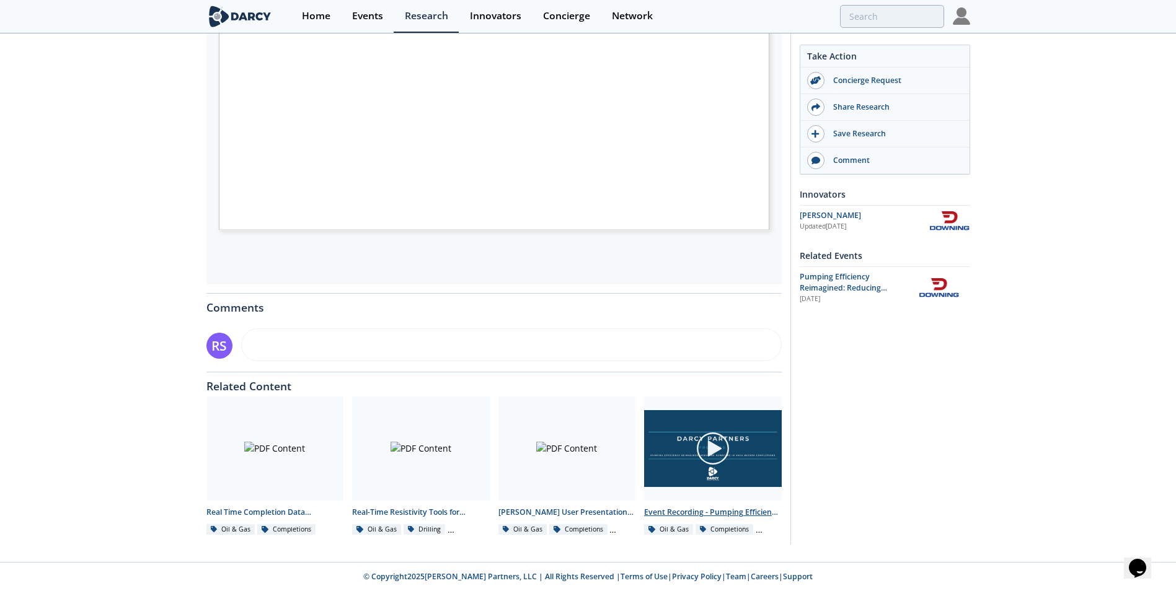
click at [708, 460] on img at bounding box center [713, 448] width 35 height 35
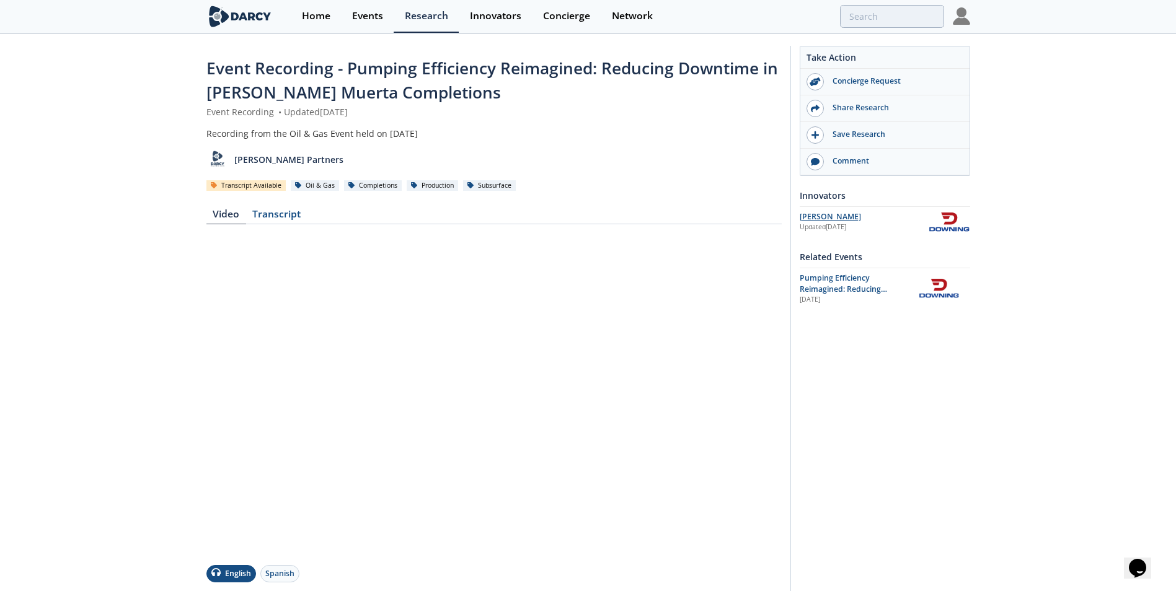
click at [808, 214] on div "[PERSON_NAME]" at bounding box center [864, 216] width 129 height 11
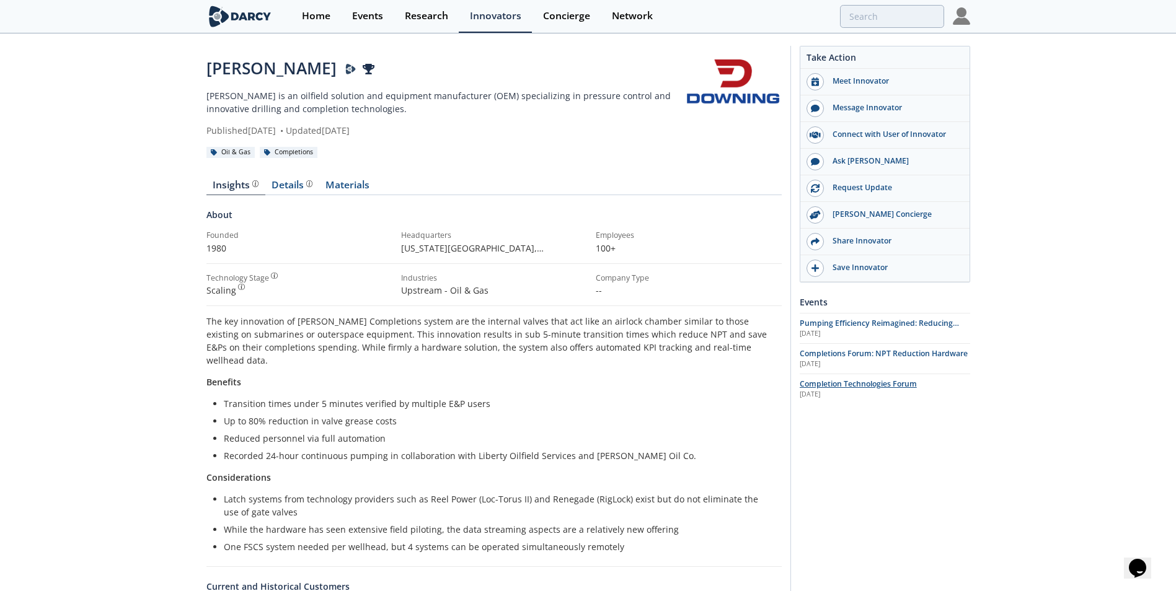
click at [890, 388] on span "Completion Technologies Forum" at bounding box center [858, 384] width 117 height 11
click at [286, 187] on div "Details" at bounding box center [292, 185] width 41 height 10
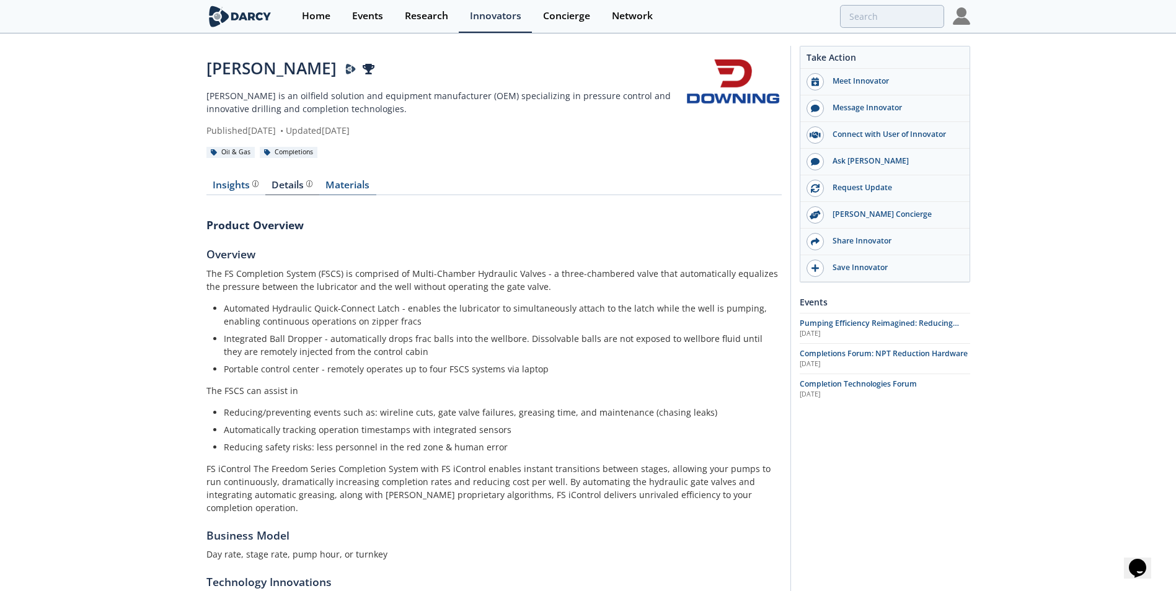
click at [363, 183] on link "Materials" at bounding box center [347, 187] width 57 height 15
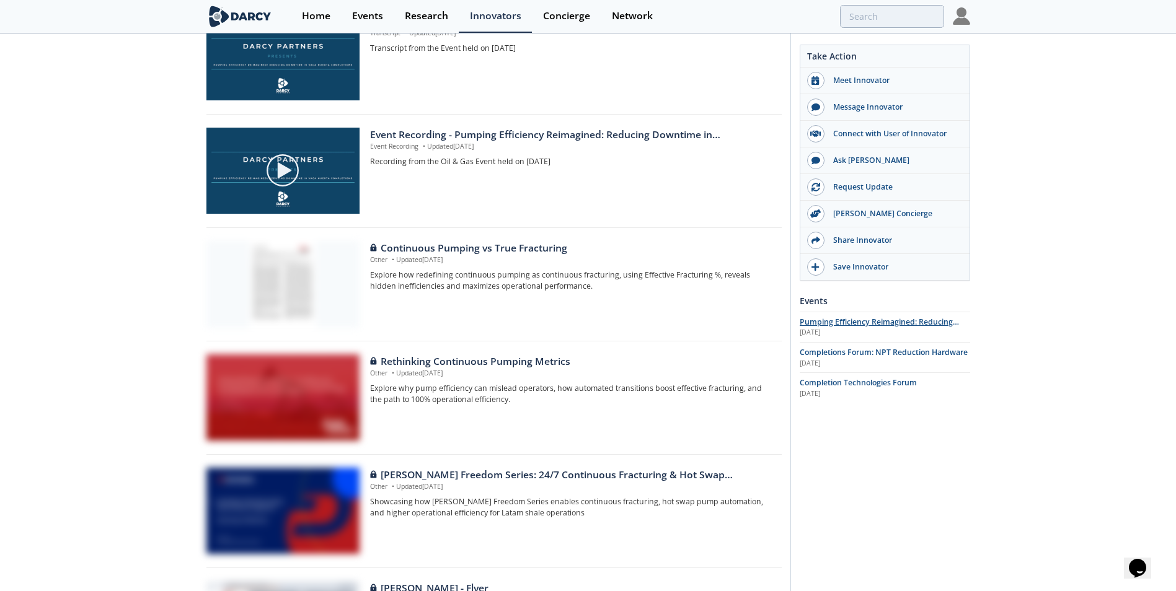
scroll to position [253, 0]
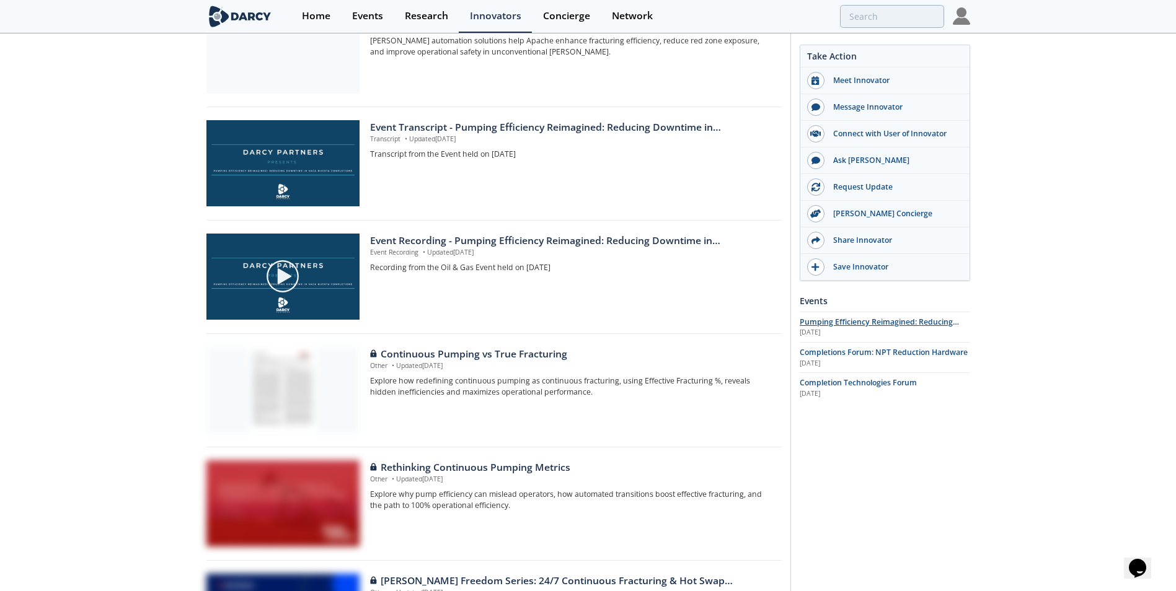
click at [861, 320] on span "Pumping Efficiency Reimagined: Reducing Downtime in [PERSON_NAME] Muerta Comple…" at bounding box center [879, 333] width 159 height 33
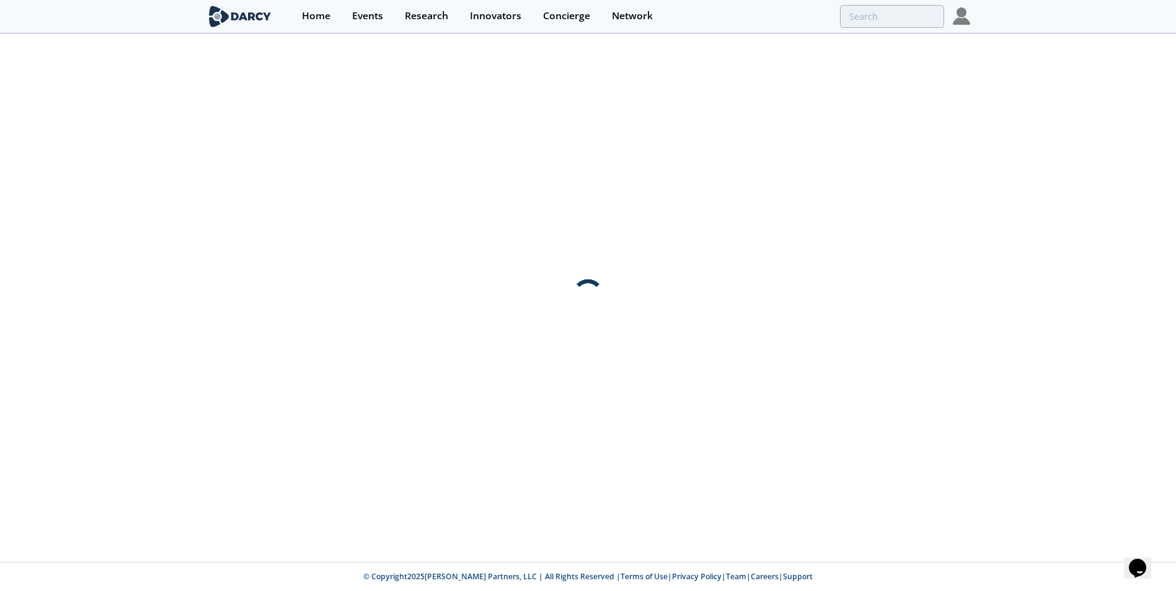
scroll to position [0, 0]
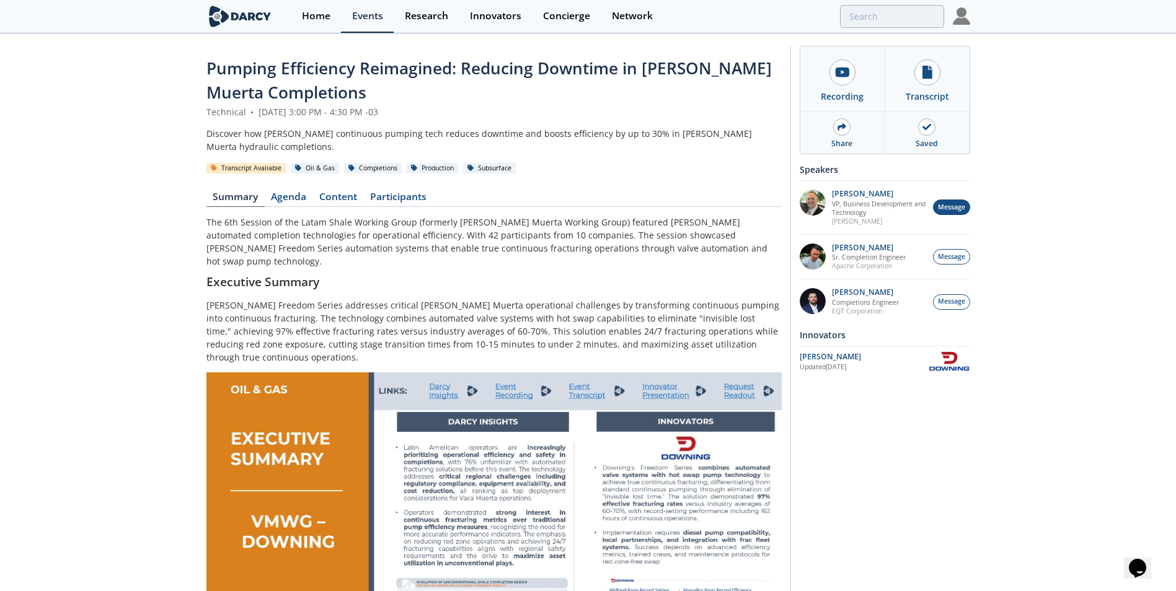
click at [955, 207] on span "Message" at bounding box center [951, 208] width 27 height 10
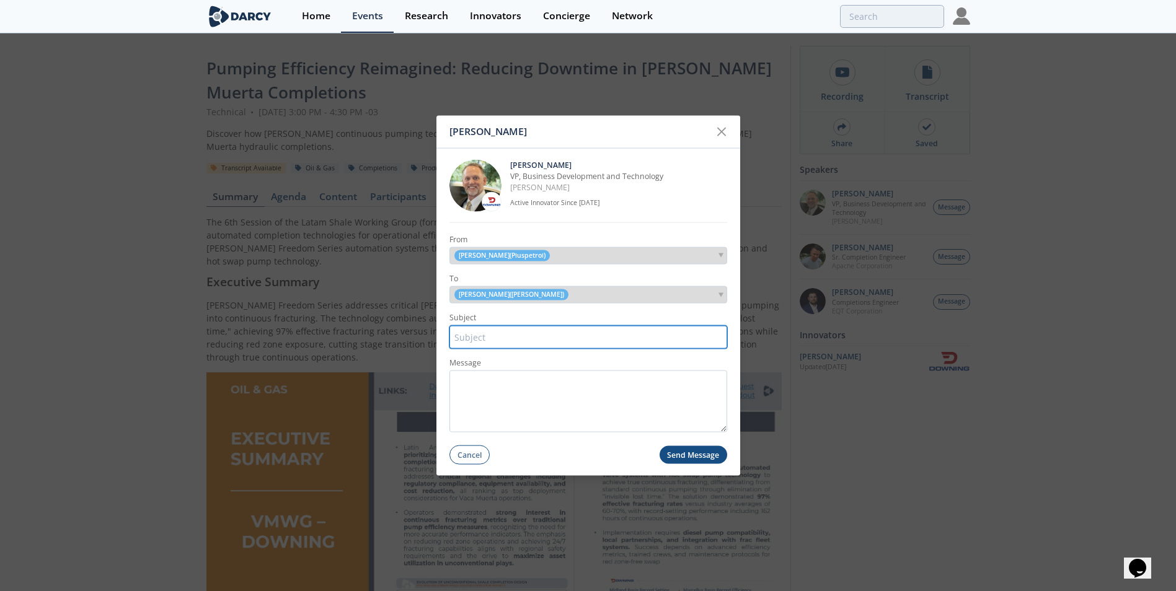
click at [516, 334] on input "Subject" at bounding box center [588, 336] width 278 height 23
click at [497, 295] on span "Tim Marvel ( Downing )" at bounding box center [511, 294] width 105 height 9
click at [722, 296] on span at bounding box center [720, 295] width 5 height 4
click at [718, 136] on icon at bounding box center [721, 132] width 15 height 15
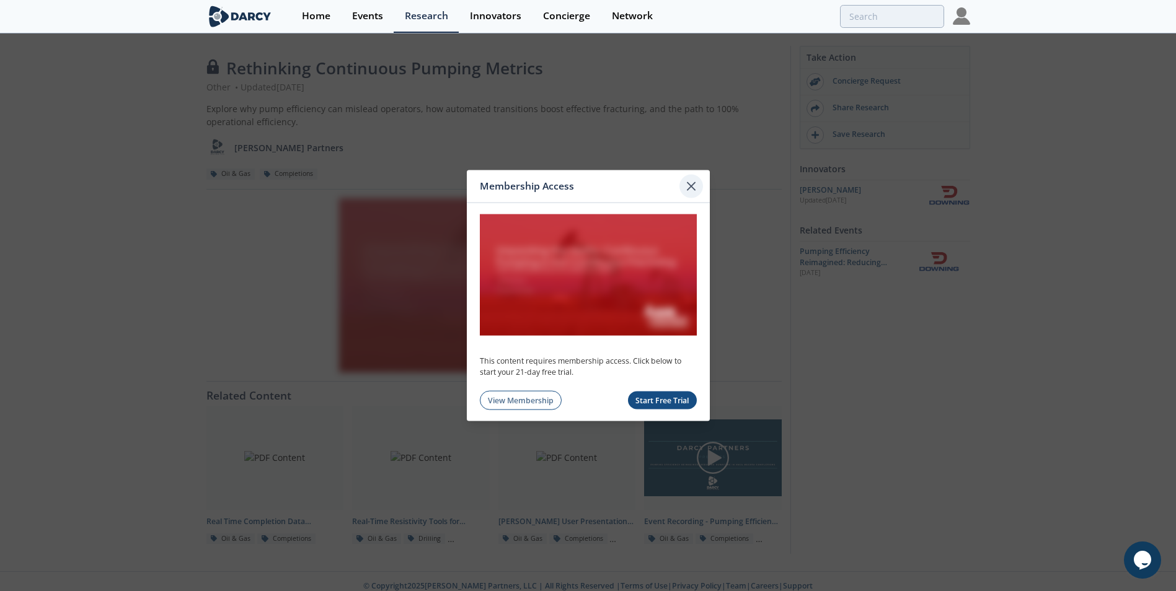
click at [693, 183] on icon at bounding box center [691, 186] width 15 height 15
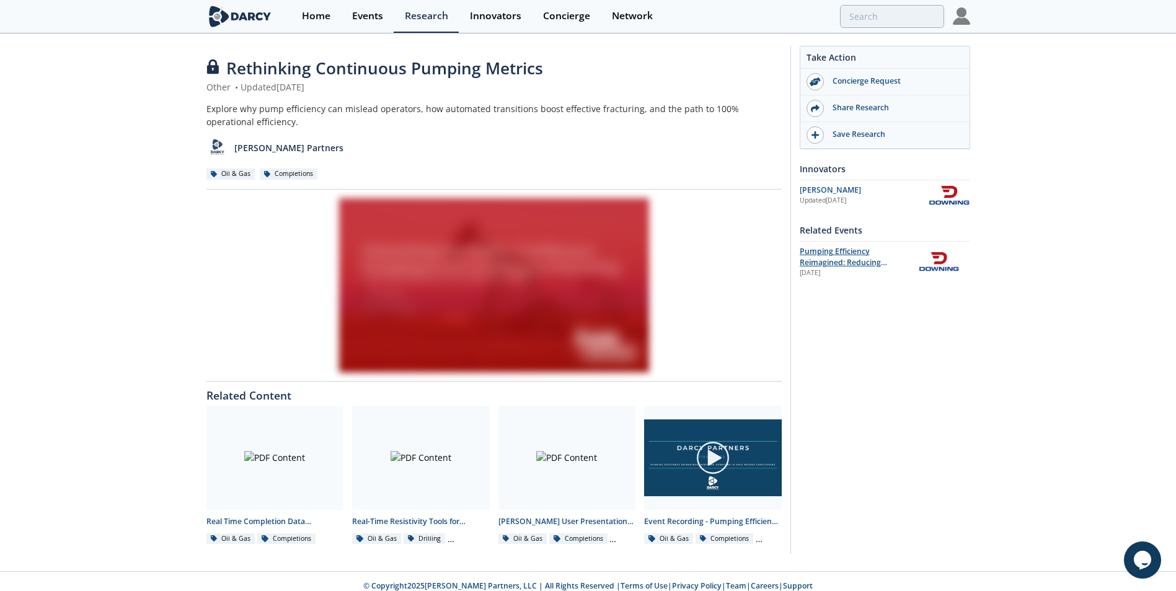
click at [837, 250] on span "Pumping Efficiency Reimagined: Reducing Downtime in [PERSON_NAME] Muerta Comple…" at bounding box center [855, 268] width 110 height 45
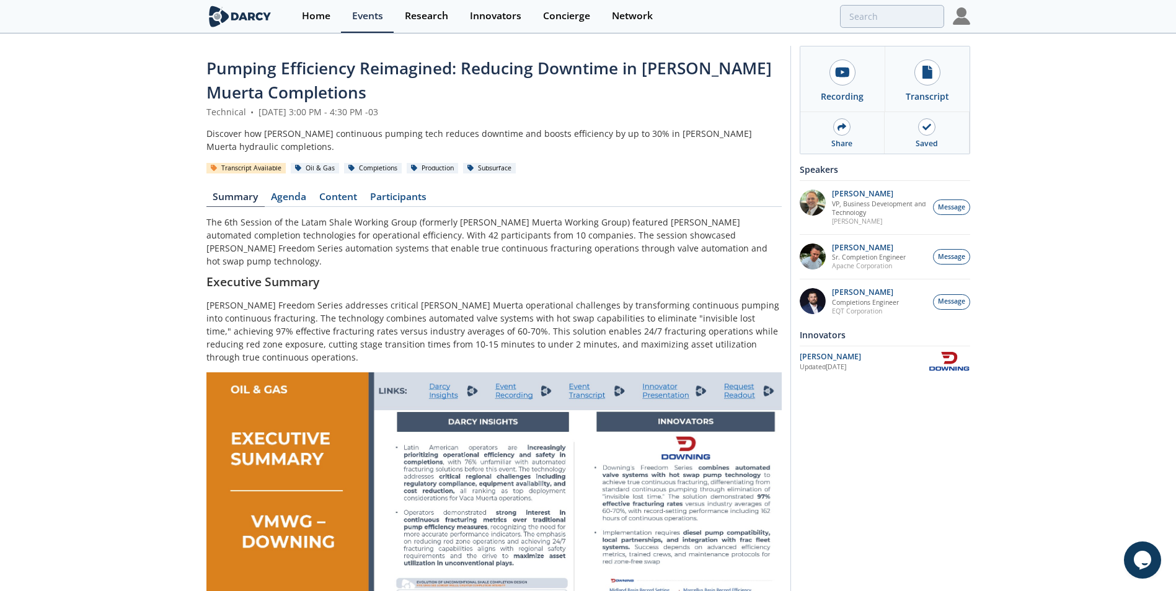
click at [960, 16] on img at bounding box center [961, 15] width 17 height 17
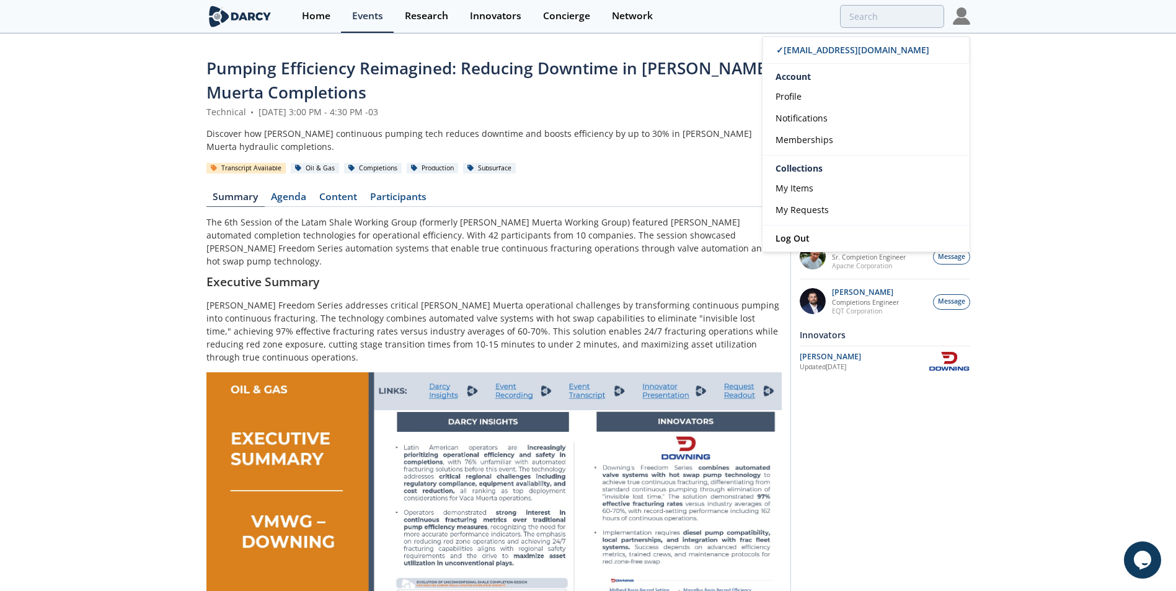
drag, startPoint x: 1030, startPoint y: 146, endPoint x: 1030, endPoint y: 136, distance: 9.9
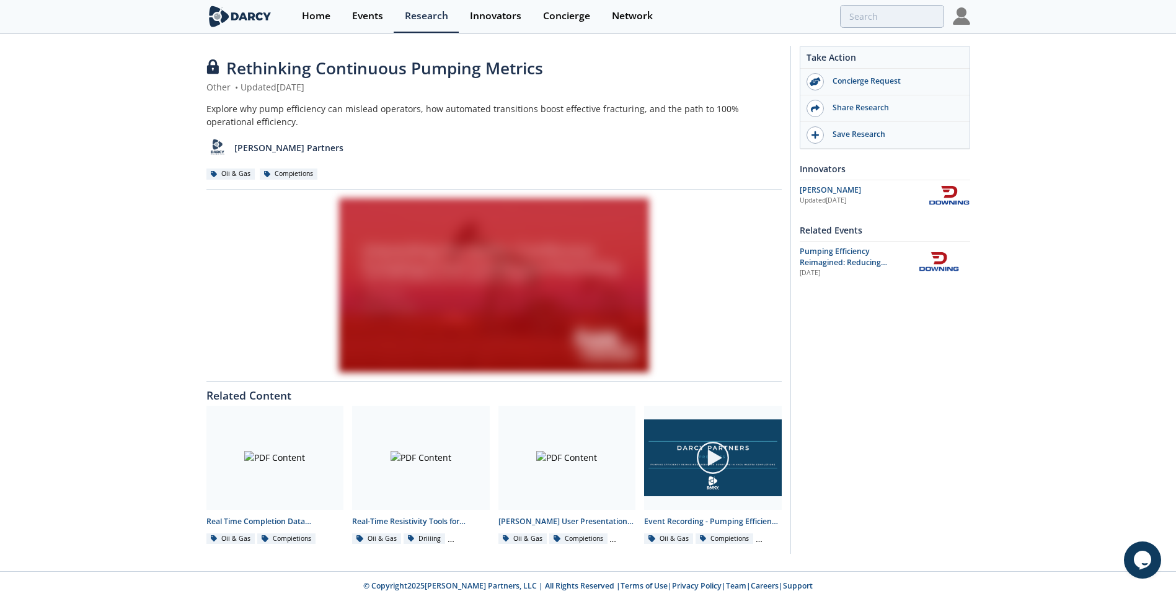
click at [960, 19] on img at bounding box center [961, 15] width 17 height 17
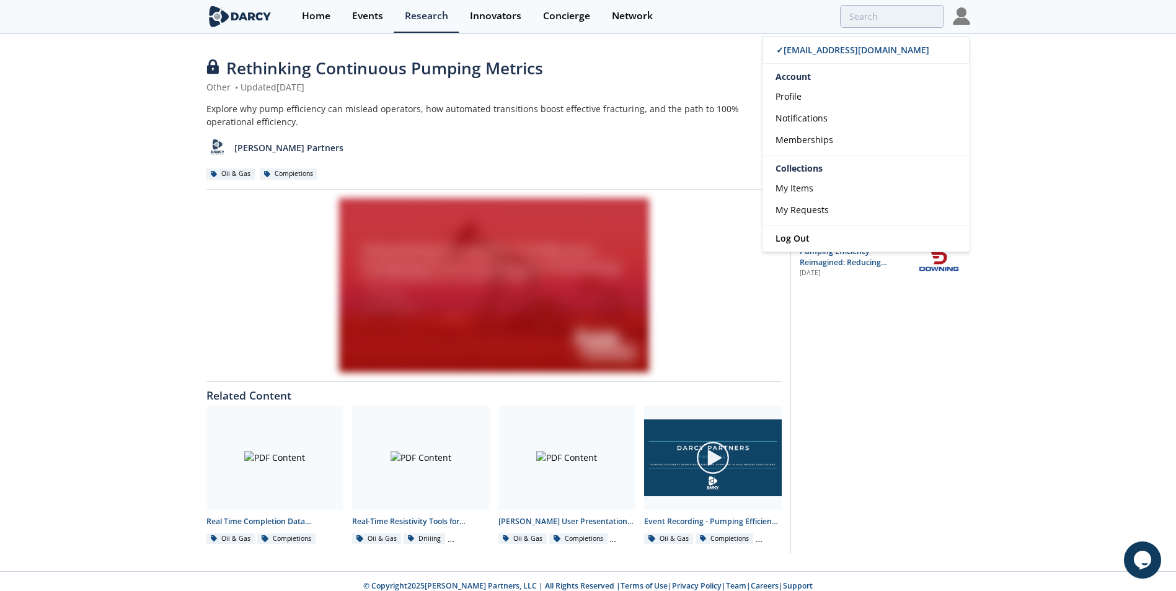
click at [1007, 280] on div "Rethinking Continuous Pumping Metrics Other • Updated [DATE] Explore why pump e…" at bounding box center [588, 303] width 1176 height 537
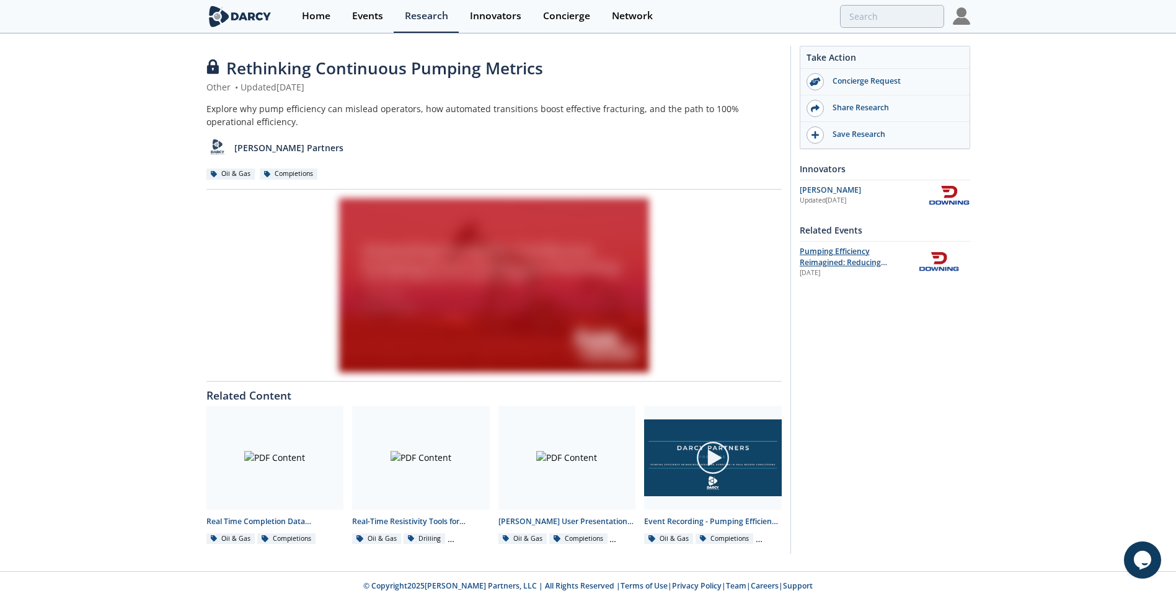
click at [860, 268] on div "Pumping Efficiency Reimagined: Reducing Downtime in [PERSON_NAME] Muerta Comple…" at bounding box center [855, 257] width 110 height 23
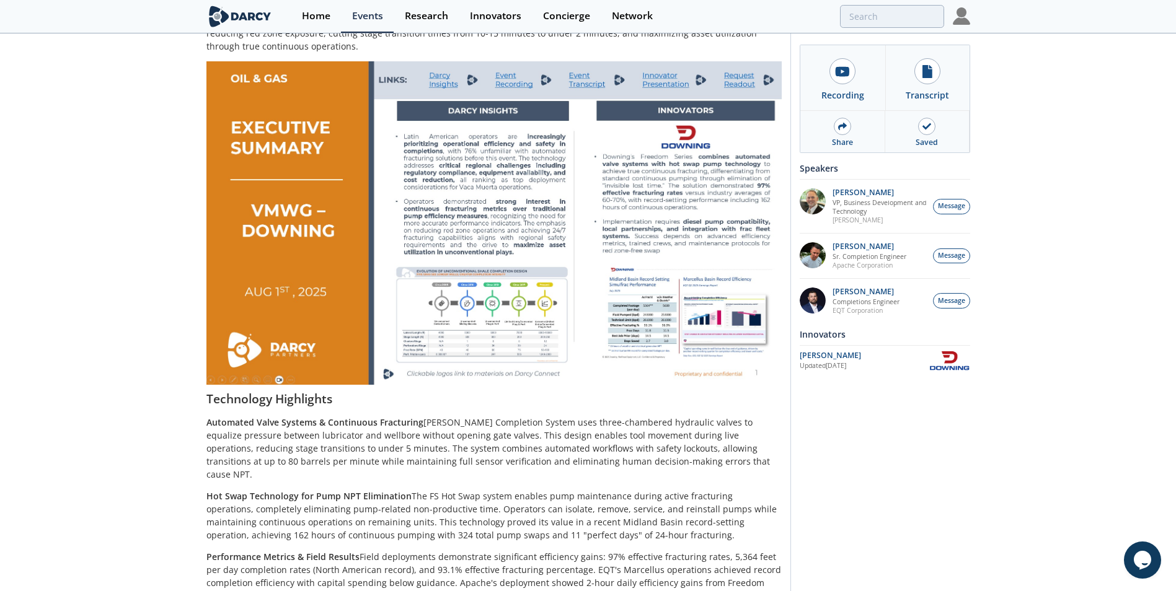
scroll to position [82, 0]
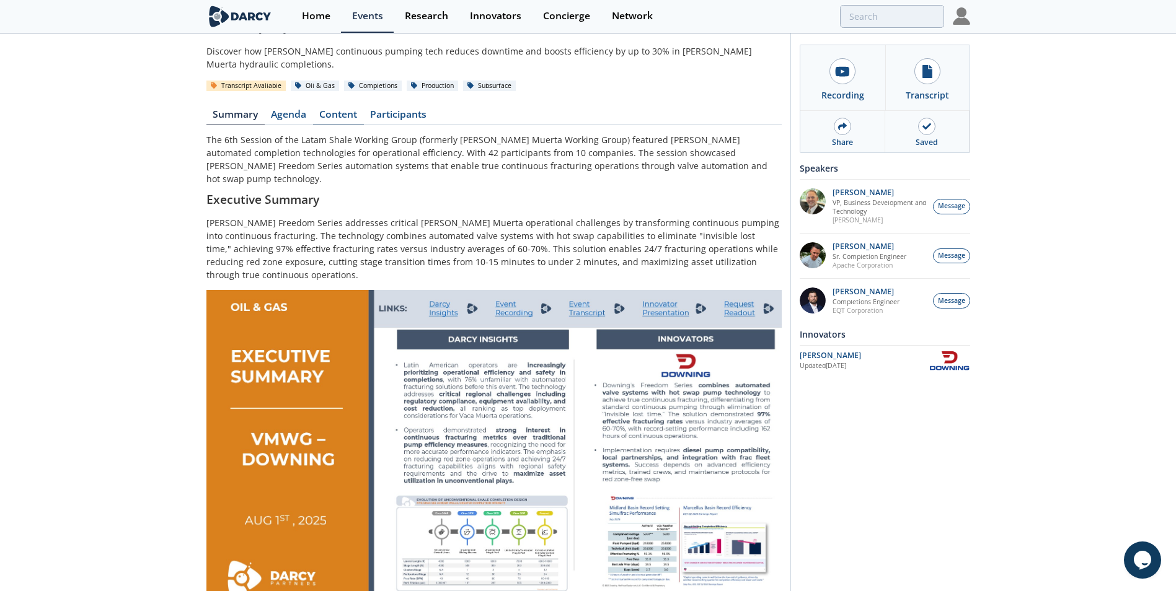
click at [342, 113] on link "Content" at bounding box center [338, 117] width 51 height 15
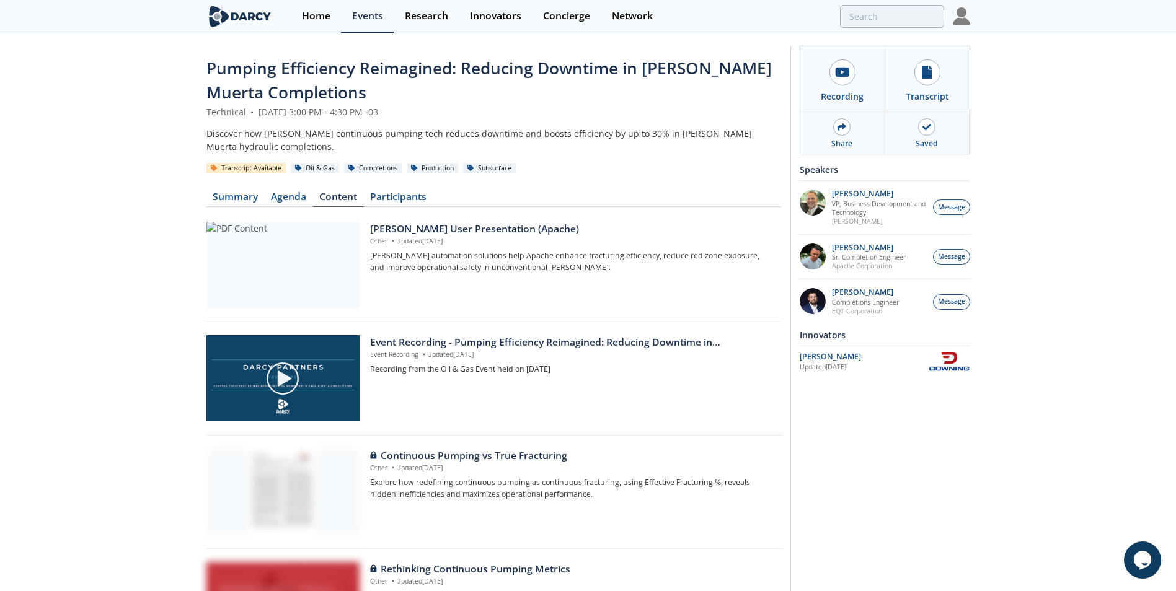
click at [457, 342] on div "Event Recording - Pumping Efficiency Reimagined: Reducing Downtime in [PERSON_N…" at bounding box center [571, 342] width 402 height 15
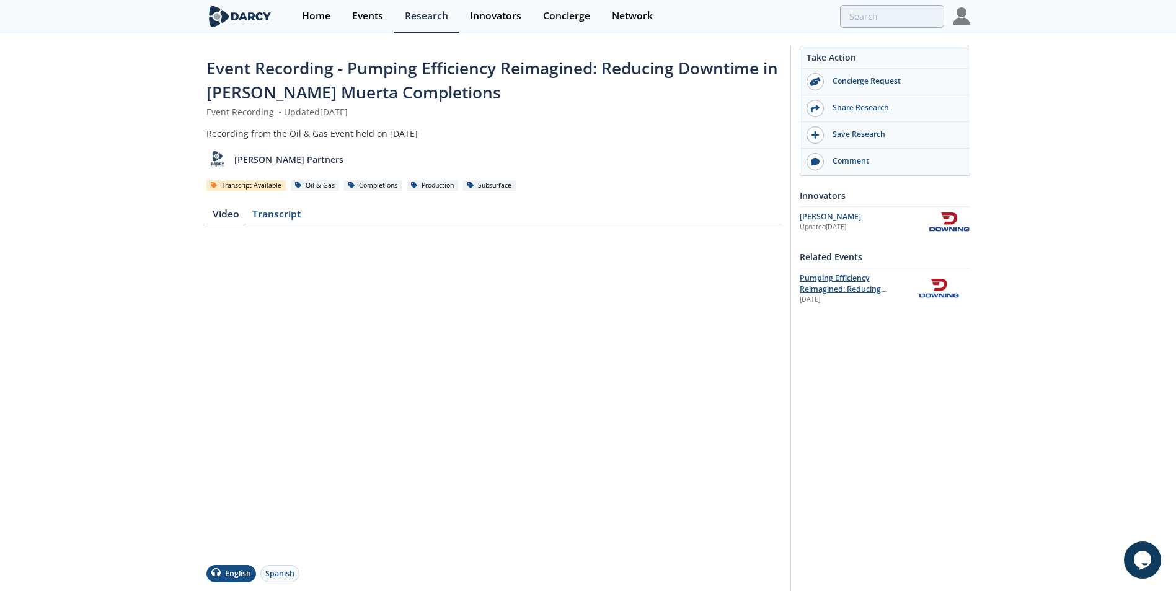
click at [834, 281] on span "Pumping Efficiency Reimagined: Reducing Downtime in [PERSON_NAME] Muerta Comple…" at bounding box center [855, 295] width 110 height 45
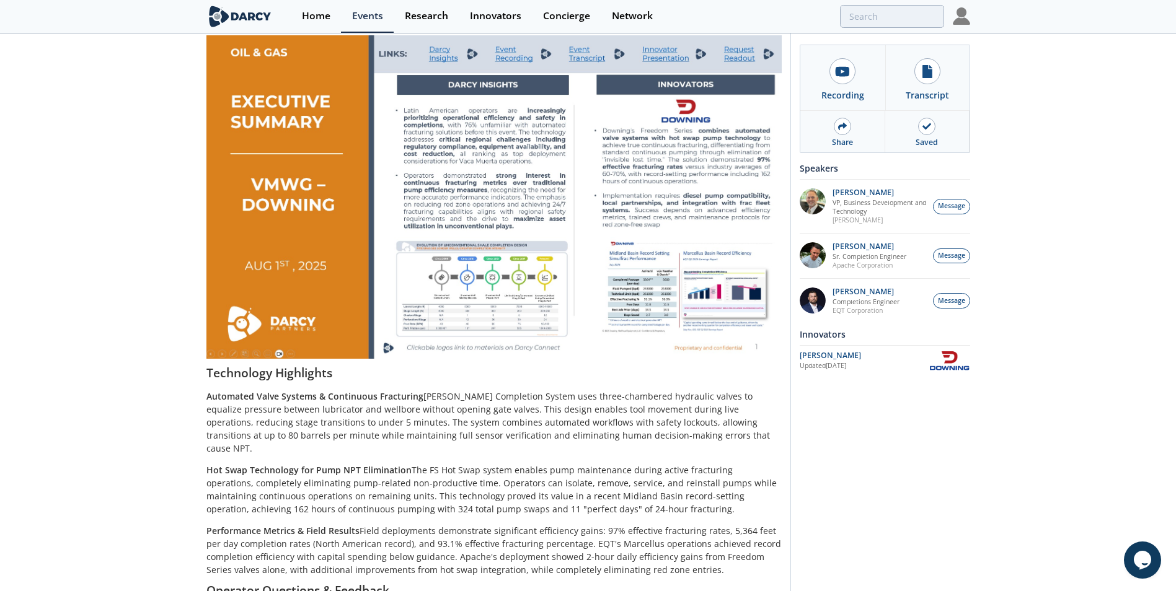
scroll to position [434, 0]
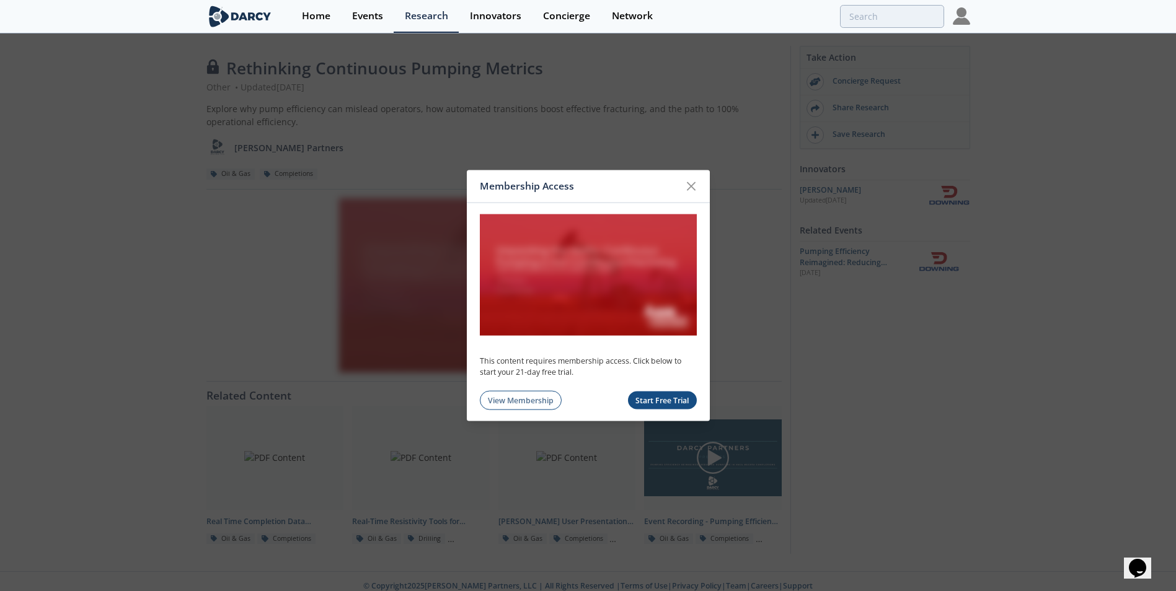
click at [965, 15] on img at bounding box center [961, 15] width 17 height 17
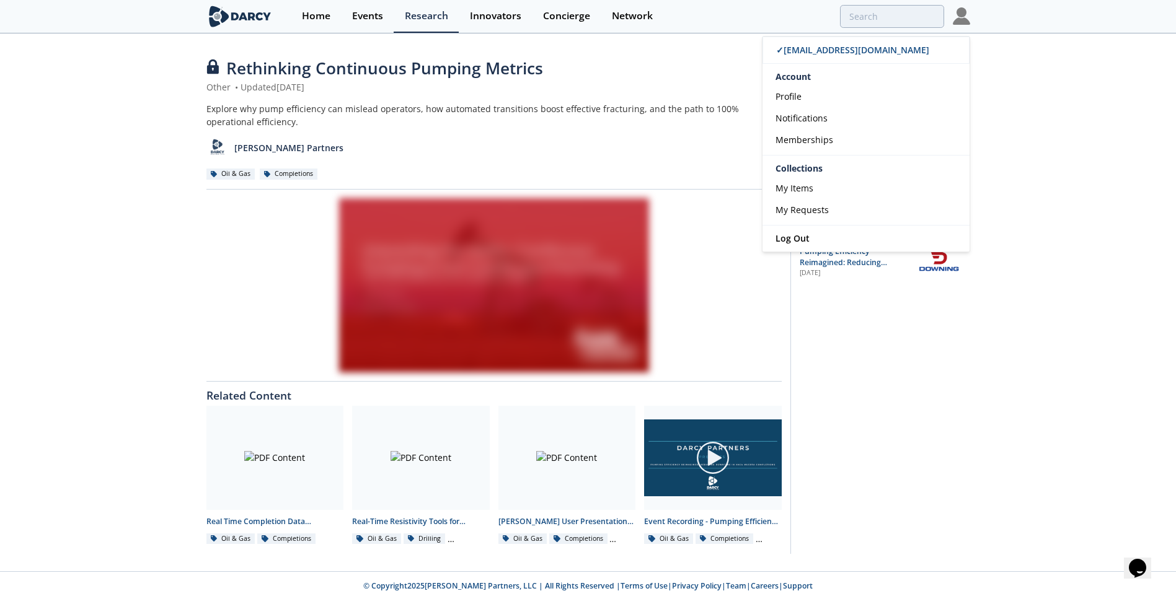
click at [743, 20] on div at bounding box center [808, 16] width 272 height 23
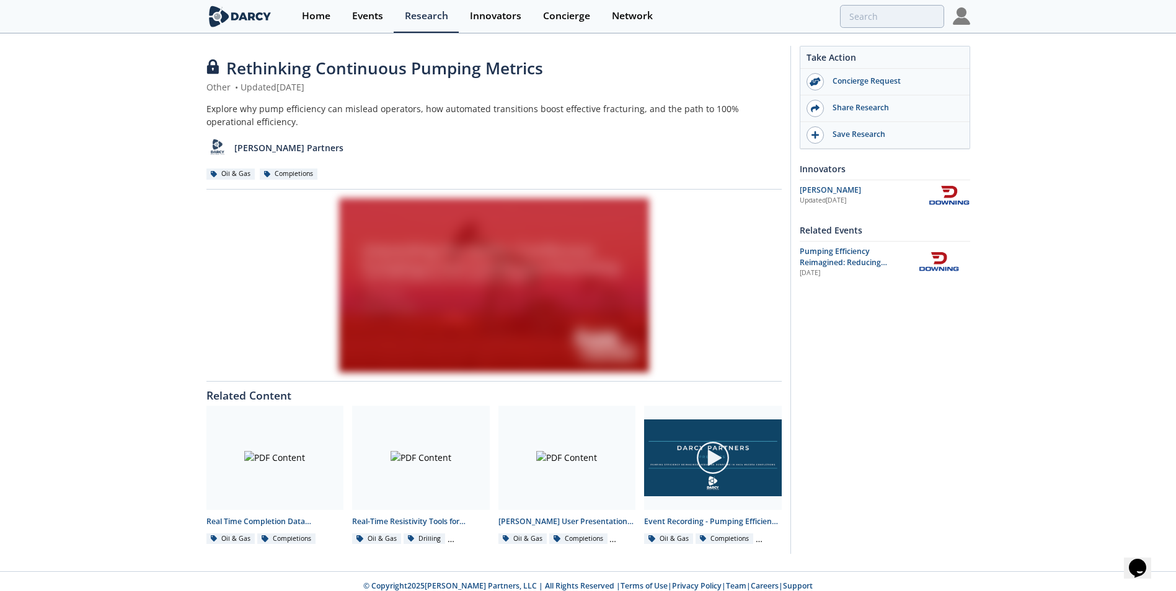
click at [1028, 352] on div "Rethinking Continuous Pumping Metrics Other • Updated August 4, 2025 Explore wh…" at bounding box center [588, 303] width 1176 height 537
click at [963, 16] on img at bounding box center [961, 15] width 17 height 17
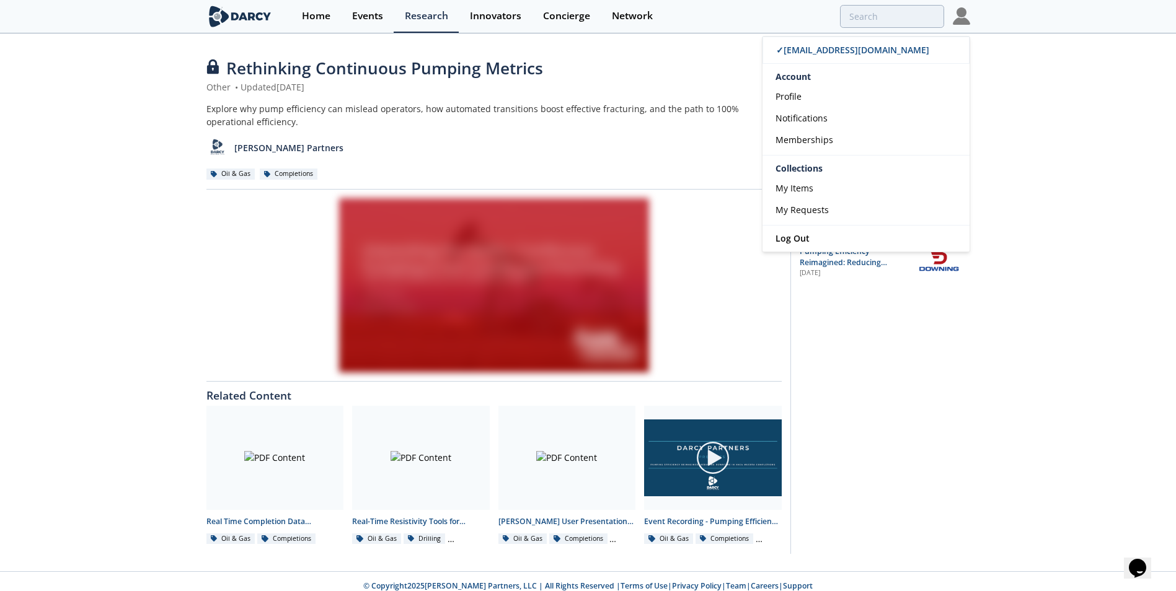
click at [974, 342] on div "Rethinking Continuous Pumping Metrics Other • Updated August 4, 2025 Explore wh…" at bounding box center [588, 303] width 1176 height 537
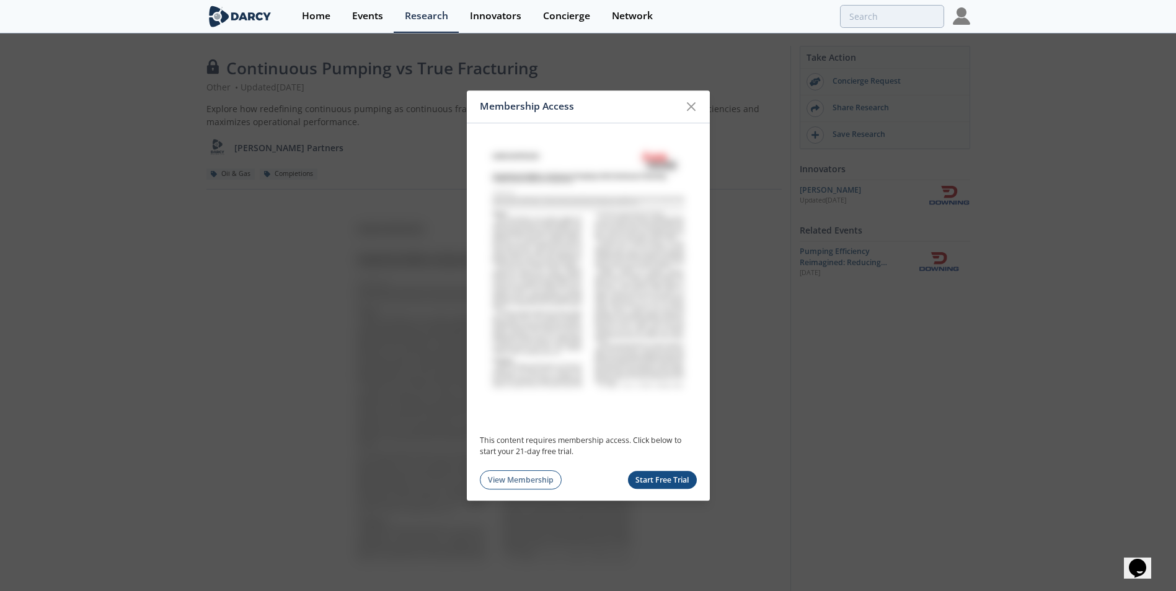
click at [957, 15] on img at bounding box center [961, 15] width 17 height 17
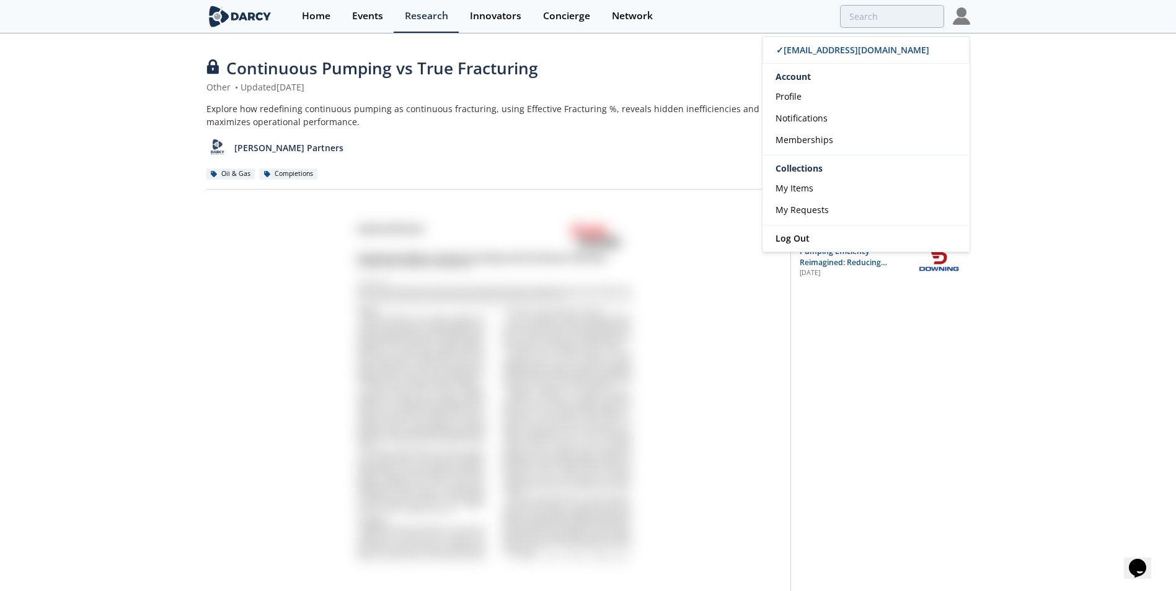
click at [1063, 222] on div "Continuous Pumping vs True Fracturing Other • Updated [DATE] Explore how redefi…" at bounding box center [588, 417] width 1176 height 764
